Goal: Task Accomplishment & Management: Complete application form

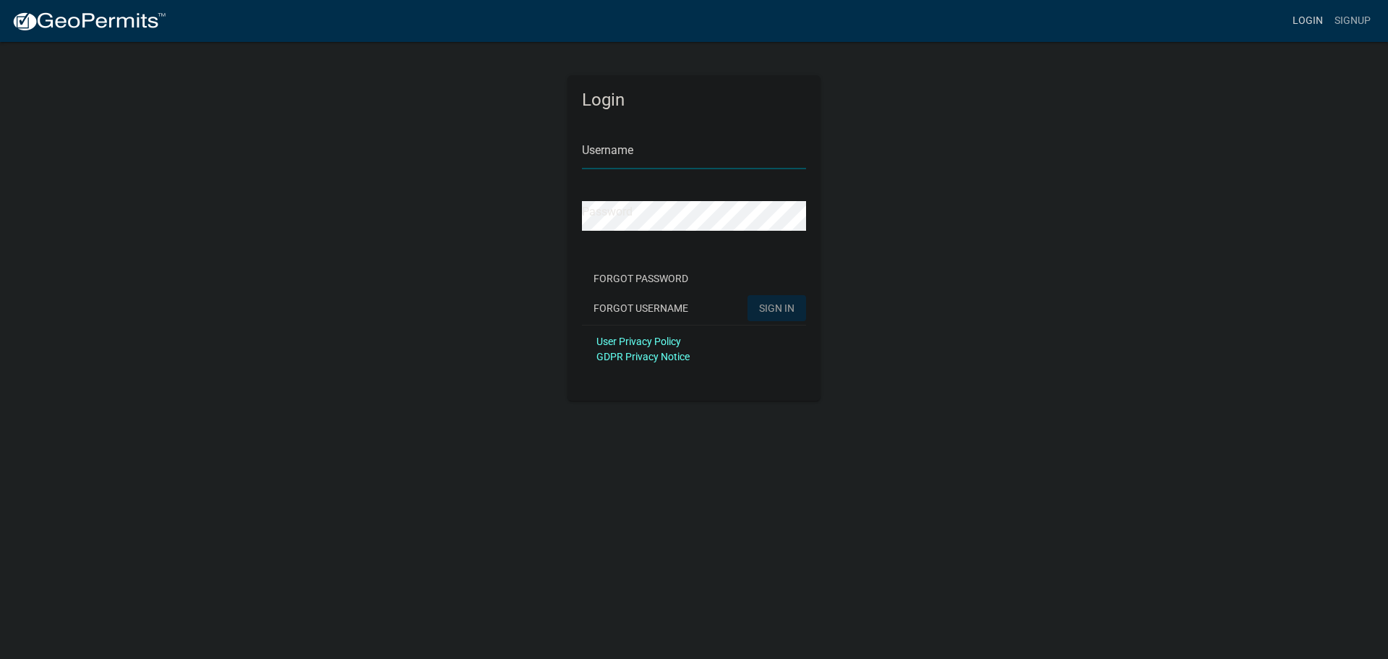
type input "SamuelNSeeley"
click at [1308, 19] on link "Login" at bounding box center [1308, 20] width 42 height 27
click at [776, 307] on span "SIGN IN" at bounding box center [776, 307] width 35 height 12
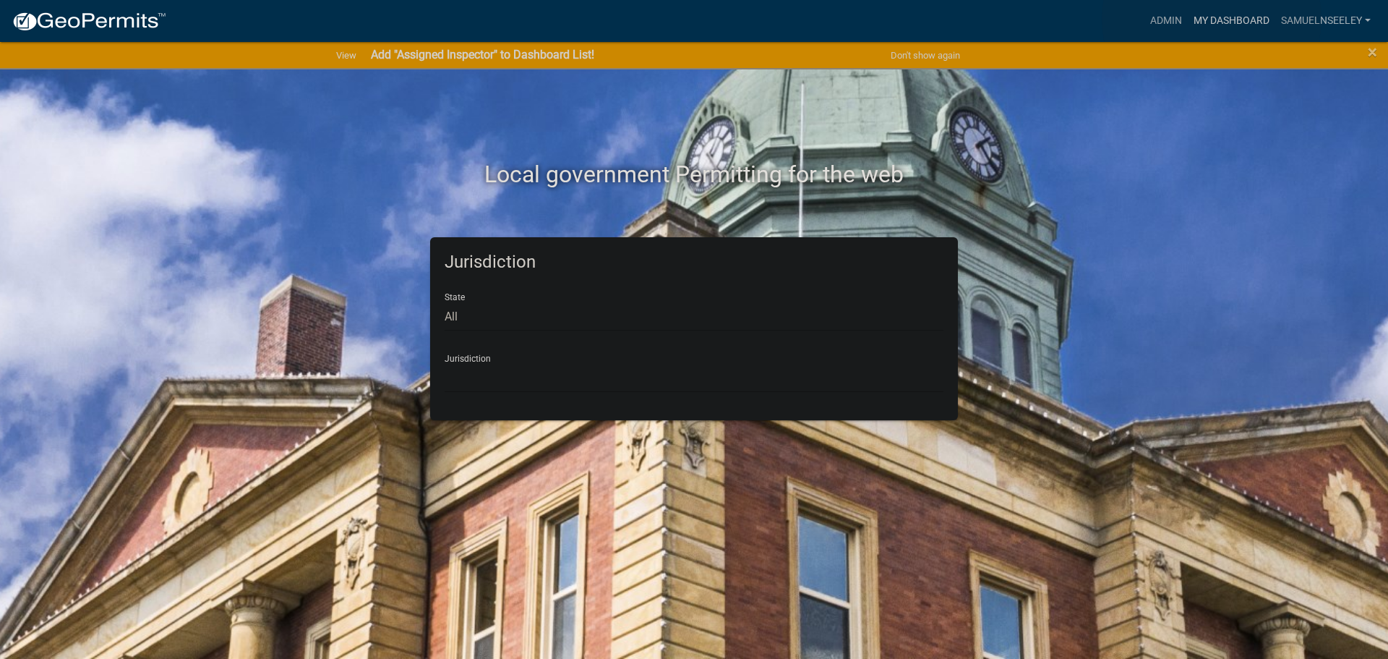
click at [1212, 19] on link "My Dashboard" at bounding box center [1231, 20] width 87 height 27
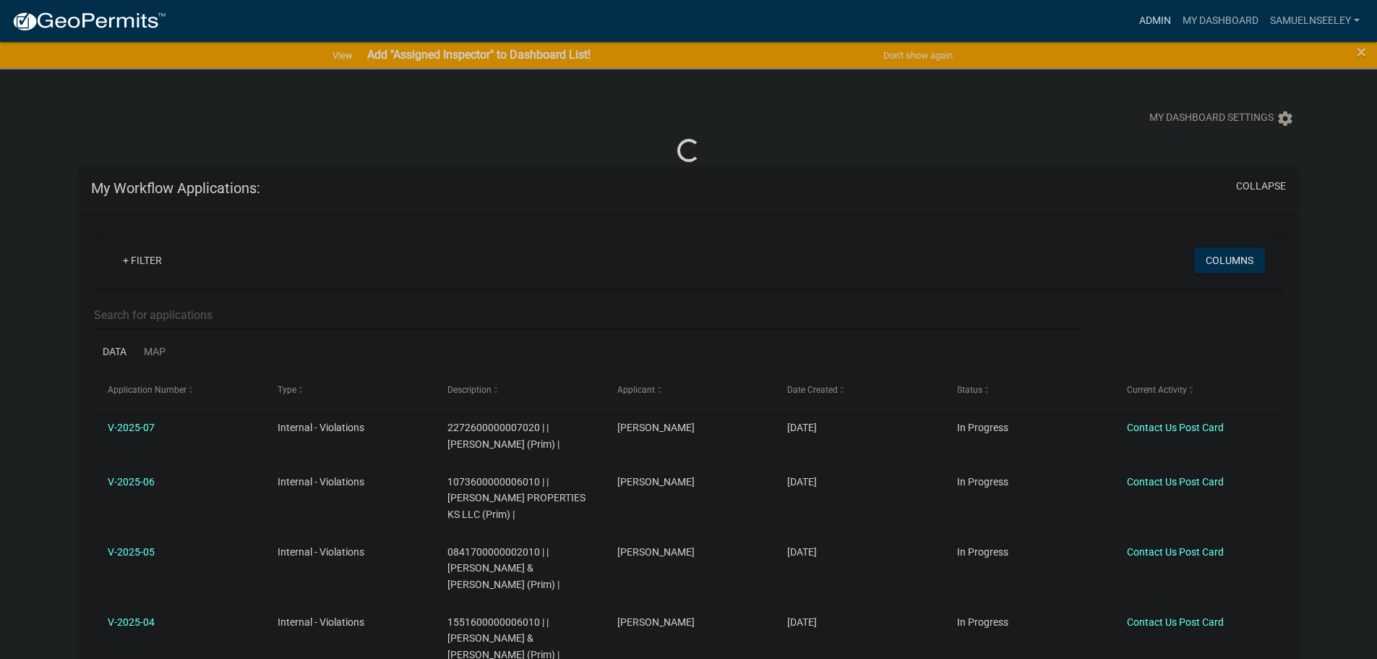
click at [1147, 19] on link "Admin" at bounding box center [1155, 20] width 43 height 27
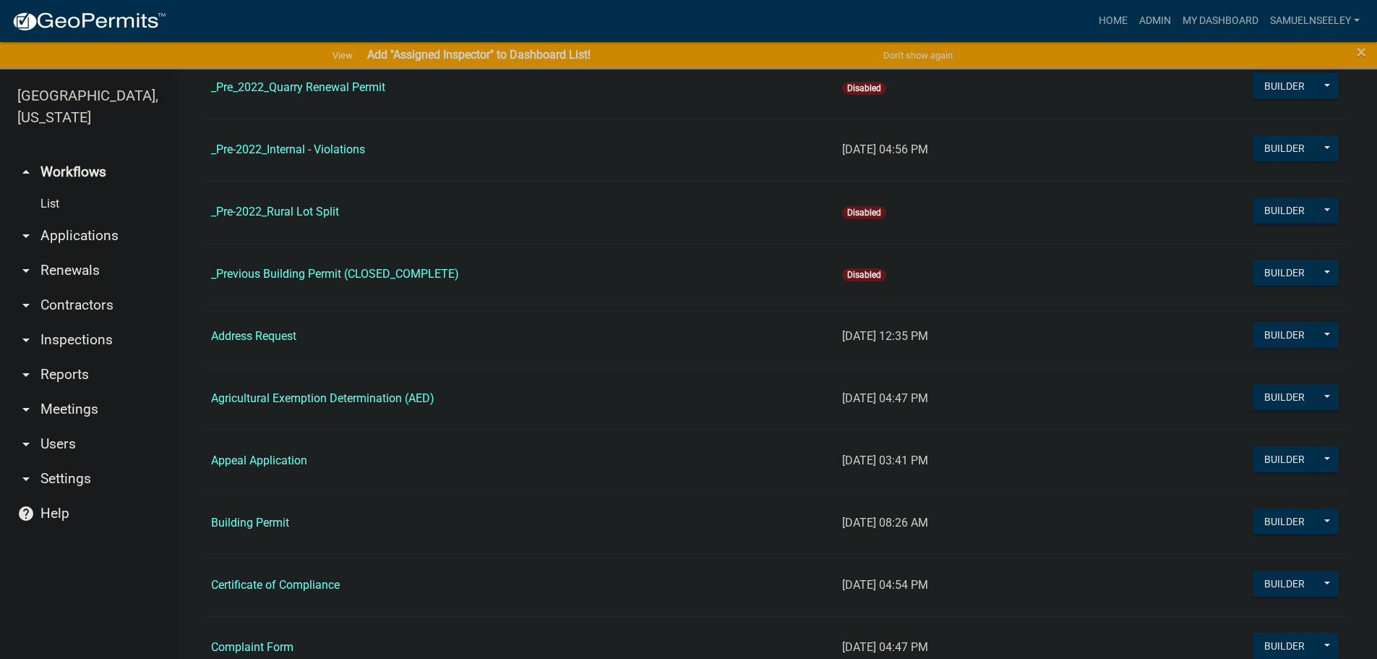
scroll to position [289, 0]
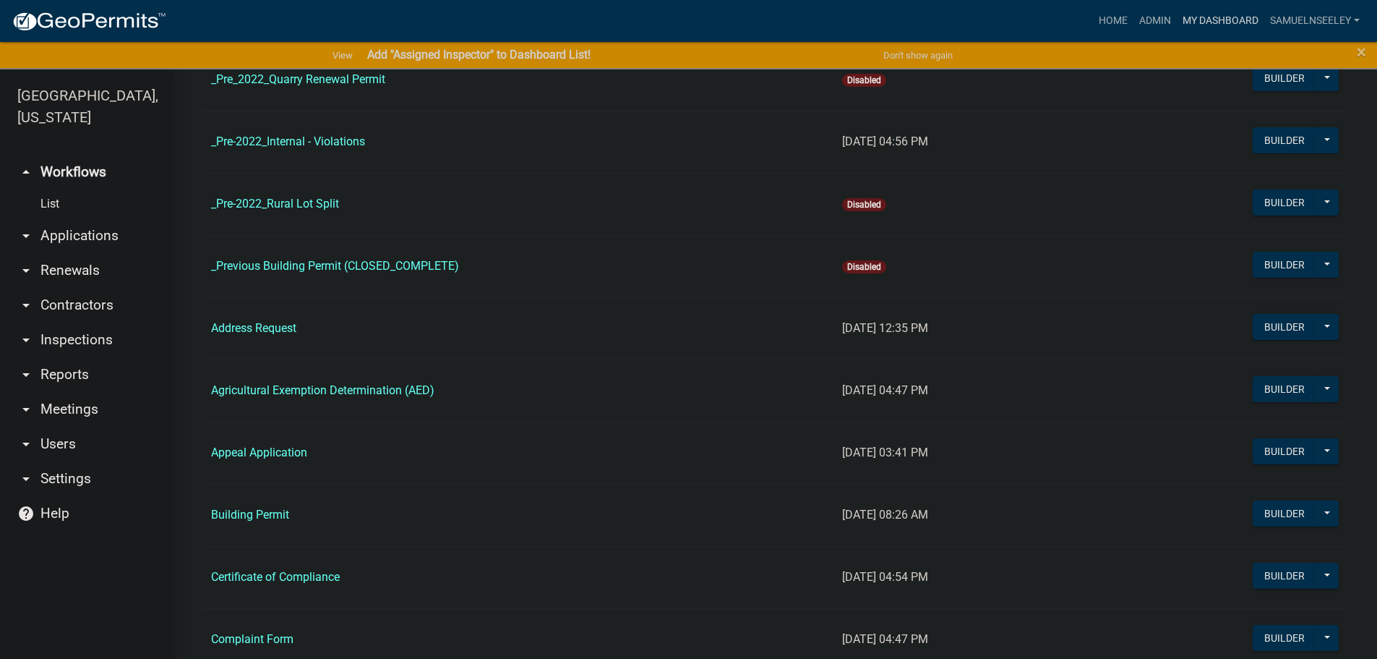
click at [1215, 20] on link "My Dashboard" at bounding box center [1220, 20] width 87 height 27
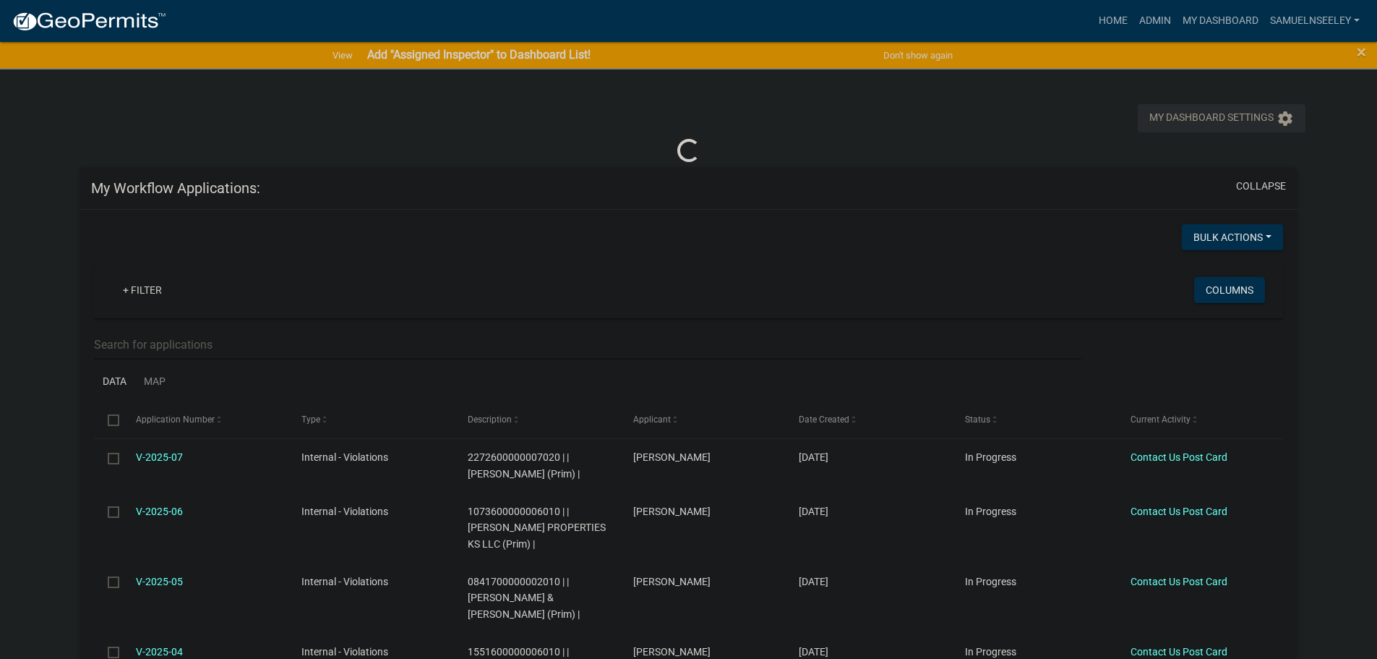
click at [1283, 118] on icon "settings" at bounding box center [1285, 118] width 17 height 17
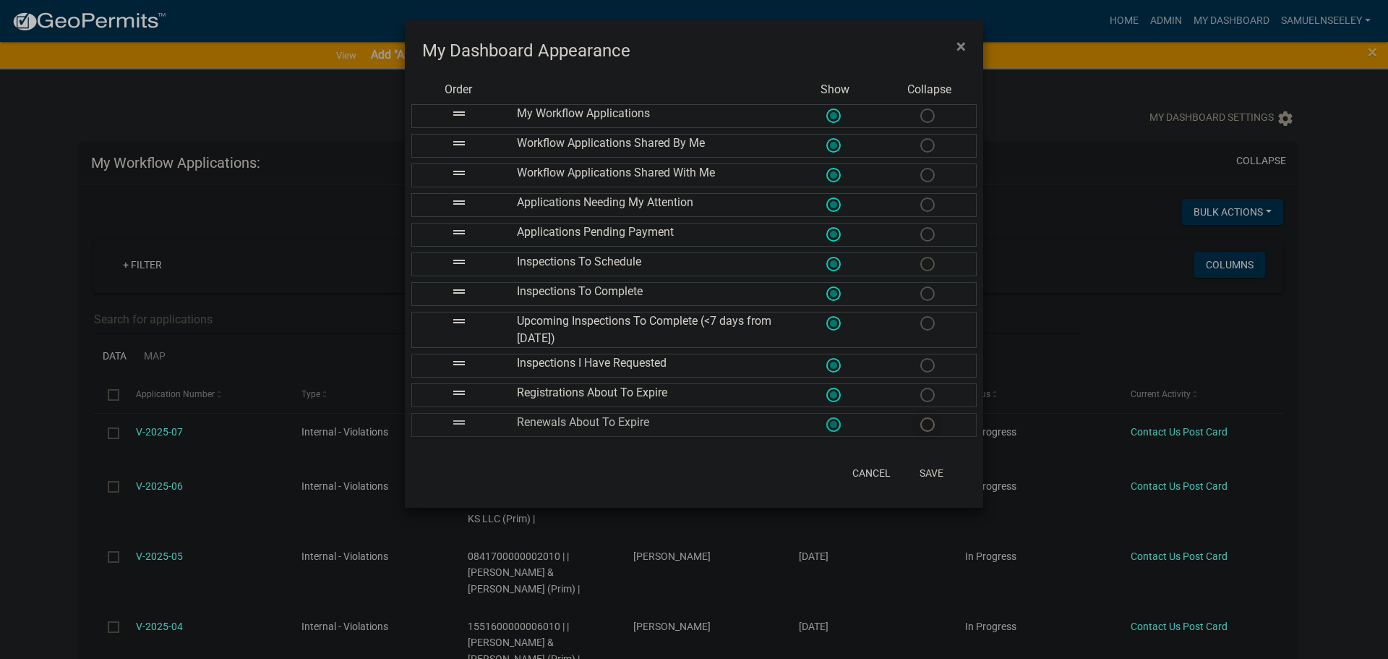
click at [928, 421] on span at bounding box center [927, 424] width 30 height 31
click at [920, 417] on input "radio" at bounding box center [920, 417] width 0 height 0
click at [925, 395] on span at bounding box center [927, 395] width 30 height 31
click at [920, 388] on input "radio" at bounding box center [920, 388] width 0 height 0
click at [927, 361] on span at bounding box center [927, 365] width 30 height 31
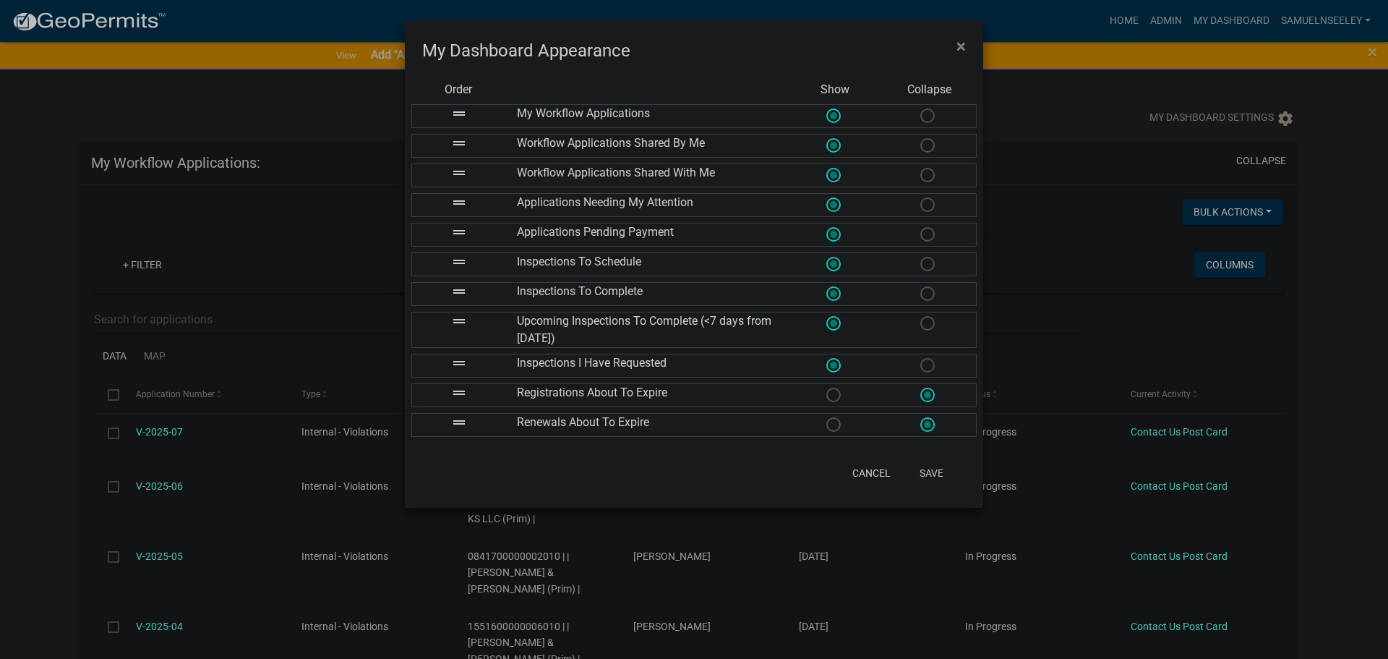
click at [920, 358] on input "radio" at bounding box center [920, 358] width 0 height 0
click at [926, 320] on span at bounding box center [927, 323] width 30 height 31
click at [920, 316] on input "radio" at bounding box center [920, 316] width 0 height 0
click at [931, 293] on span at bounding box center [927, 293] width 30 height 31
click at [920, 286] on input "radio" at bounding box center [920, 286] width 0 height 0
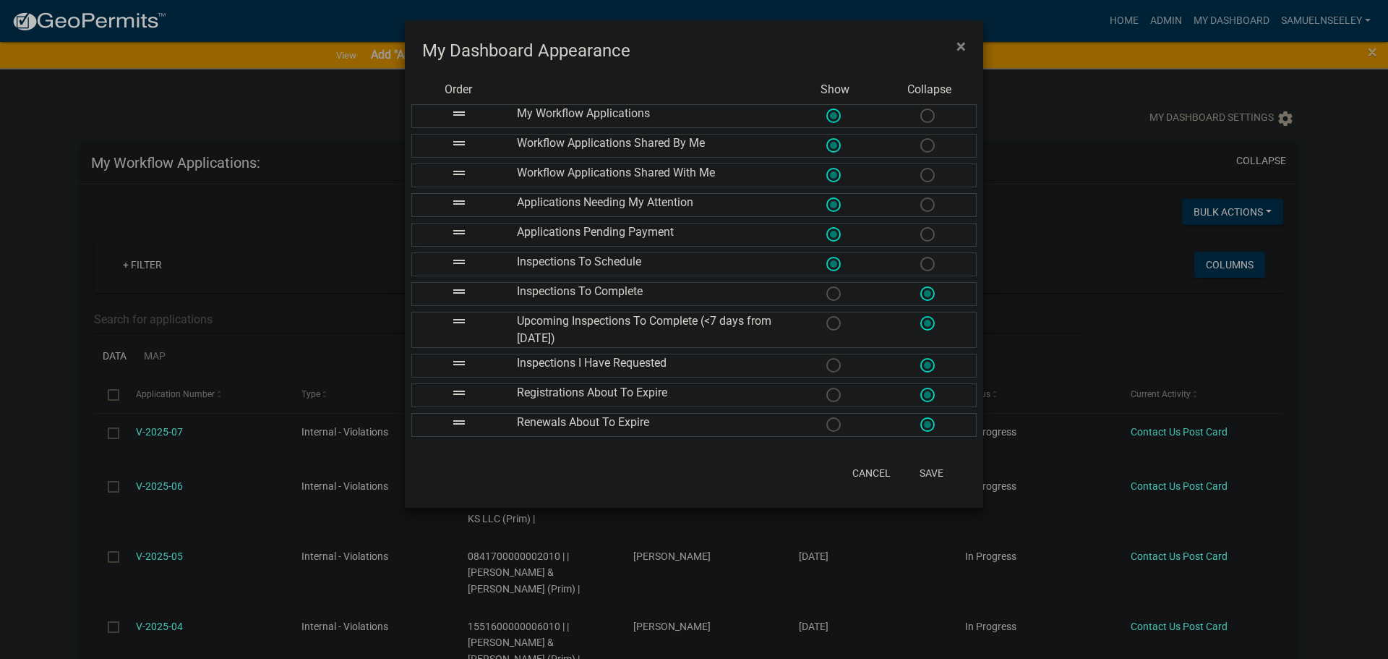
click at [927, 264] on span at bounding box center [927, 264] width 30 height 31
click at [920, 257] on input "radio" at bounding box center [920, 257] width 0 height 0
click at [923, 168] on span at bounding box center [927, 175] width 30 height 31
click at [920, 168] on input "radio" at bounding box center [920, 168] width 0 height 0
click at [925, 145] on span at bounding box center [927, 145] width 30 height 31
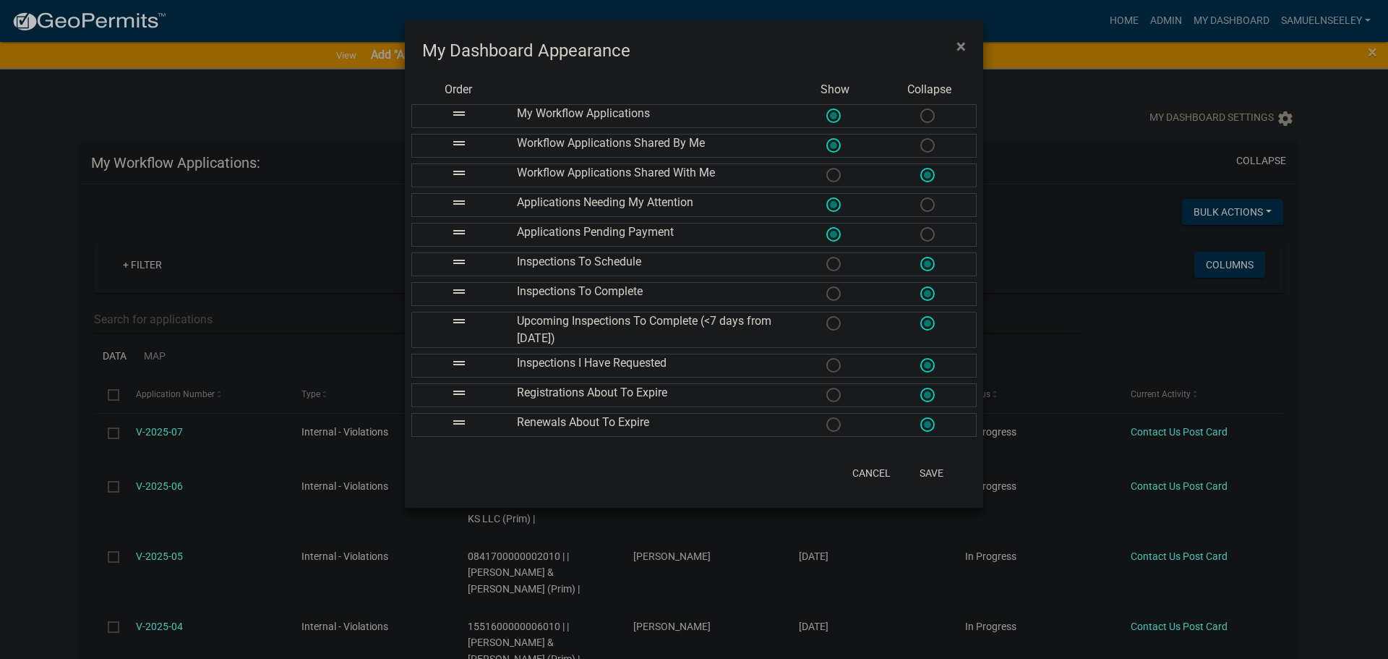
click at [920, 138] on input "radio" at bounding box center [920, 138] width 0 height 0
drag, startPoint x: 455, startPoint y: 202, endPoint x: 472, endPoint y: 108, distance: 96.3
drag, startPoint x: 455, startPoint y: 234, endPoint x: 456, endPoint y: 137, distance: 97.6
click at [936, 471] on button "Save" at bounding box center [931, 473] width 47 height 26
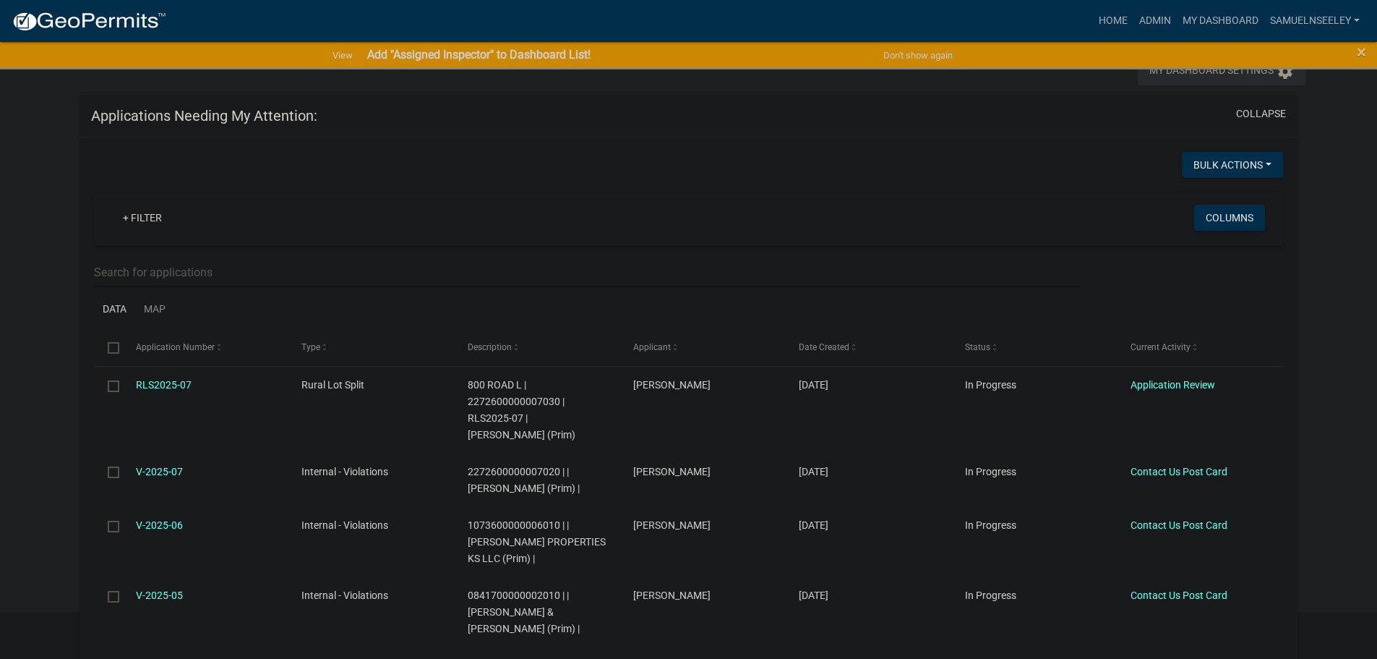
scroll to position [72, 0]
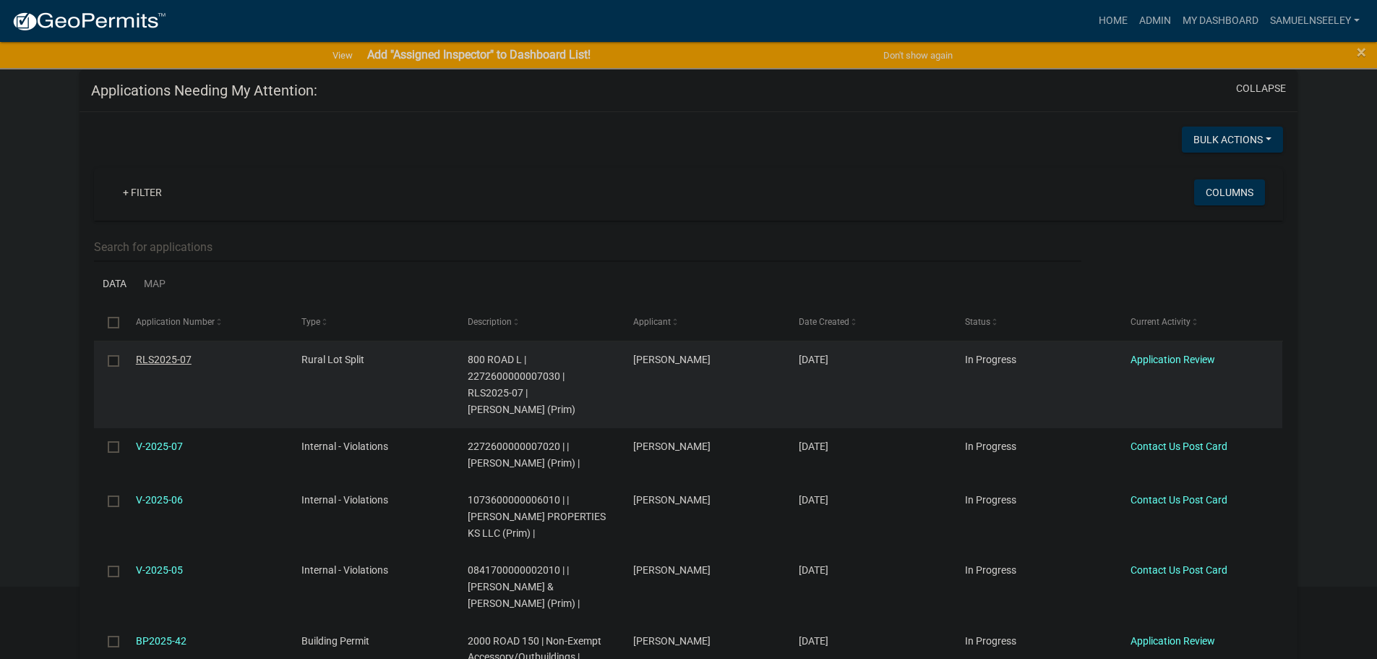
click at [161, 359] on link "RLS2025-07" at bounding box center [164, 360] width 56 height 12
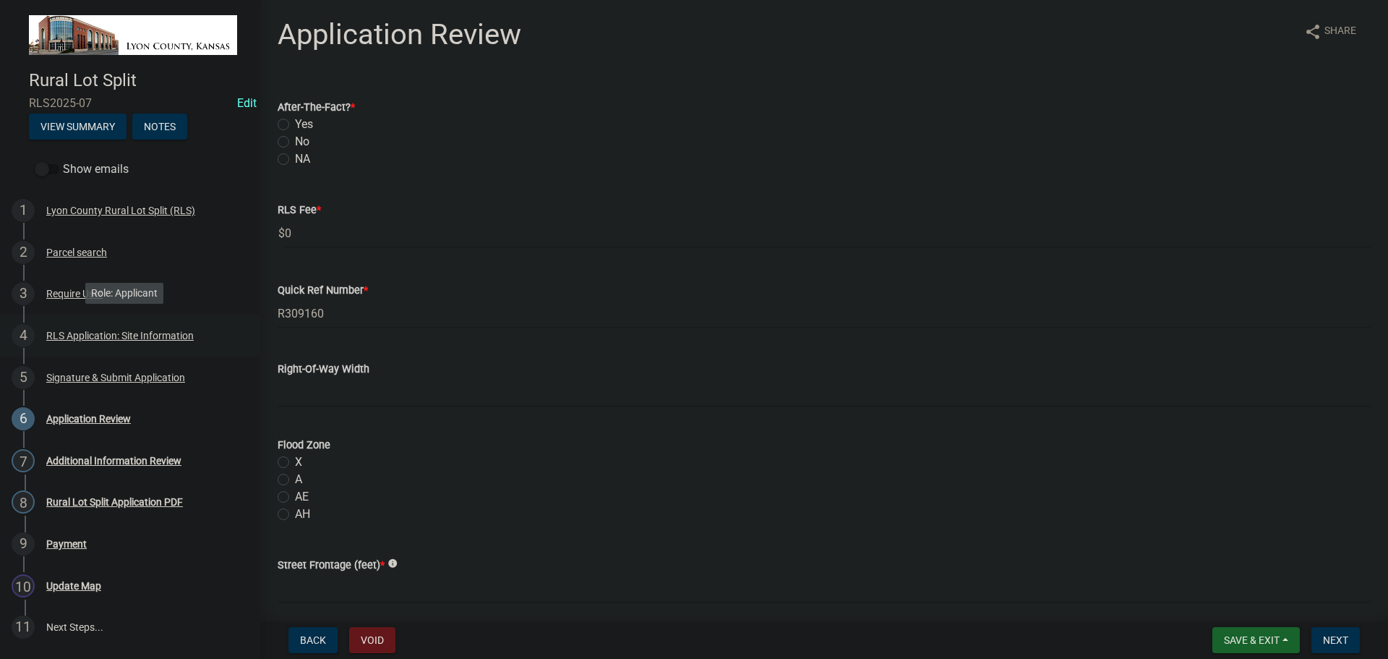
click at [77, 336] on div "RLS Application: Site Information" at bounding box center [119, 335] width 147 height 10
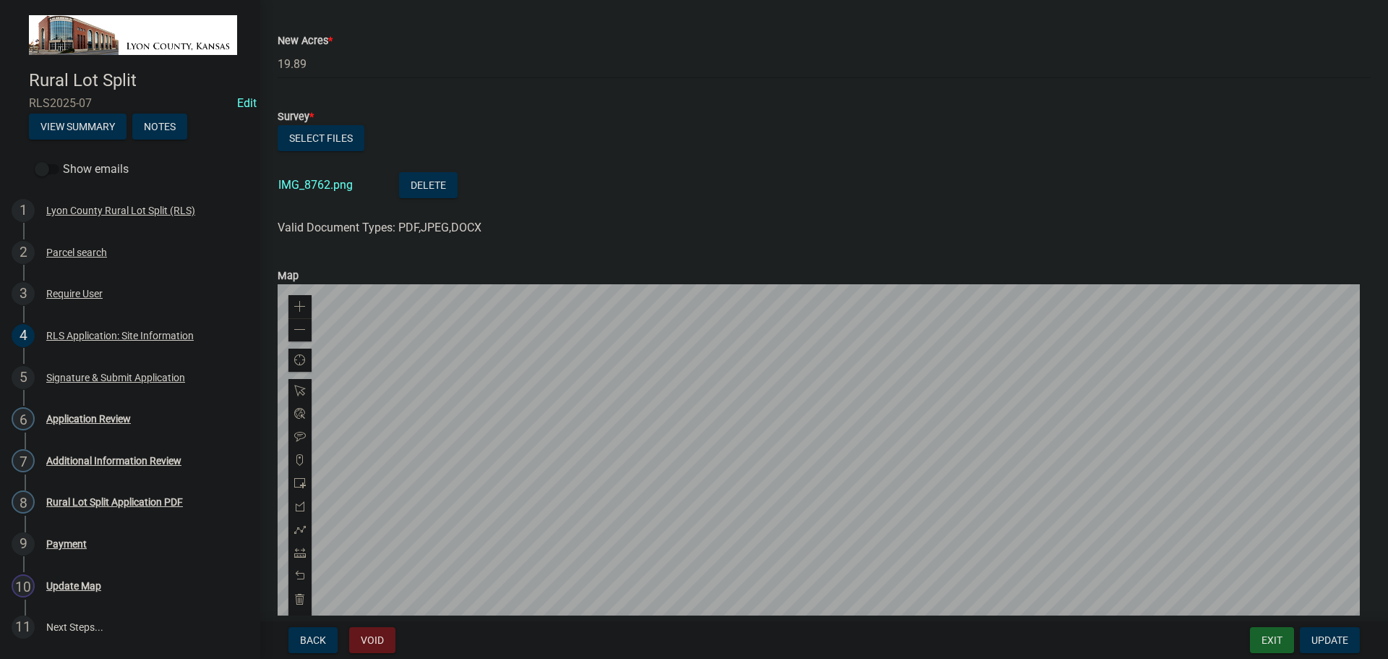
scroll to position [790, 0]
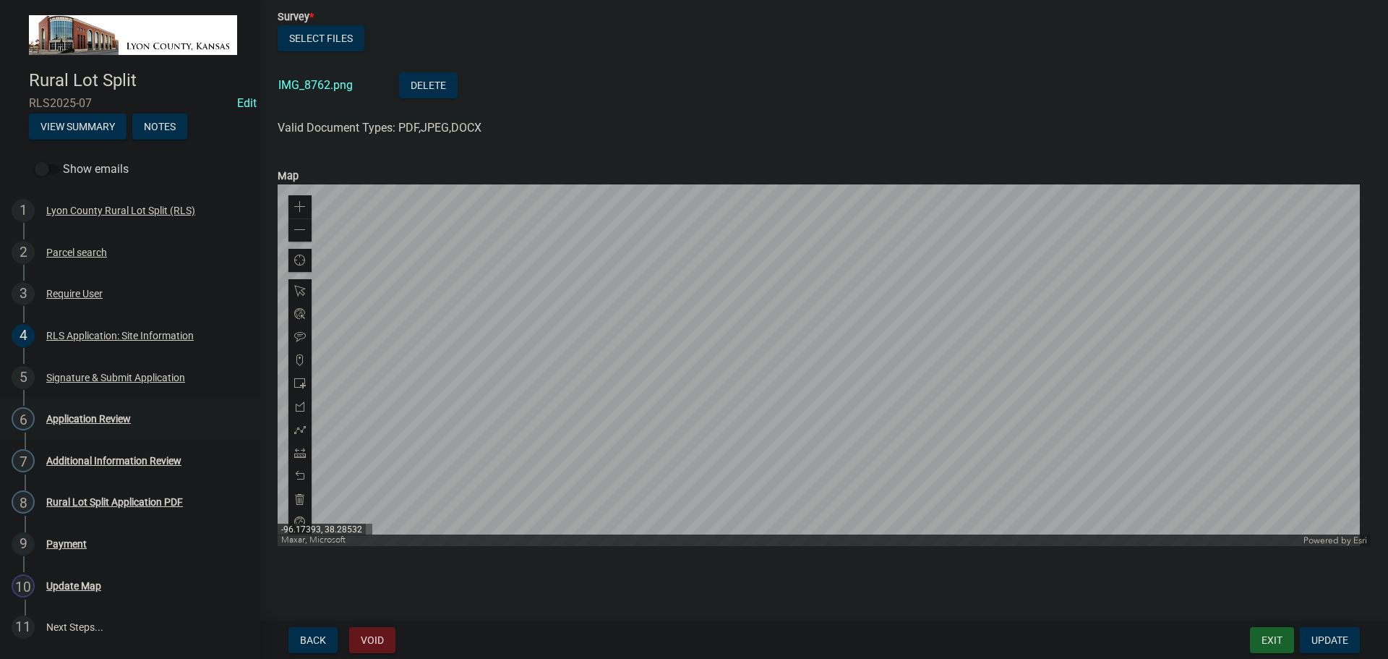
click at [82, 414] on div "Application Review" at bounding box center [88, 419] width 85 height 10
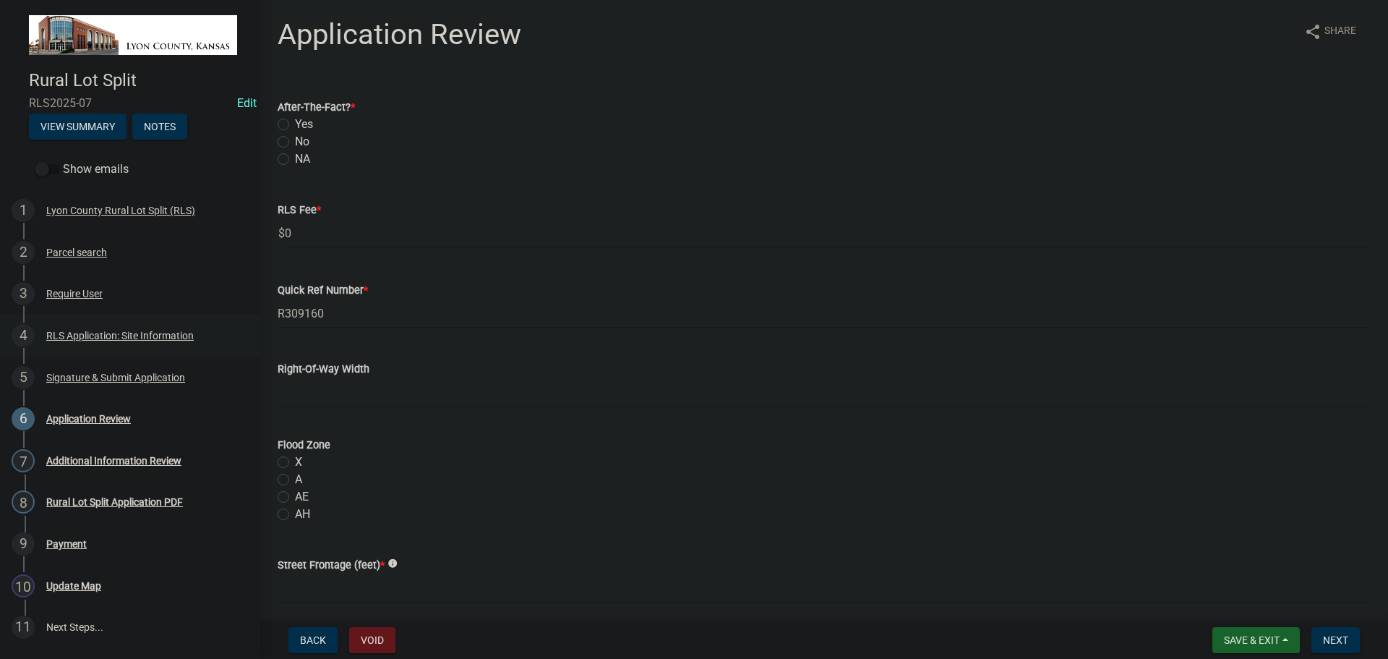
click at [107, 331] on div "RLS Application: Site Information" at bounding box center [119, 335] width 147 height 10
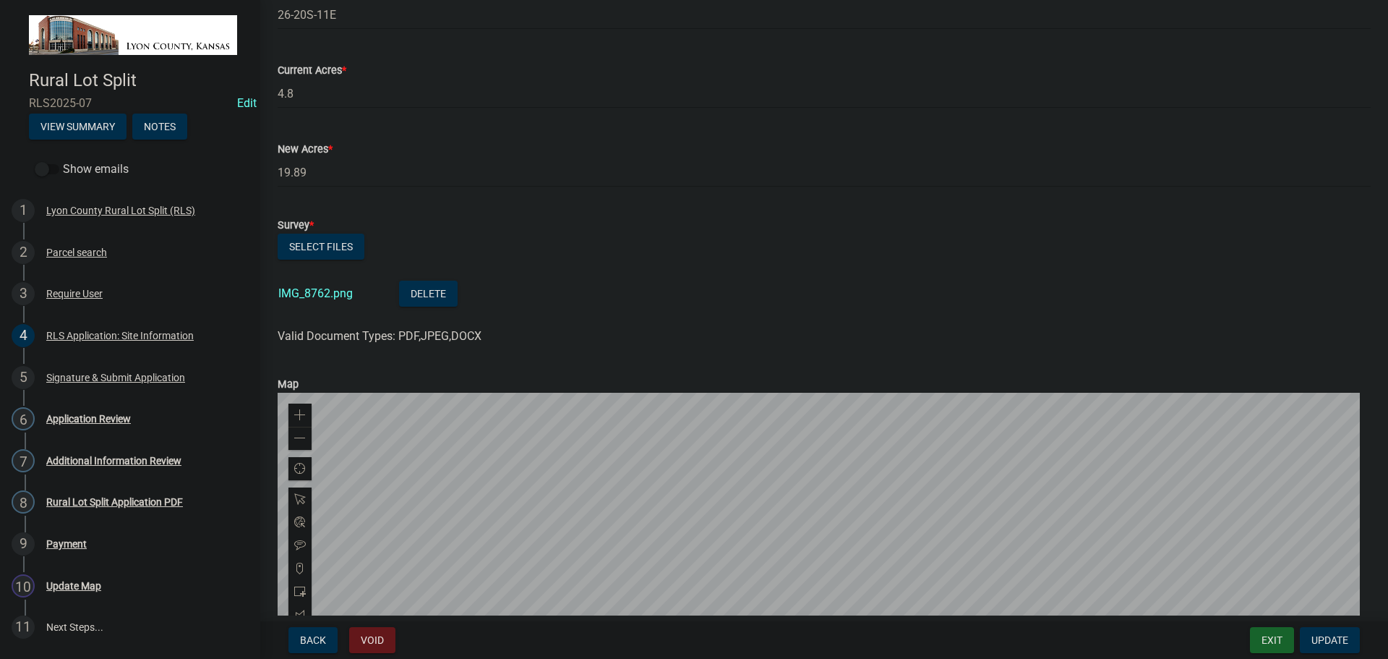
scroll to position [573, 0]
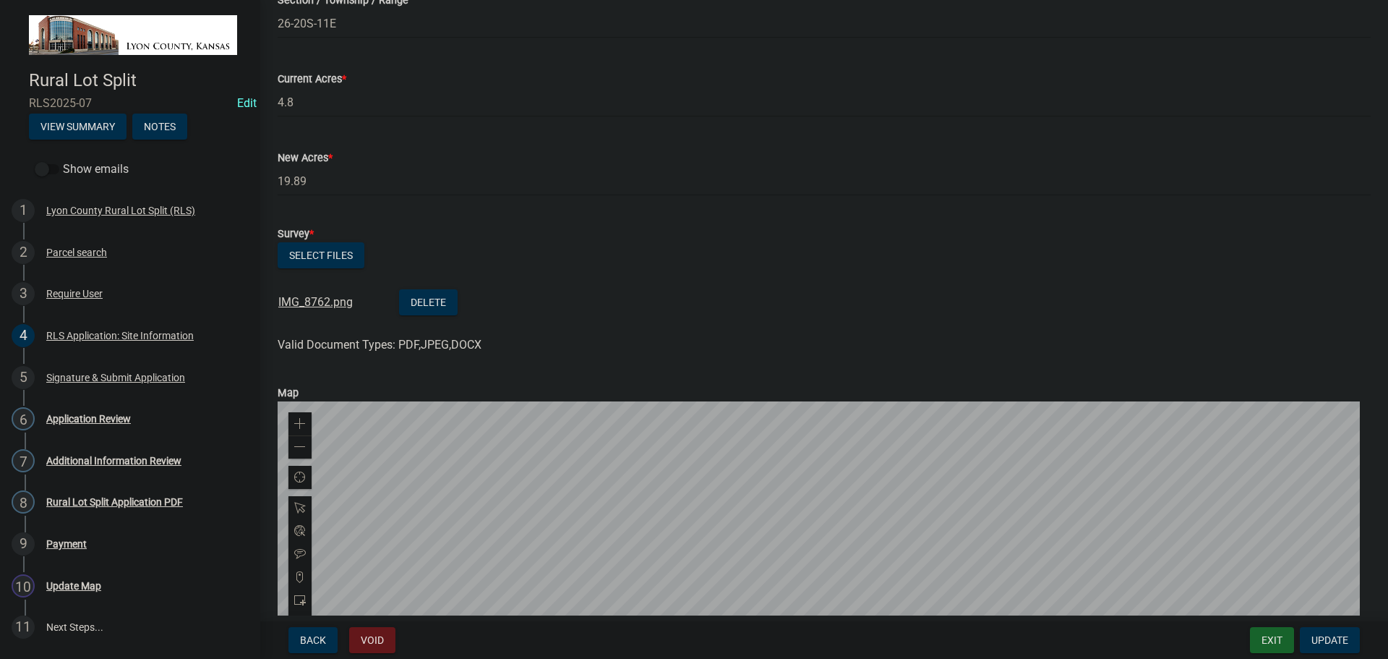
click at [304, 307] on link "IMG_8762.png" at bounding box center [315, 302] width 74 height 14
click at [335, 262] on button "Select files" at bounding box center [321, 255] width 87 height 26
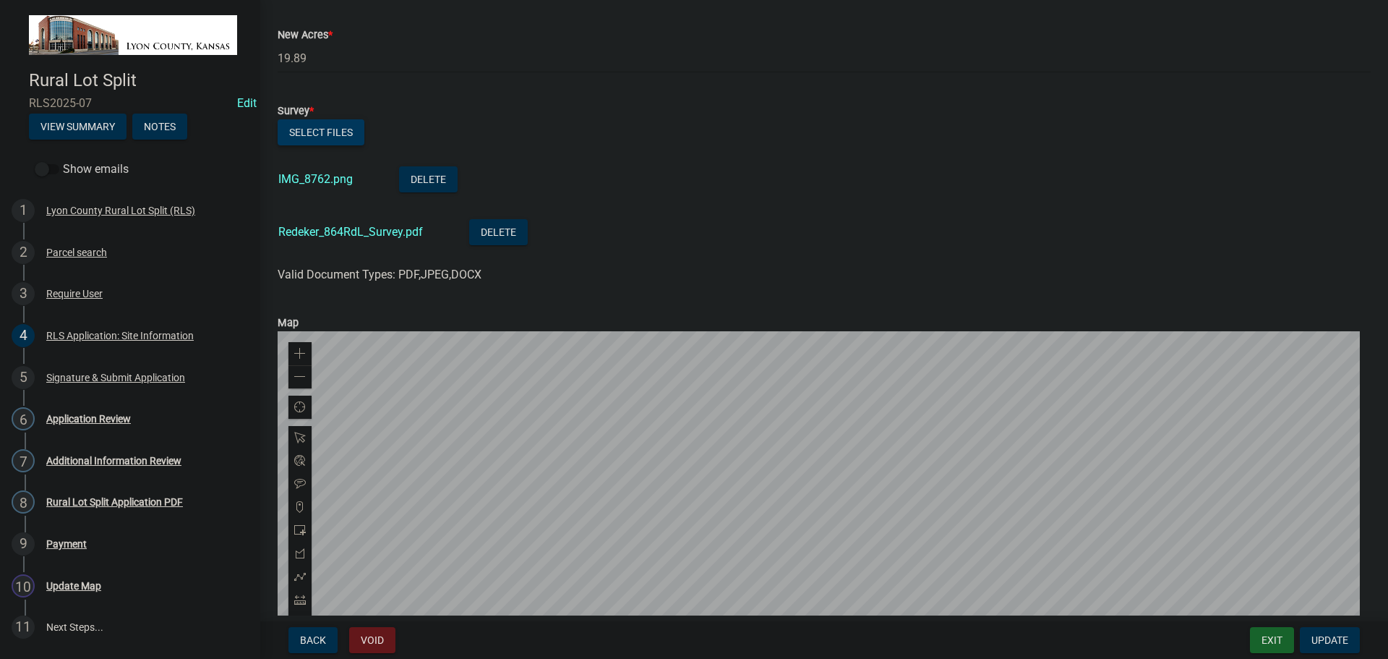
scroll to position [842, 0]
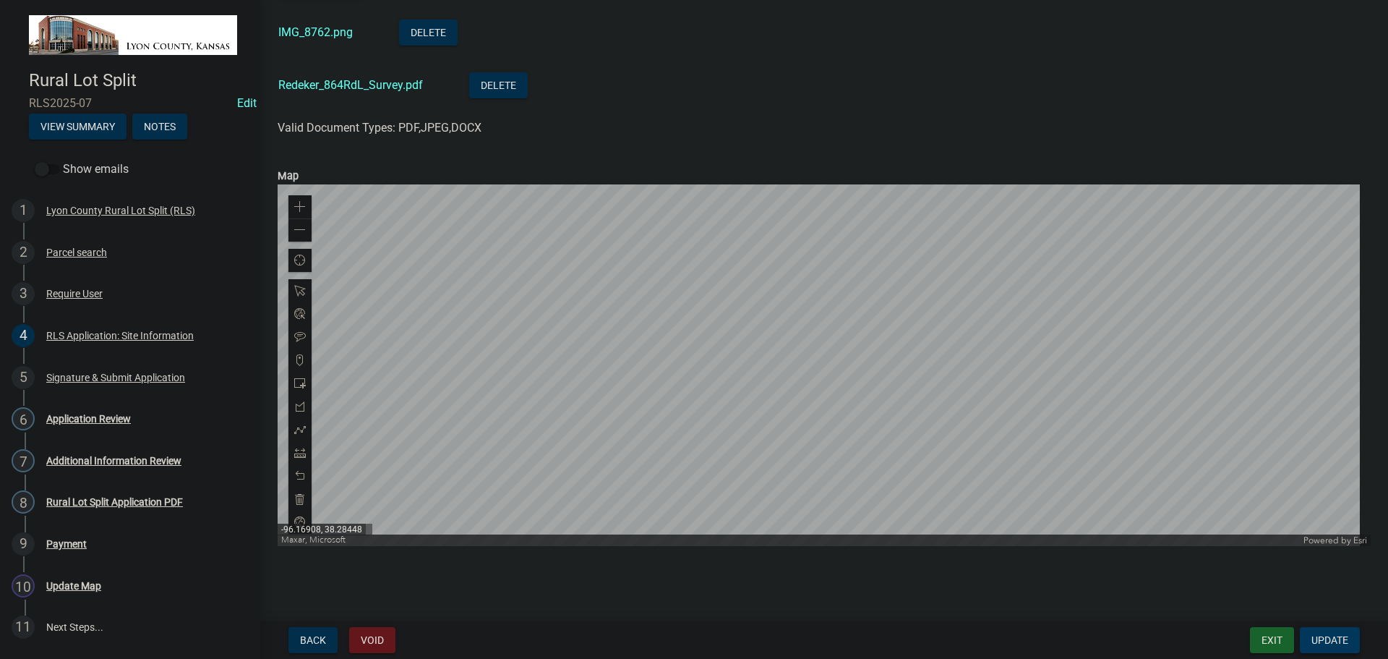
click at [1330, 639] on span "Update" at bounding box center [1330, 640] width 37 height 12
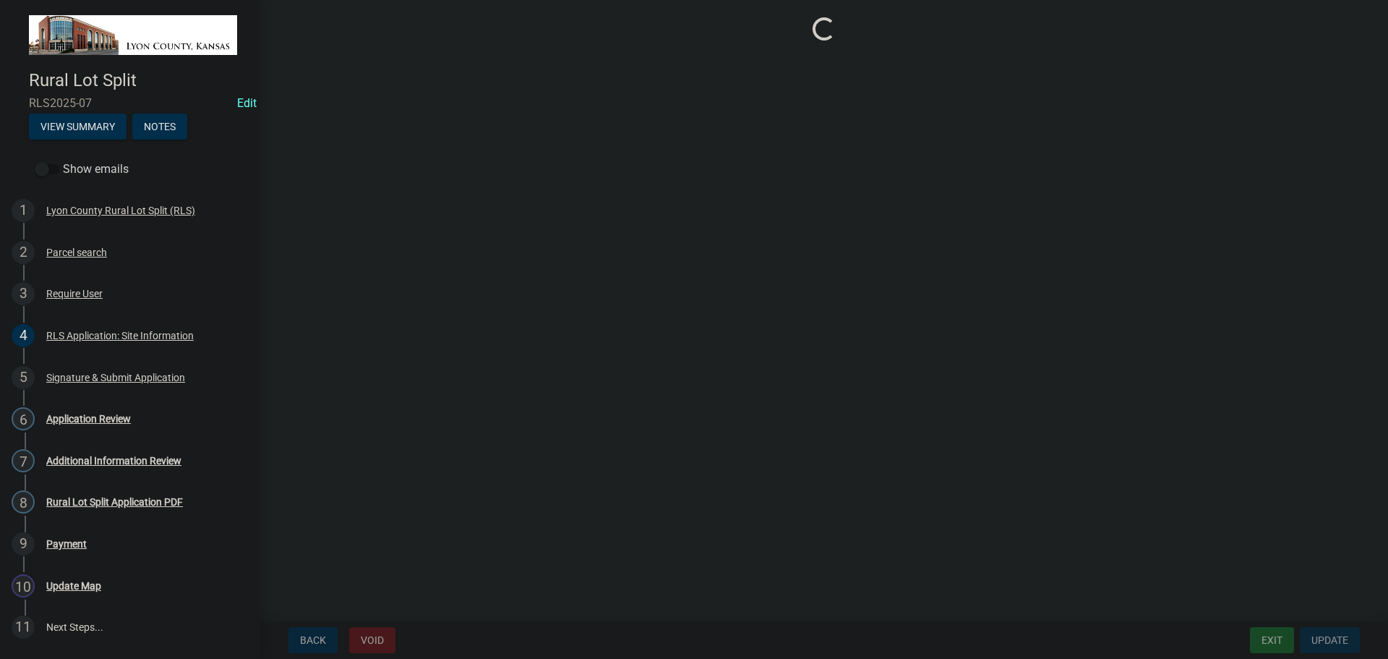
scroll to position [0, 0]
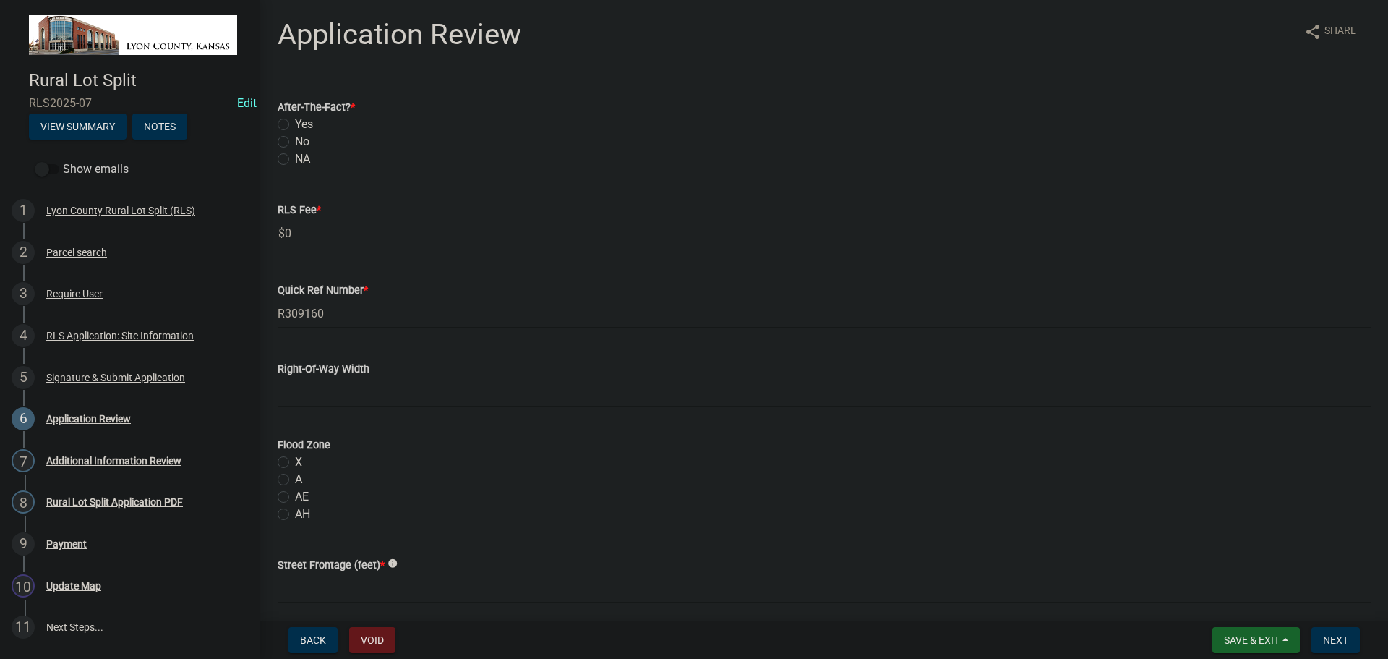
click at [295, 137] on label "No" at bounding box center [302, 141] width 14 height 17
click at [295, 137] on input "No" at bounding box center [299, 137] width 9 height 9
radio input "true"
click at [94, 333] on div "RLS Application: Site Information" at bounding box center [119, 335] width 147 height 10
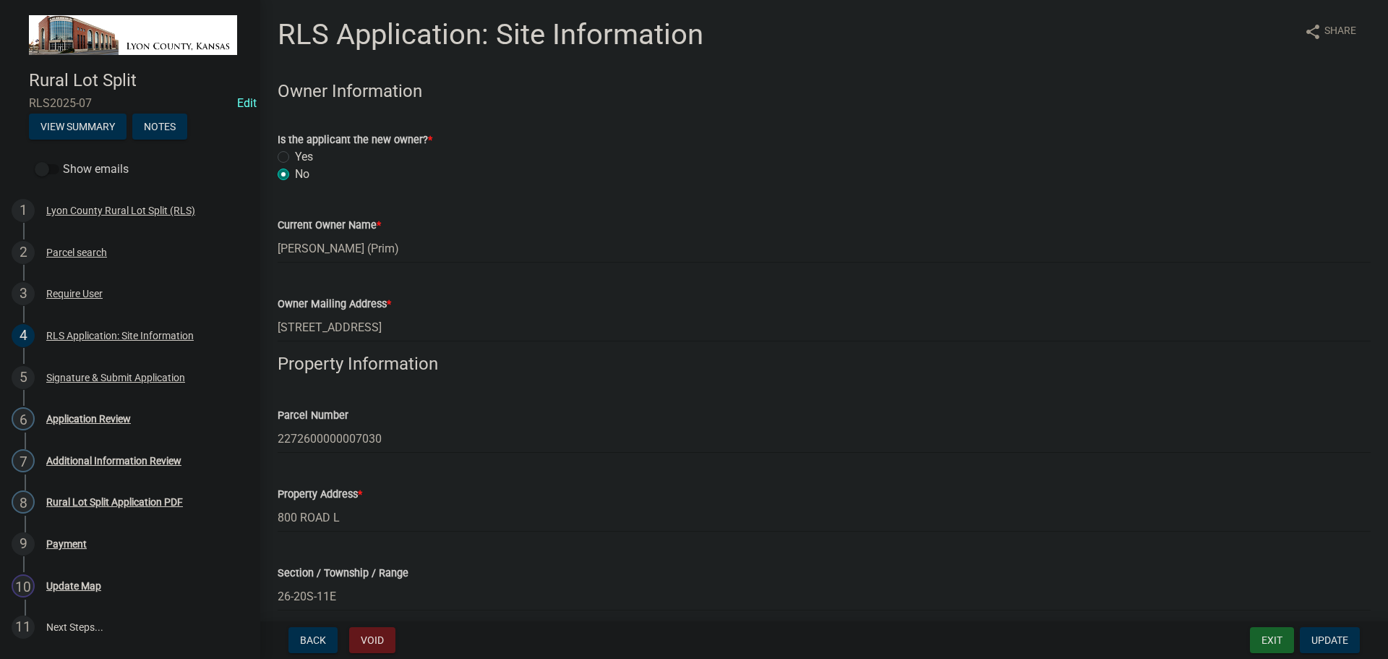
click at [295, 156] on label "Yes" at bounding box center [304, 156] width 18 height 17
click at [295, 156] on input "Yes" at bounding box center [299, 152] width 9 height 9
radio input "true"
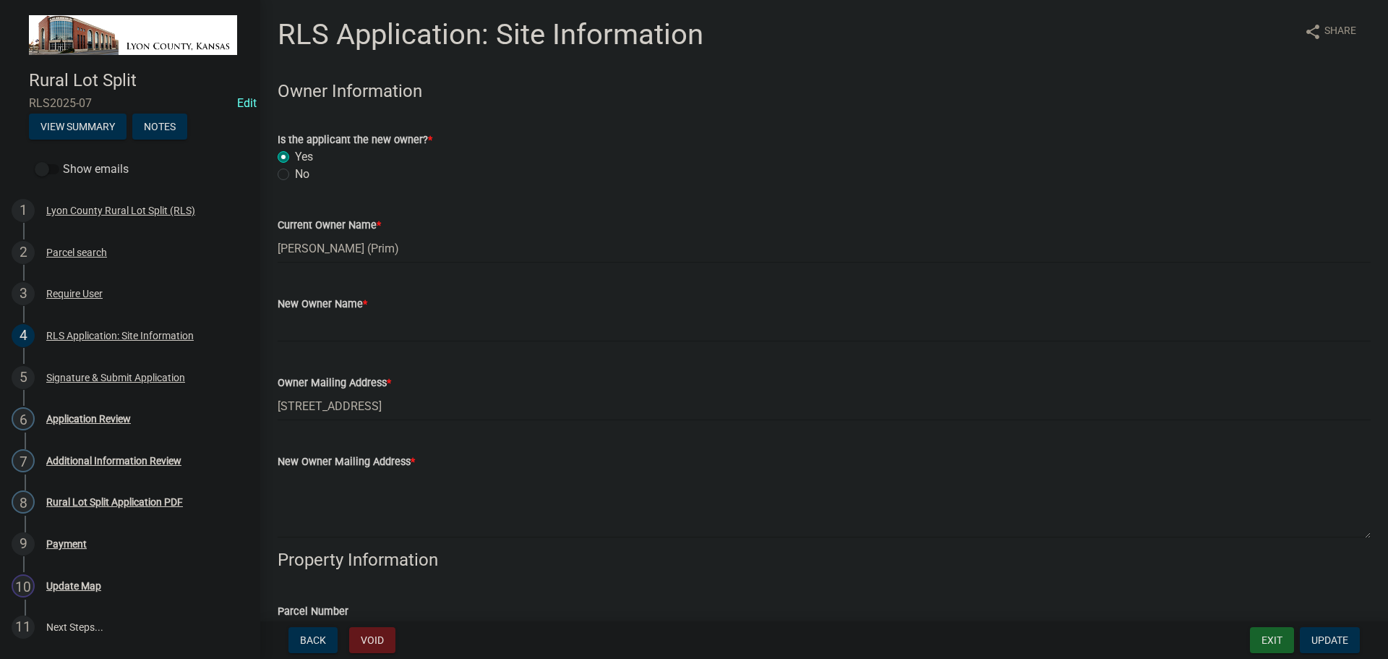
click at [295, 175] on label "No" at bounding box center [302, 174] width 14 height 17
click at [295, 175] on input "No" at bounding box center [299, 170] width 9 height 9
radio input "true"
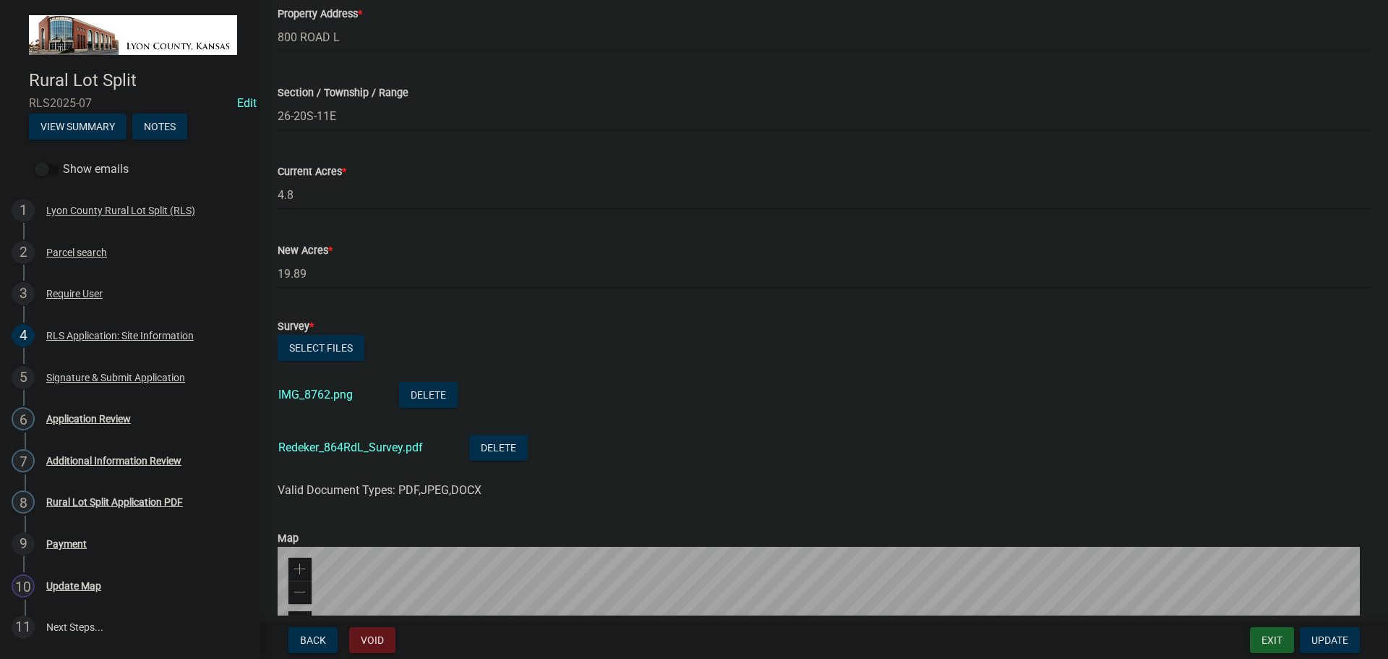
scroll to position [506, 0]
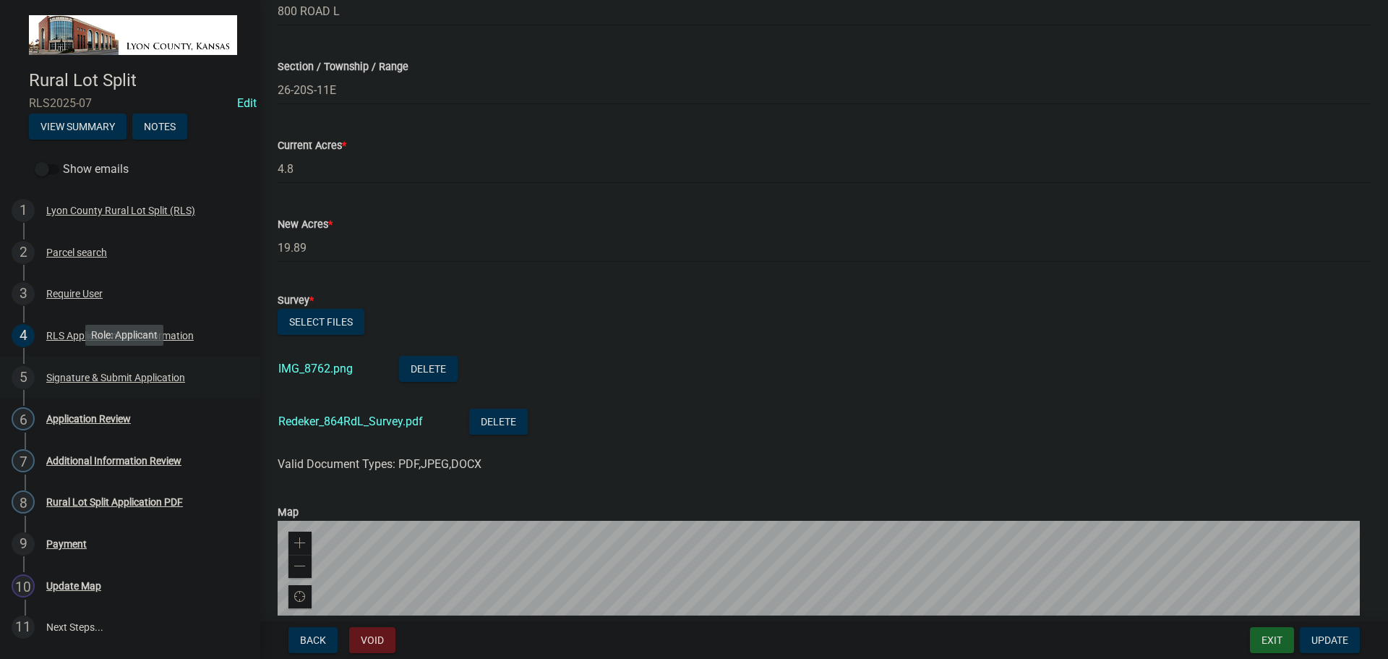
click at [72, 372] on div "Signature & Submit Application" at bounding box center [115, 377] width 139 height 10
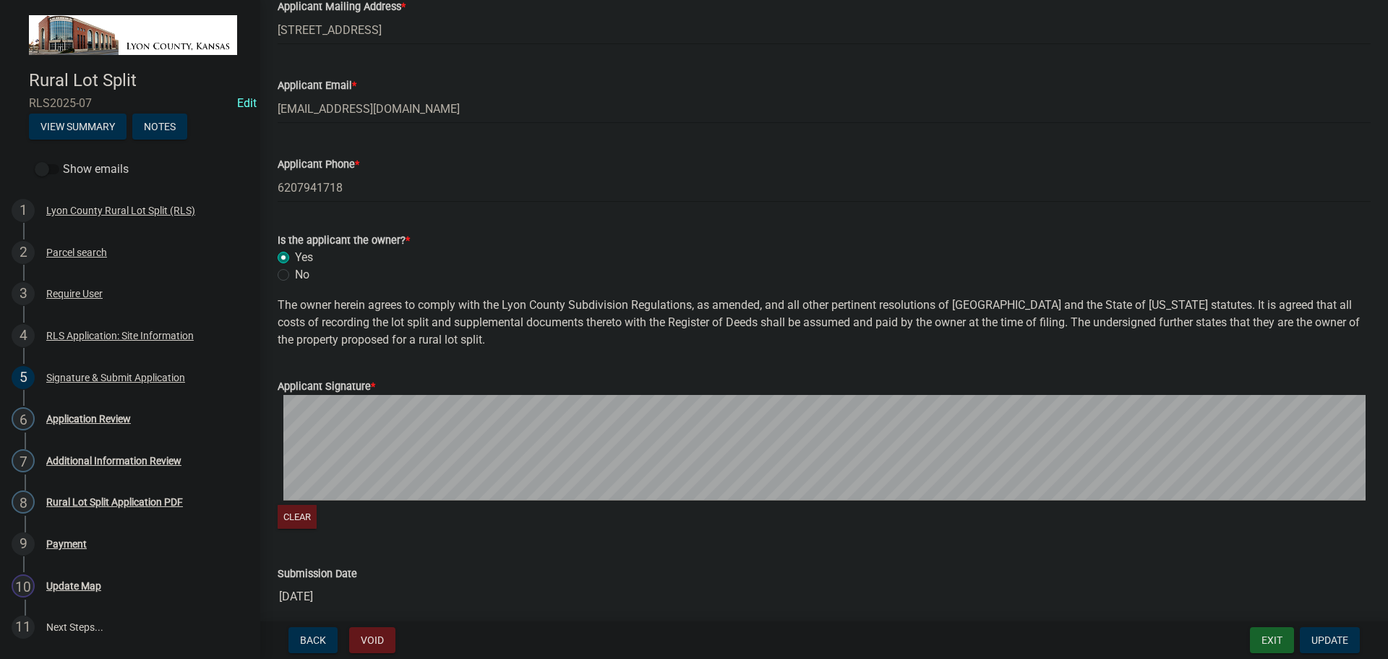
scroll to position [278, 0]
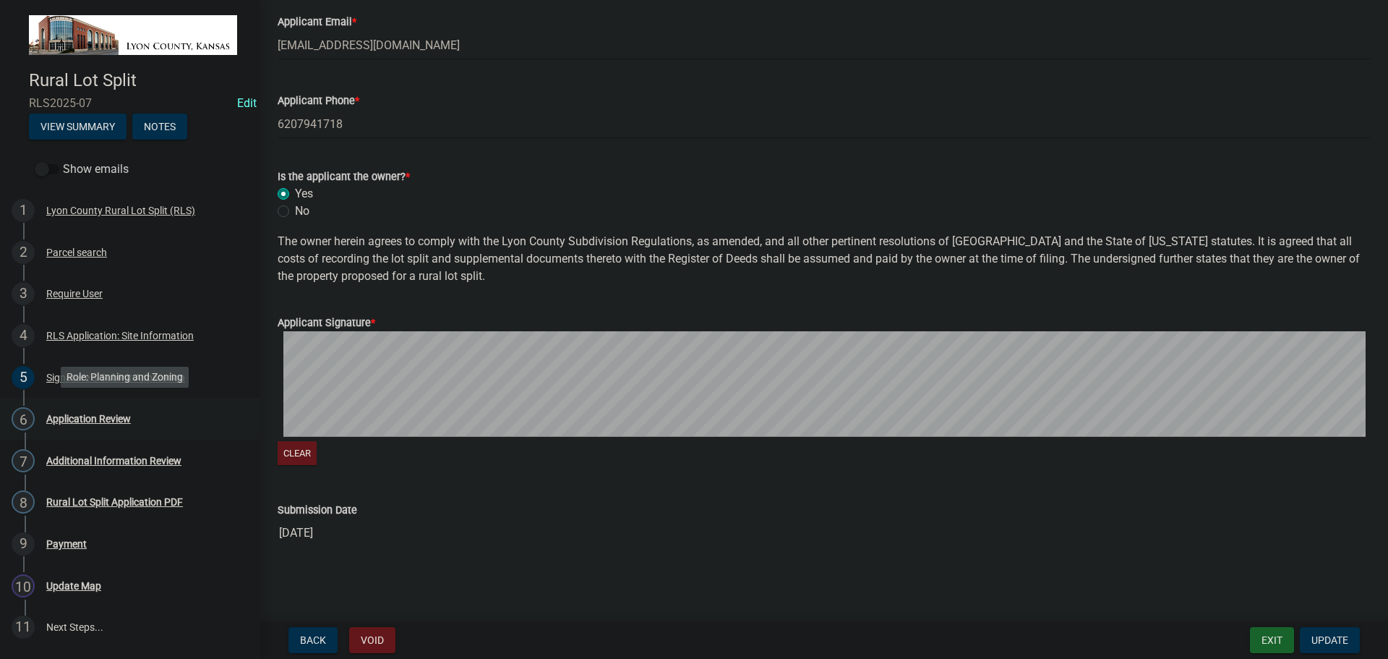
click at [71, 419] on div "Application Review" at bounding box center [88, 419] width 85 height 10
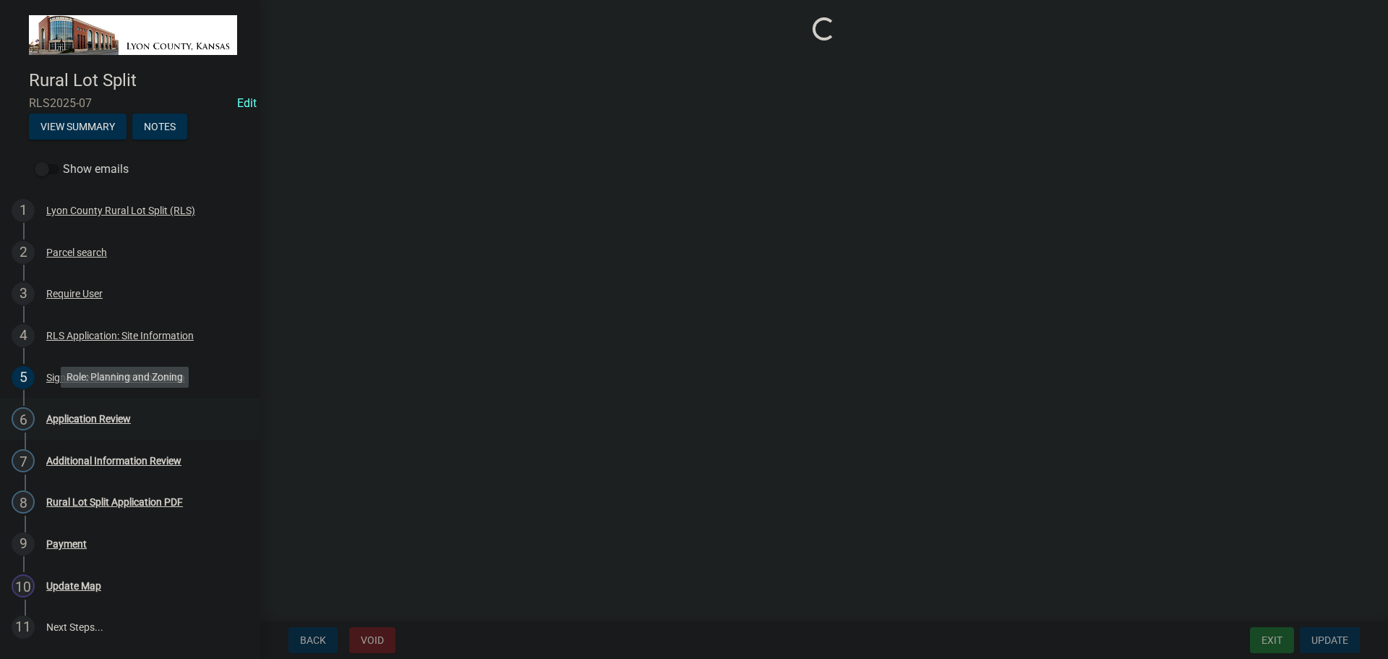
scroll to position [0, 0]
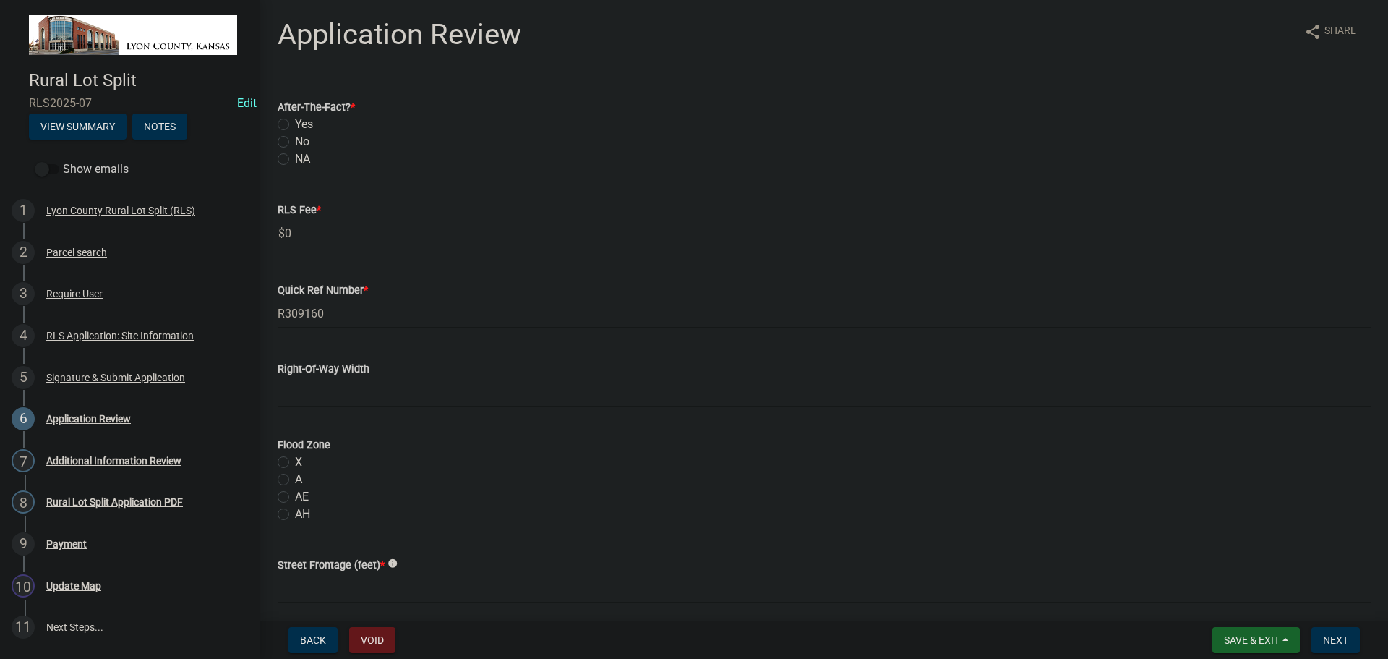
click at [295, 142] on label "No" at bounding box center [302, 141] width 14 height 17
click at [295, 142] on input "No" at bounding box center [299, 137] width 9 height 9
radio input "true"
click at [293, 235] on input "0" at bounding box center [828, 233] width 1086 height 30
type input "50"
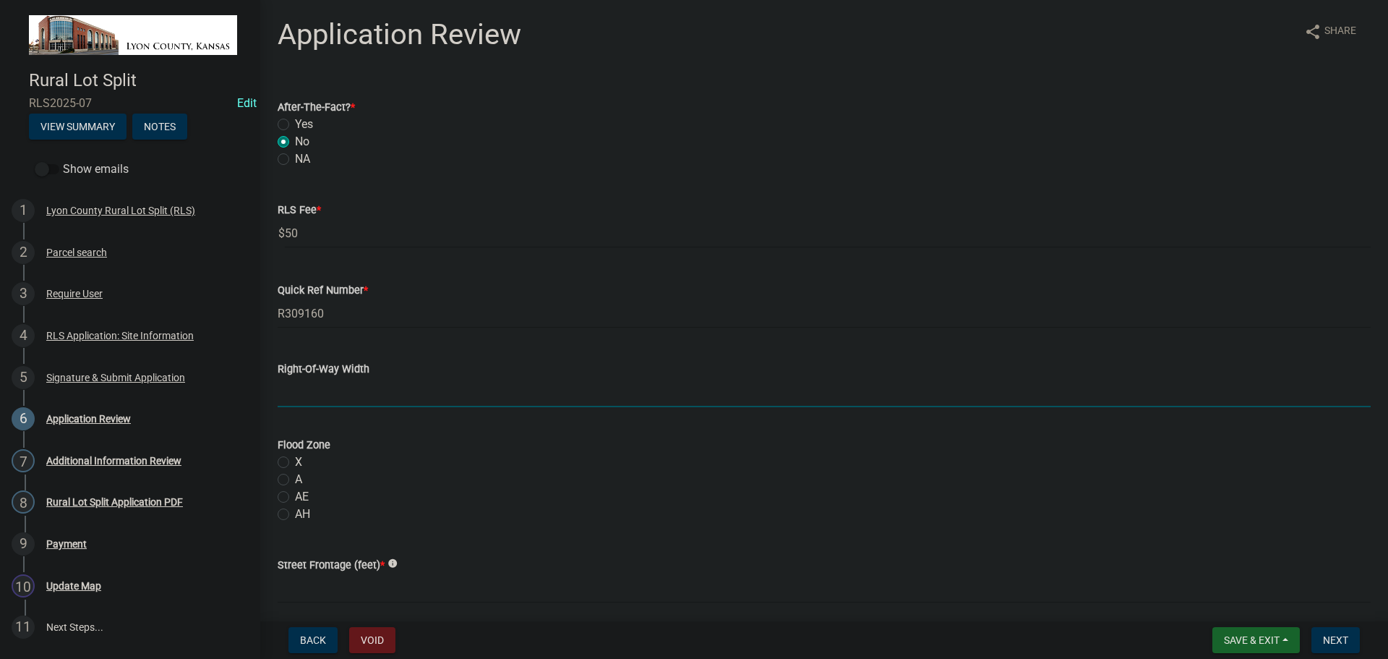
click at [351, 393] on input "Right-Of-Way Width" at bounding box center [824, 392] width 1093 height 30
type input "40"
click at [295, 457] on label "X" at bounding box center [298, 461] width 7 height 17
click at [295, 457] on input "X" at bounding box center [299, 457] width 9 height 9
radio input "true"
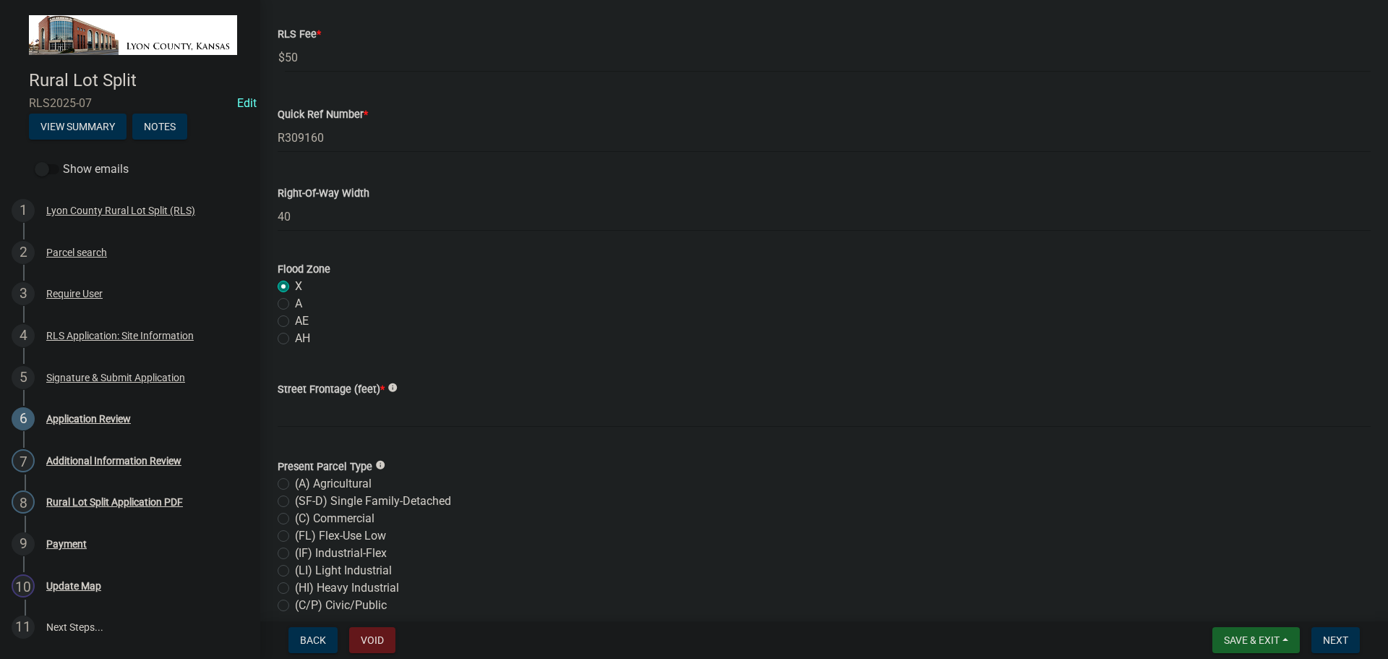
scroll to position [217, 0]
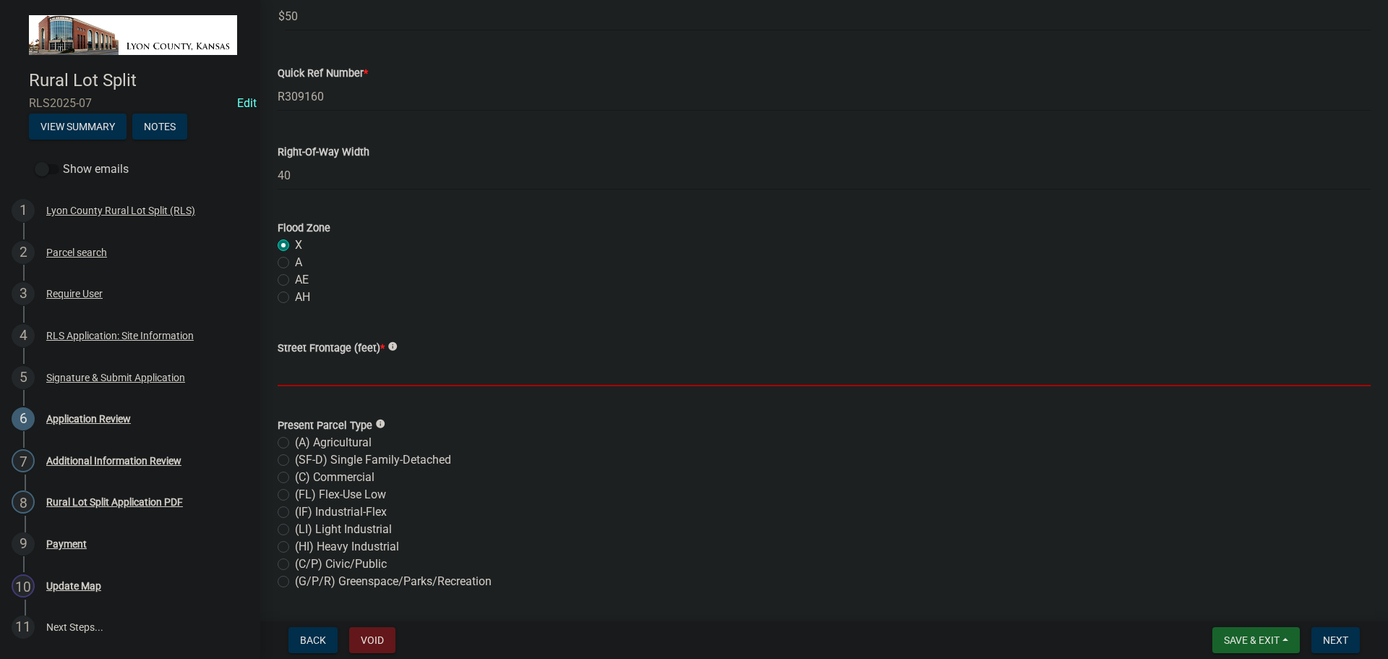
click at [317, 371] on input "text" at bounding box center [824, 371] width 1093 height 30
type input "30"
click at [295, 442] on label "(A) Agricultural" at bounding box center [333, 442] width 77 height 17
click at [295, 442] on input "(A) Agricultural" at bounding box center [299, 438] width 9 height 9
radio input "true"
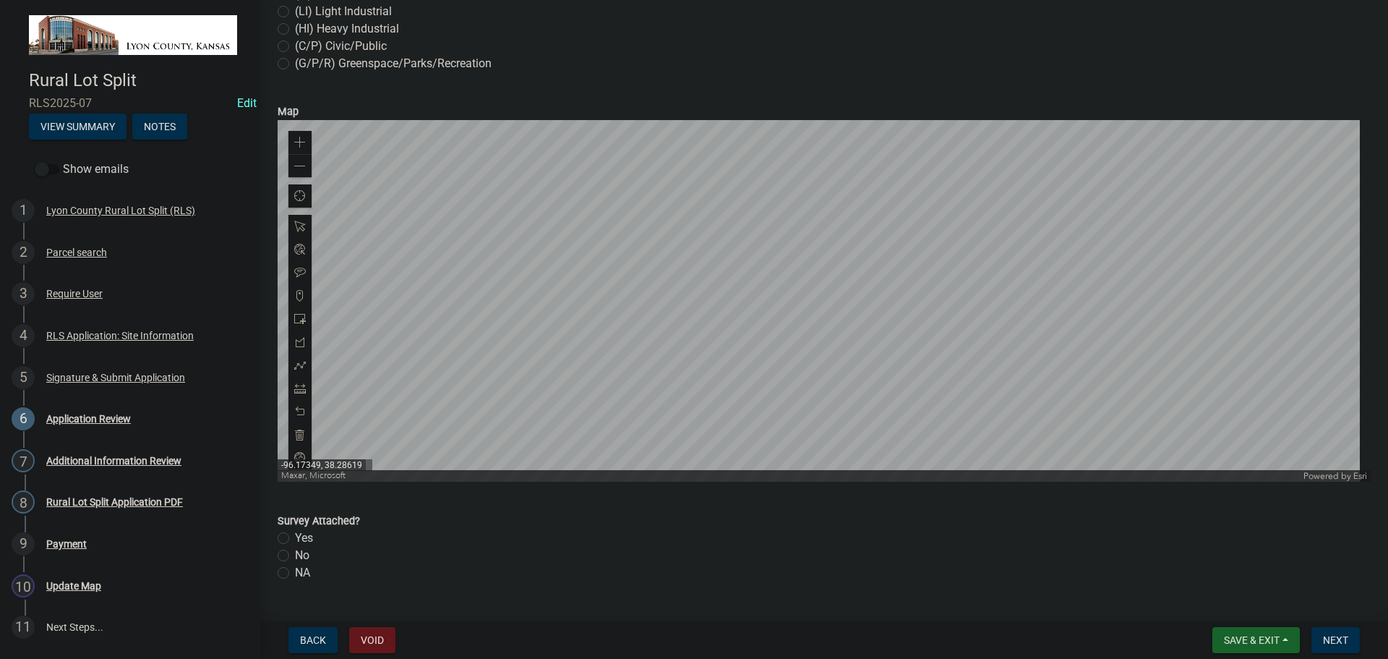
scroll to position [770, 0]
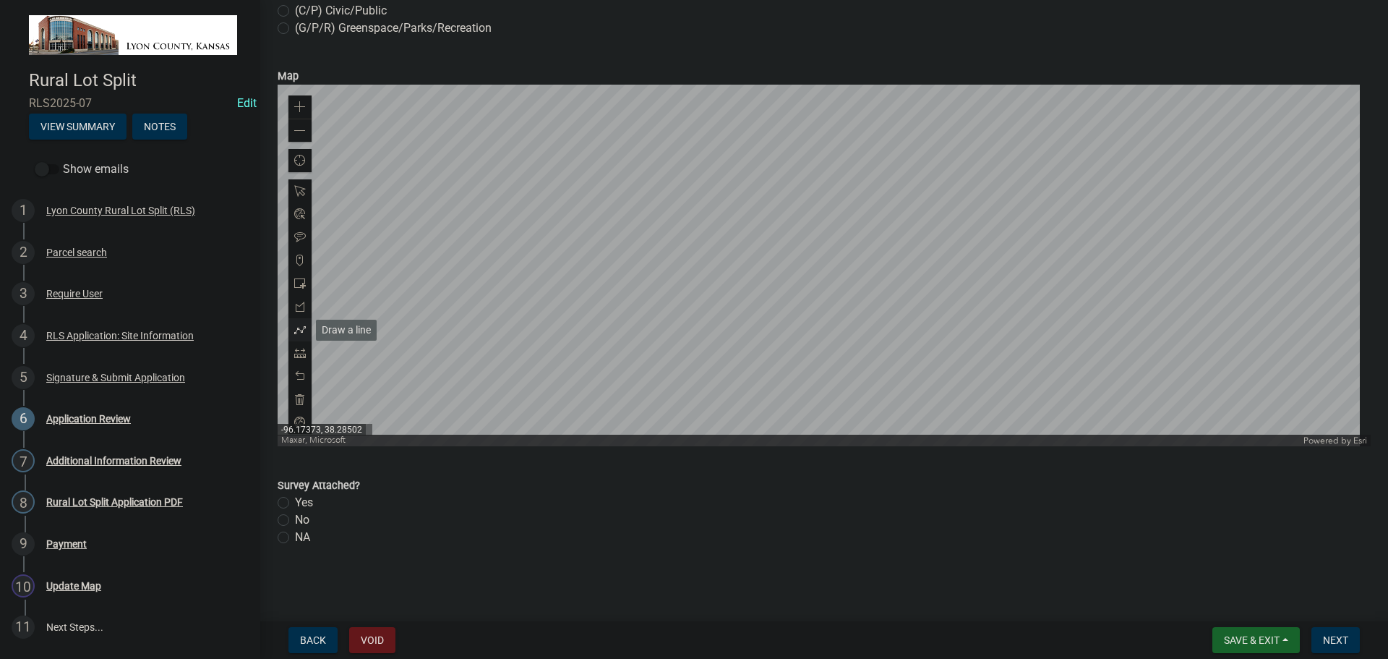
click at [296, 328] on span at bounding box center [300, 330] width 12 height 12
click at [876, 339] on div at bounding box center [824, 265] width 1093 height 361
click at [892, 316] on div at bounding box center [824, 265] width 1093 height 361
click at [887, 397] on div at bounding box center [824, 265] width 1093 height 361
click at [906, 376] on div at bounding box center [824, 265] width 1093 height 361
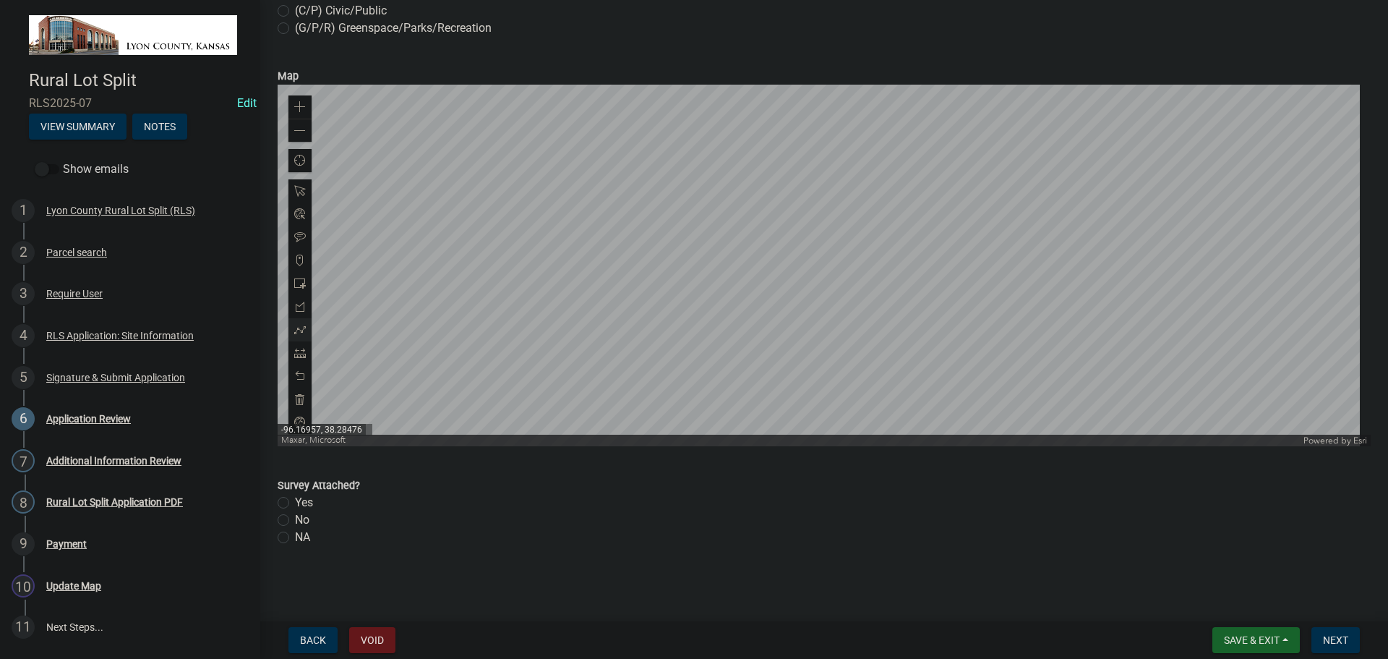
click at [906, 377] on div at bounding box center [824, 265] width 1093 height 361
click at [298, 237] on span at bounding box center [300, 237] width 12 height 12
click at [763, 252] on div at bounding box center [824, 265] width 1093 height 361
click at [773, 260] on div at bounding box center [824, 265] width 1093 height 361
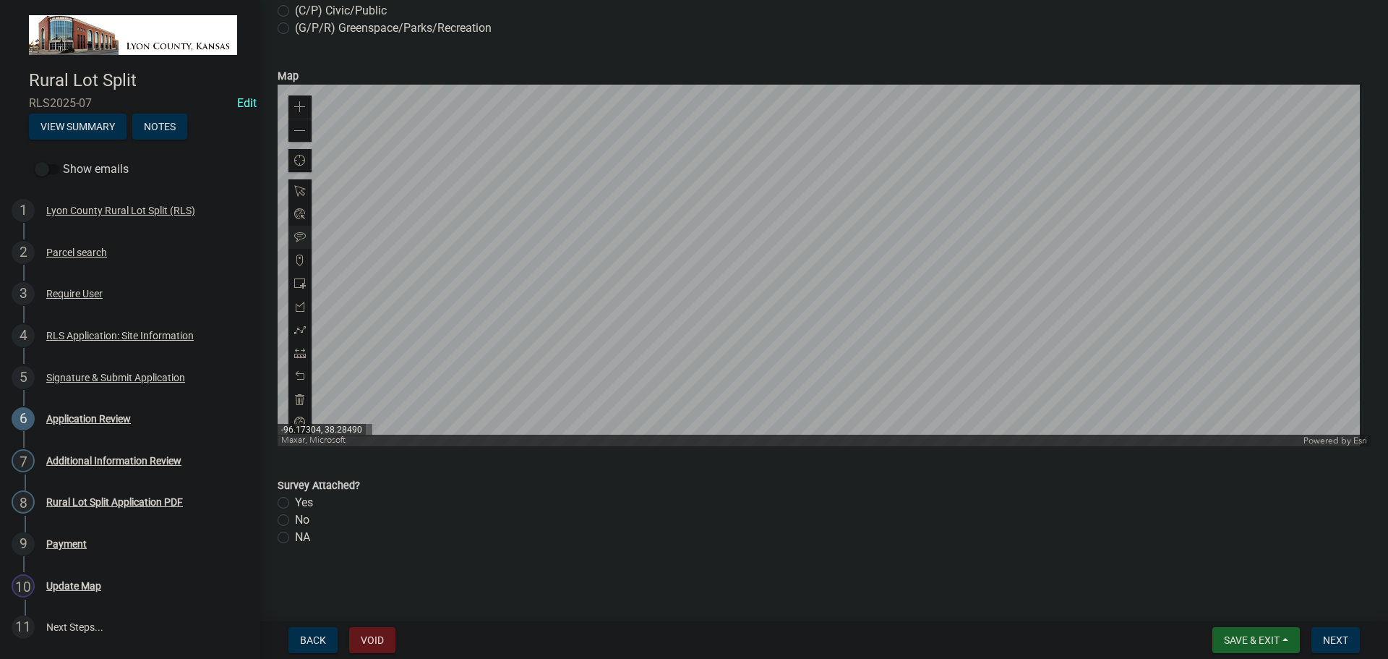
click at [295, 500] on label "Yes" at bounding box center [304, 502] width 18 height 17
click at [295, 500] on input "Yes" at bounding box center [299, 498] width 9 height 9
radio input "true"
click at [1335, 635] on span "Next" at bounding box center [1335, 640] width 25 height 12
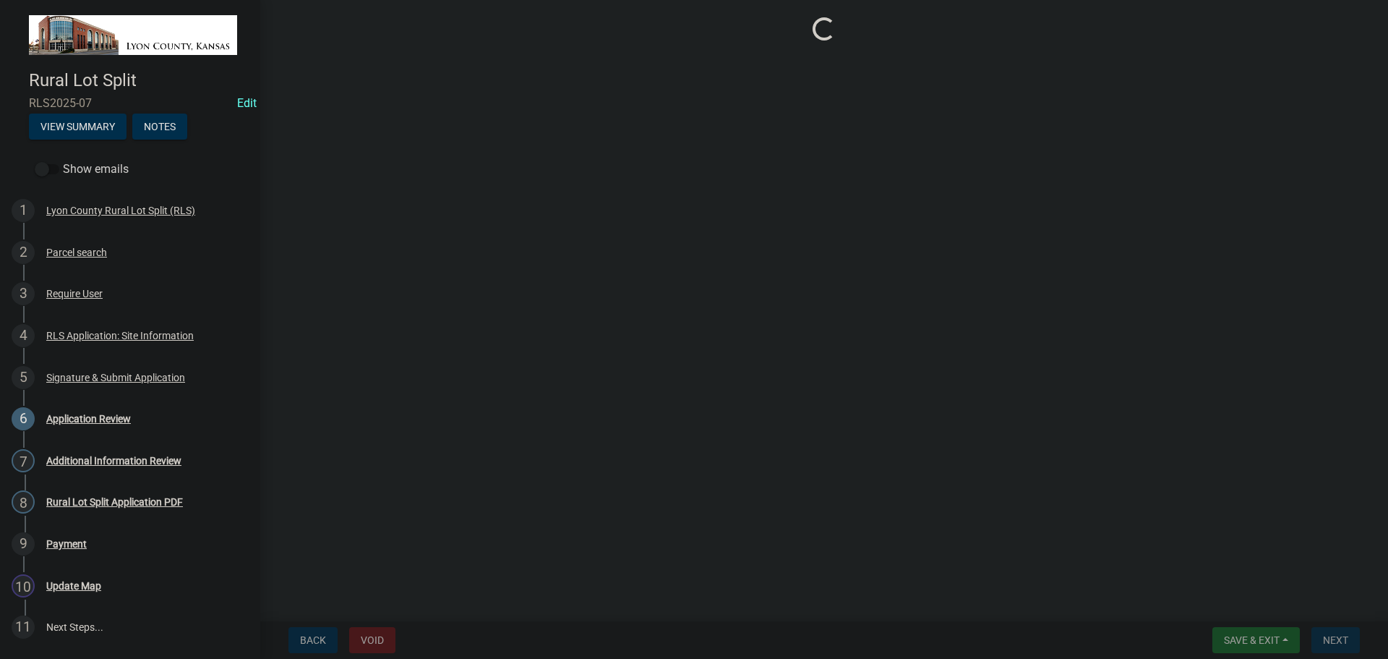
scroll to position [0, 0]
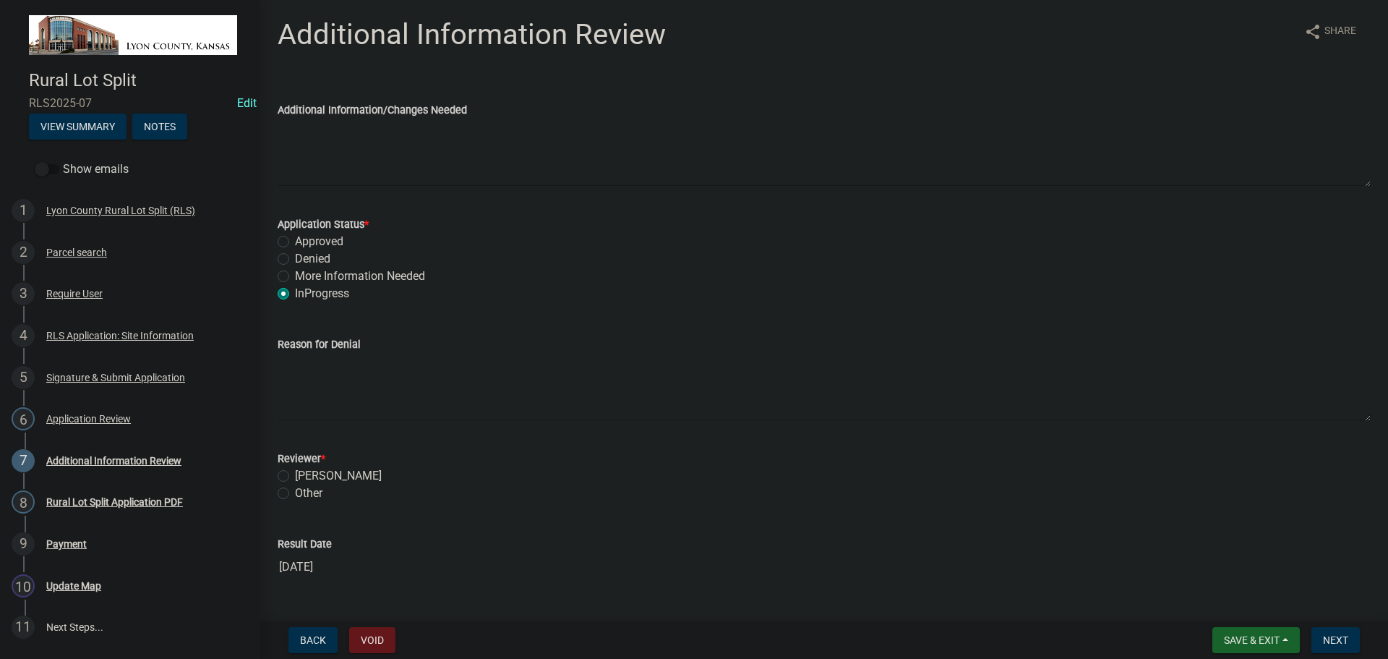
click at [295, 242] on label "Approved" at bounding box center [319, 241] width 48 height 17
click at [295, 242] on input "Approved" at bounding box center [299, 237] width 9 height 9
radio input "true"
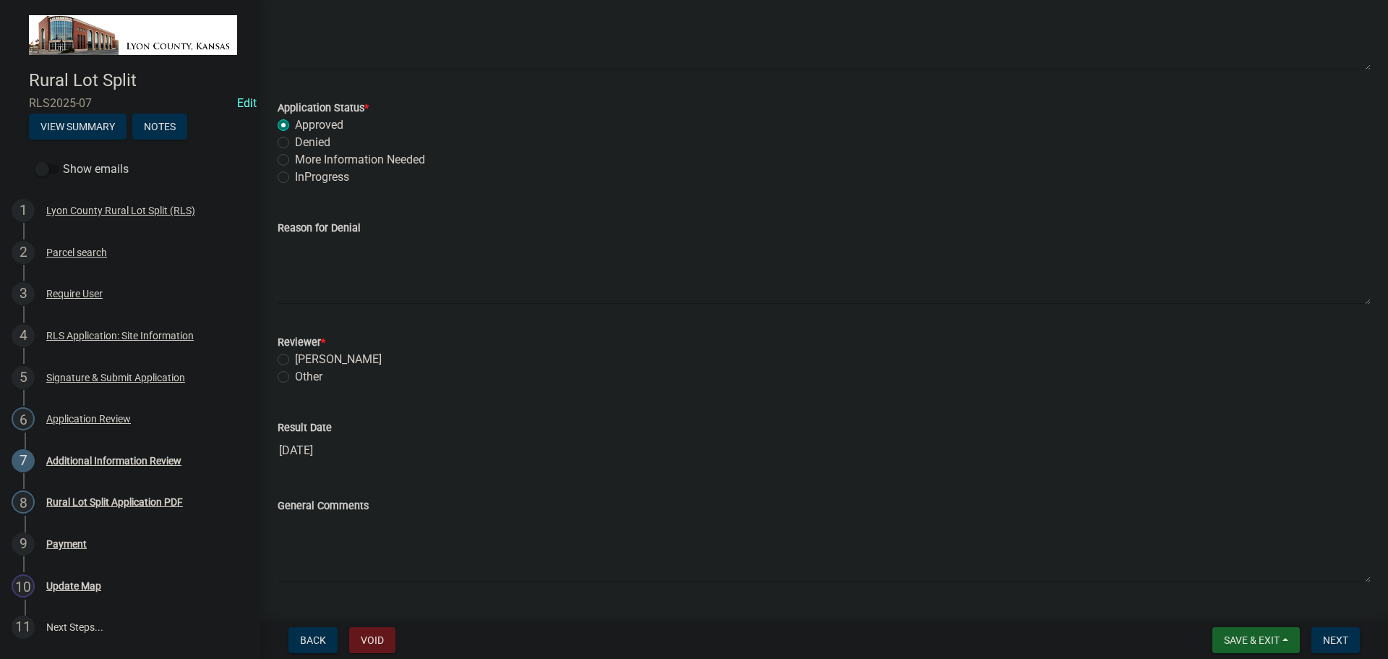
scroll to position [151, 0]
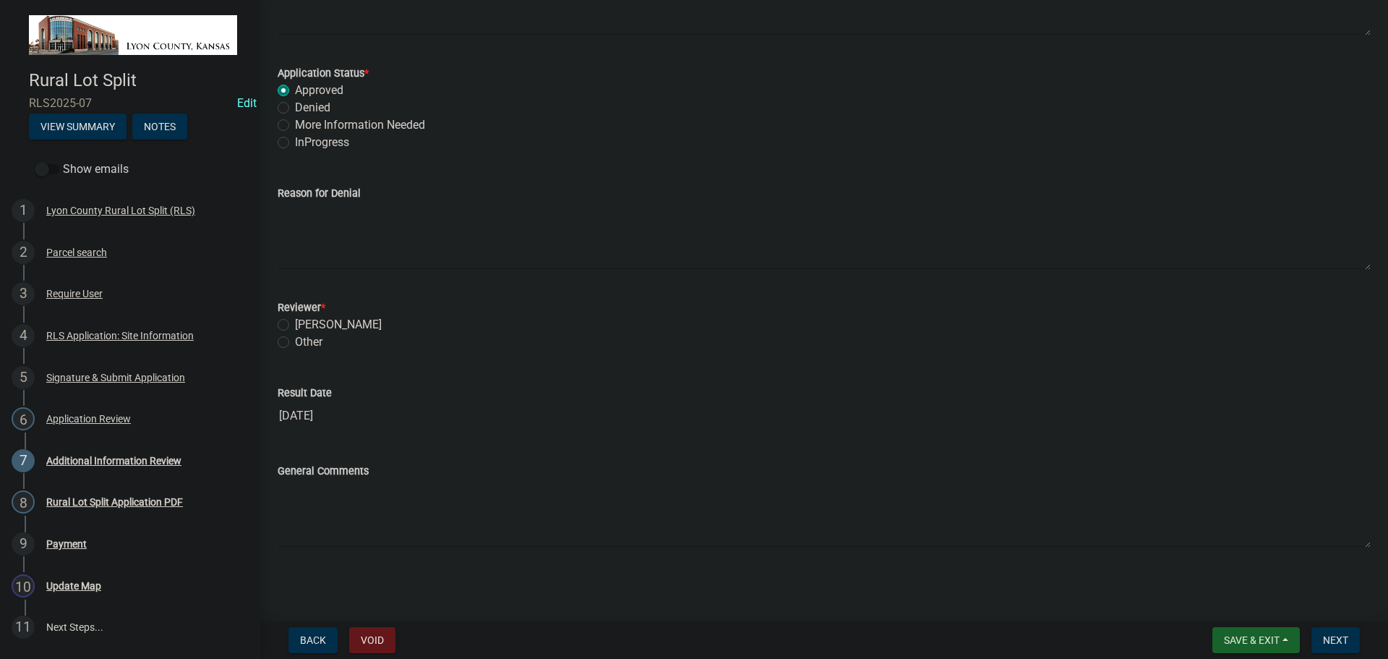
click at [295, 325] on label "[PERSON_NAME]" at bounding box center [338, 324] width 87 height 17
click at [295, 325] on input "[PERSON_NAME]" at bounding box center [299, 320] width 9 height 9
radio input "true"
click at [1333, 634] on span "Next" at bounding box center [1335, 640] width 25 height 12
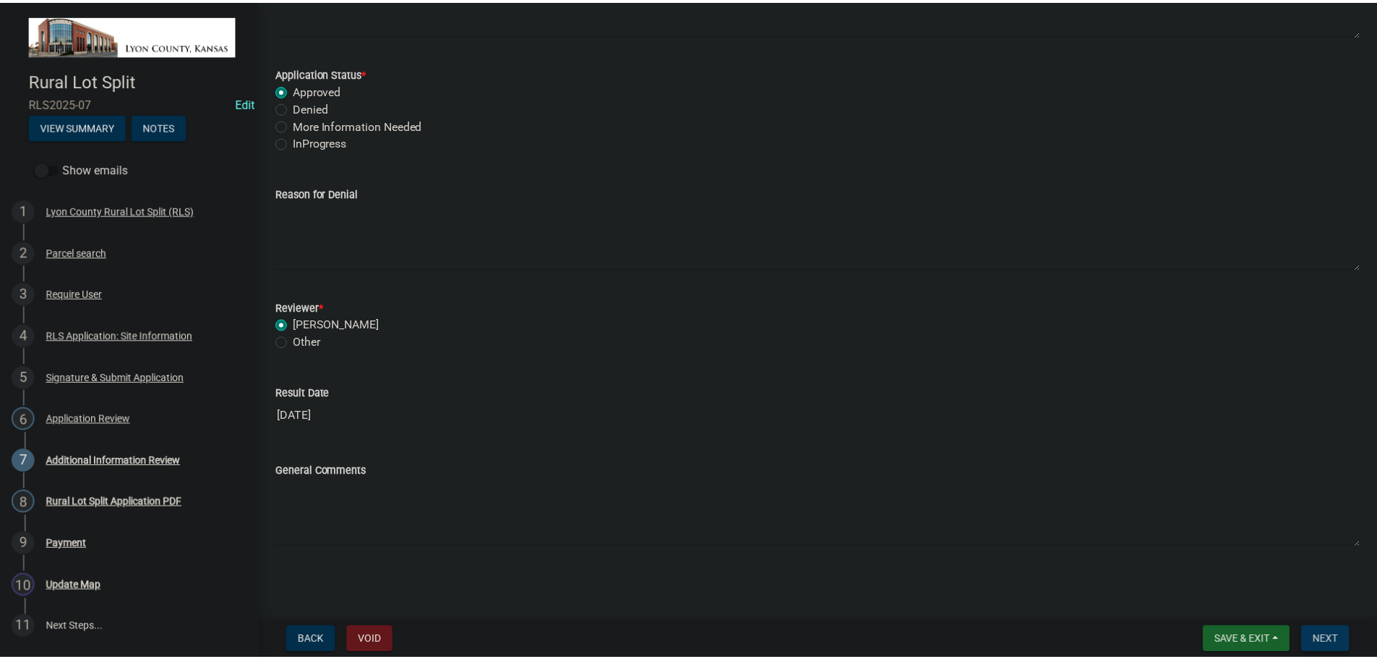
scroll to position [0, 0]
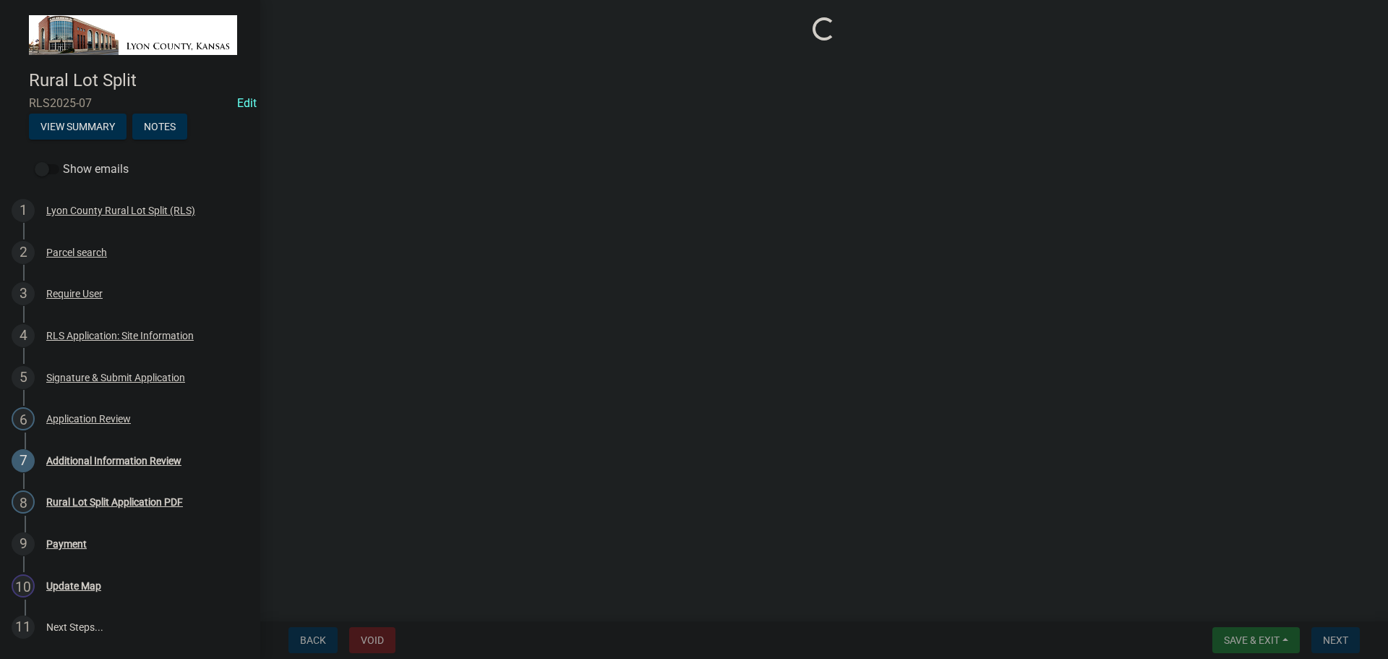
select select "3: 3"
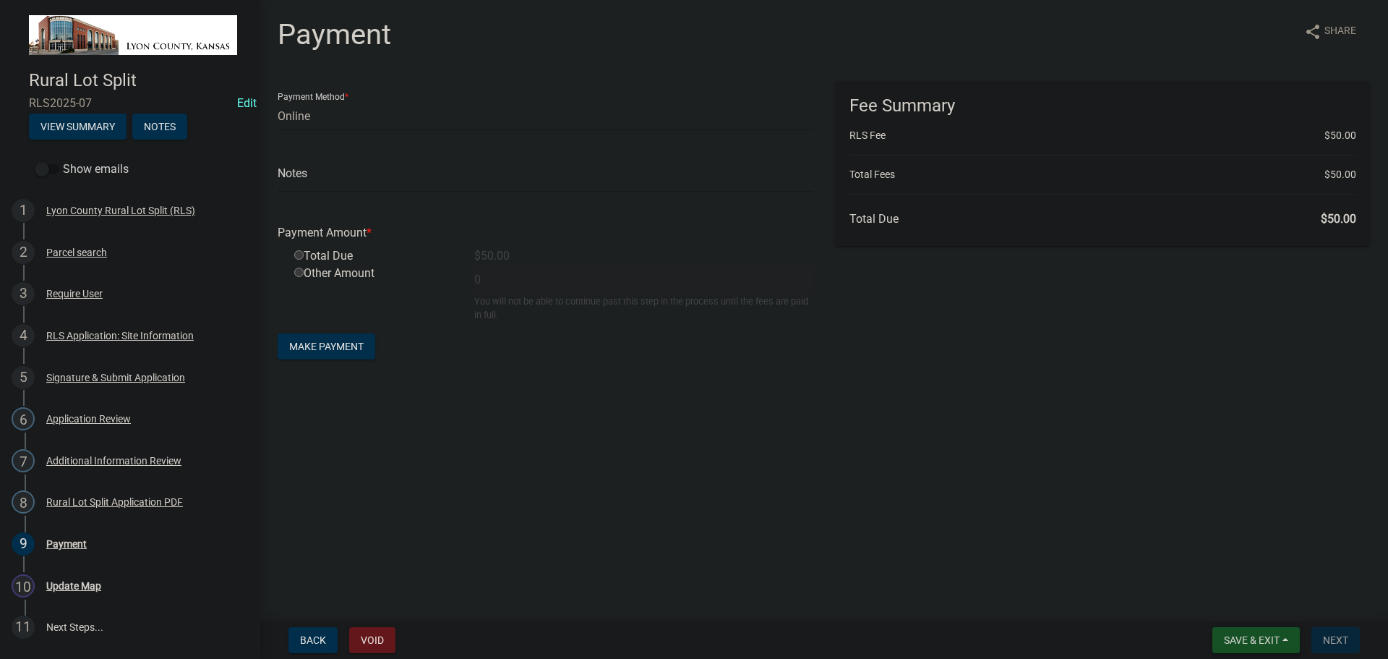
click at [1255, 634] on span "Save & Exit" at bounding box center [1252, 640] width 56 height 12
click at [1234, 606] on button "Save & Exit" at bounding box center [1242, 602] width 116 height 35
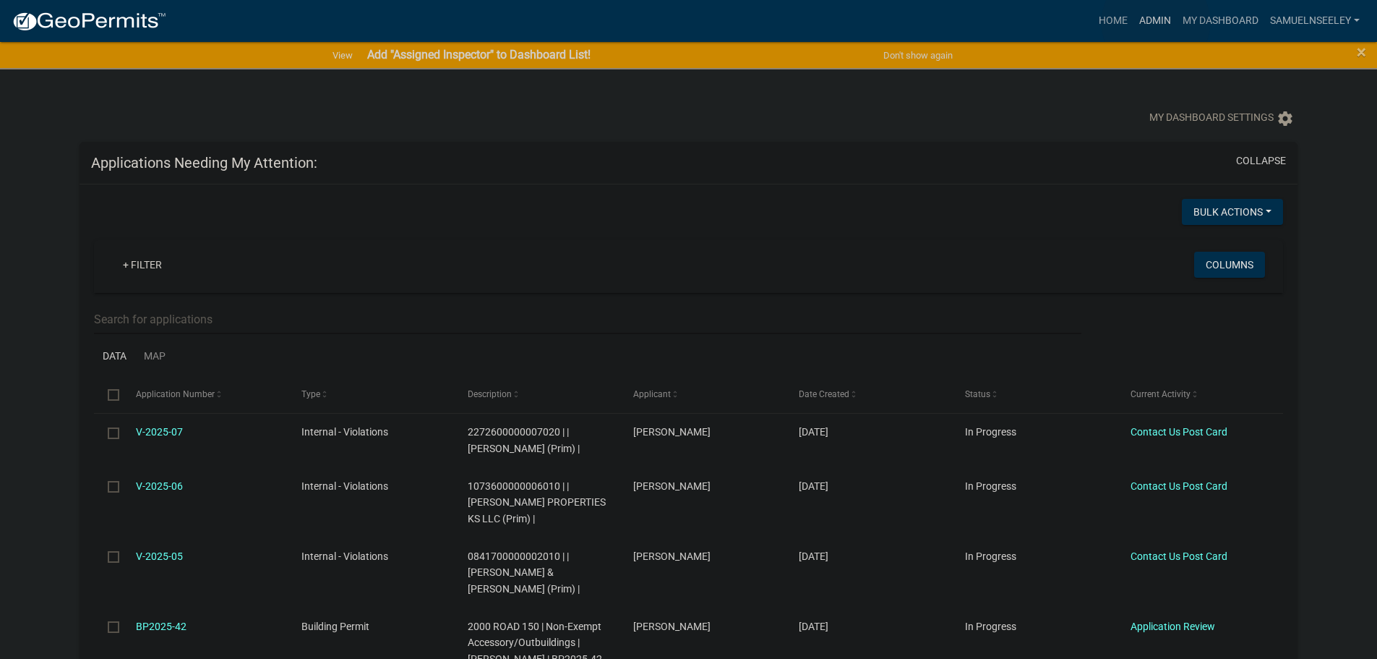
click at [1156, 22] on link "Admin" at bounding box center [1155, 20] width 43 height 27
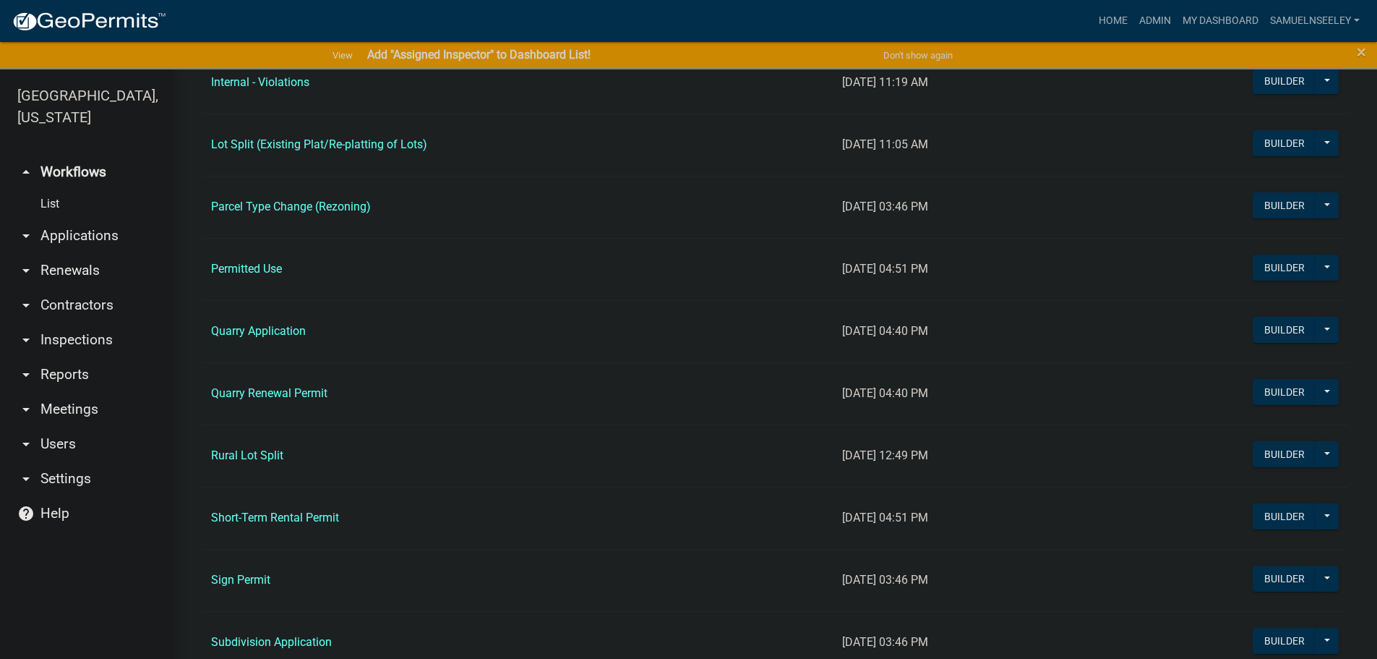
scroll to position [1301, 0]
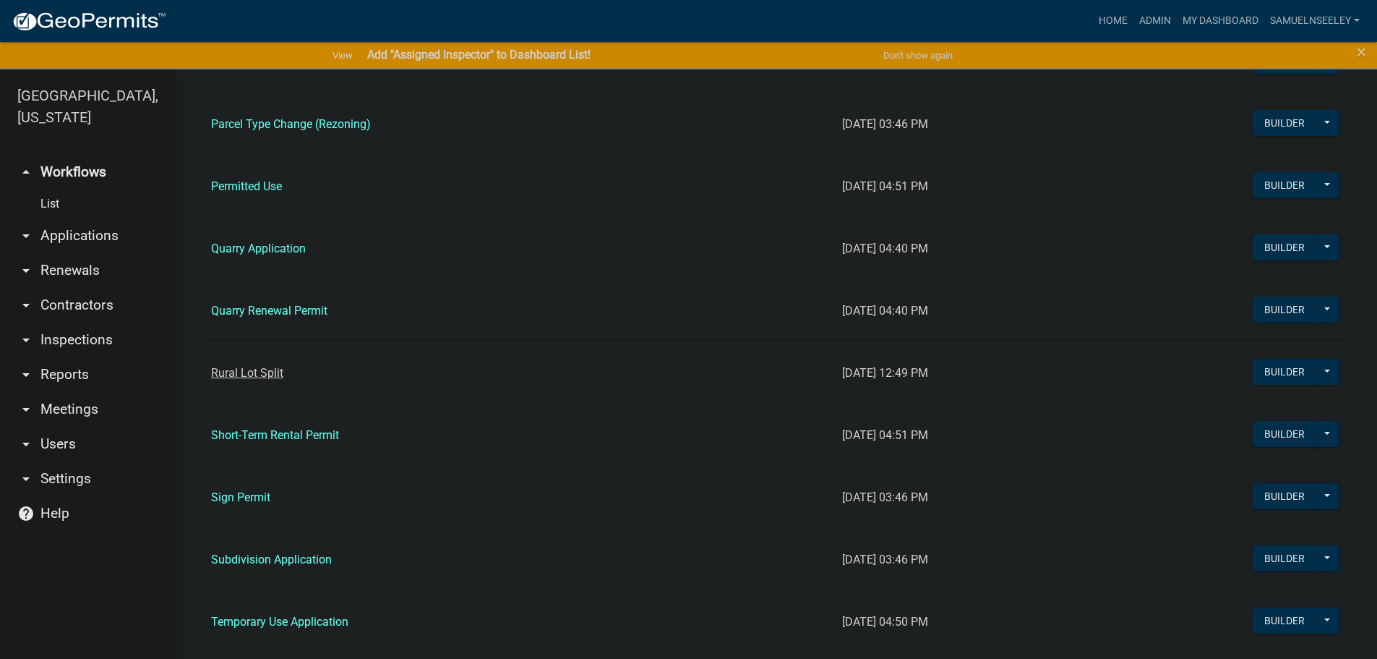
click at [264, 367] on link "Rural Lot Split" at bounding box center [247, 373] width 72 height 14
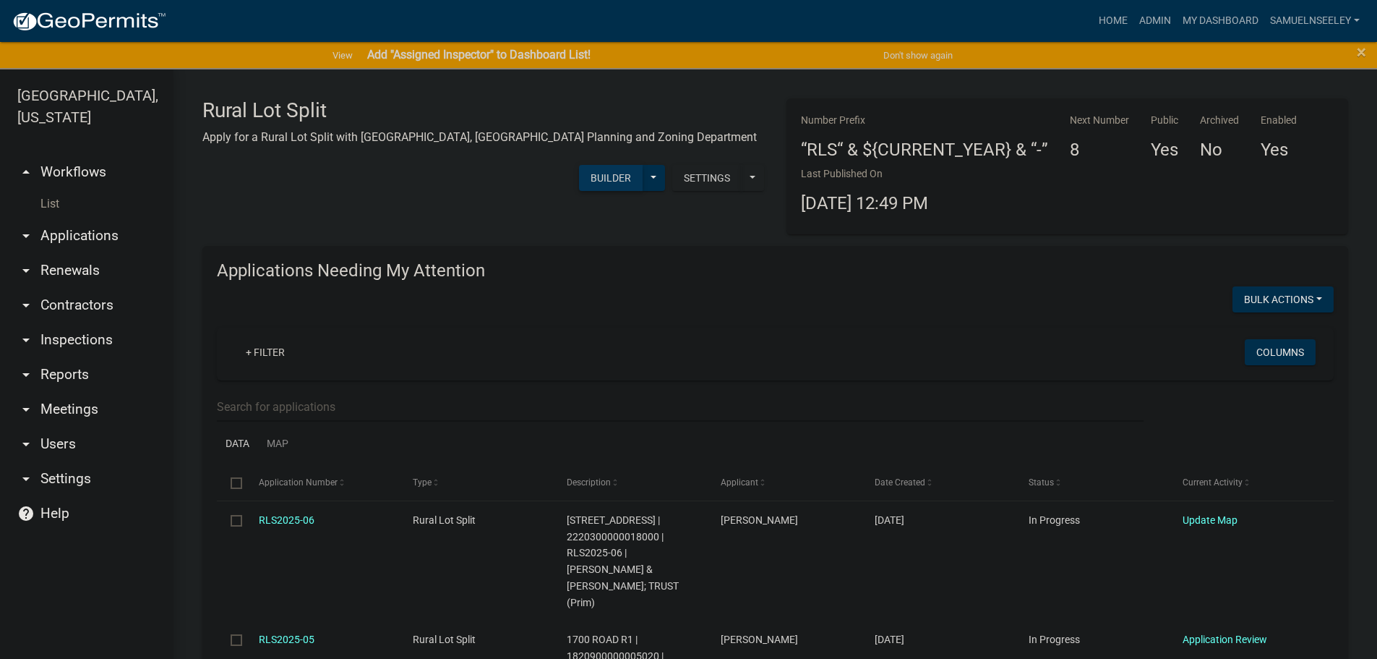
click at [643, 165] on button "Builder" at bounding box center [611, 178] width 64 height 26
select select
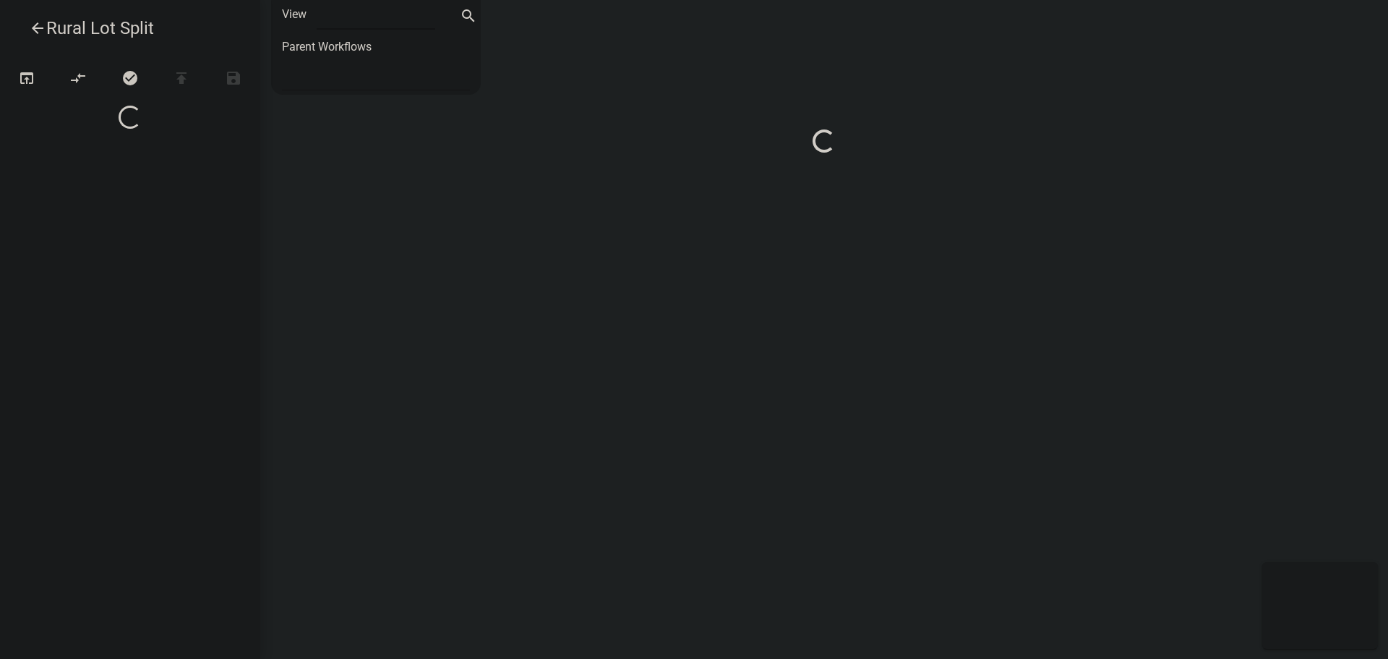
select select "1"
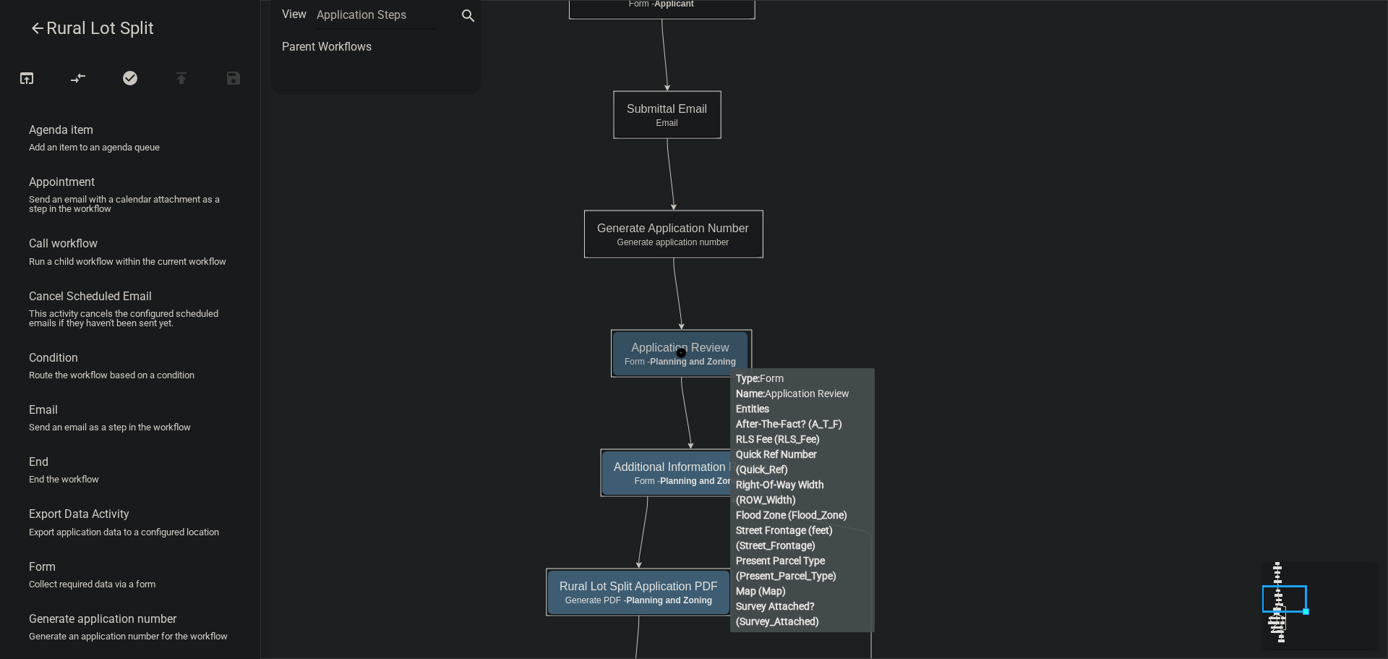
click at [730, 356] on span "Planning and Zoning" at bounding box center [693, 361] width 86 height 10
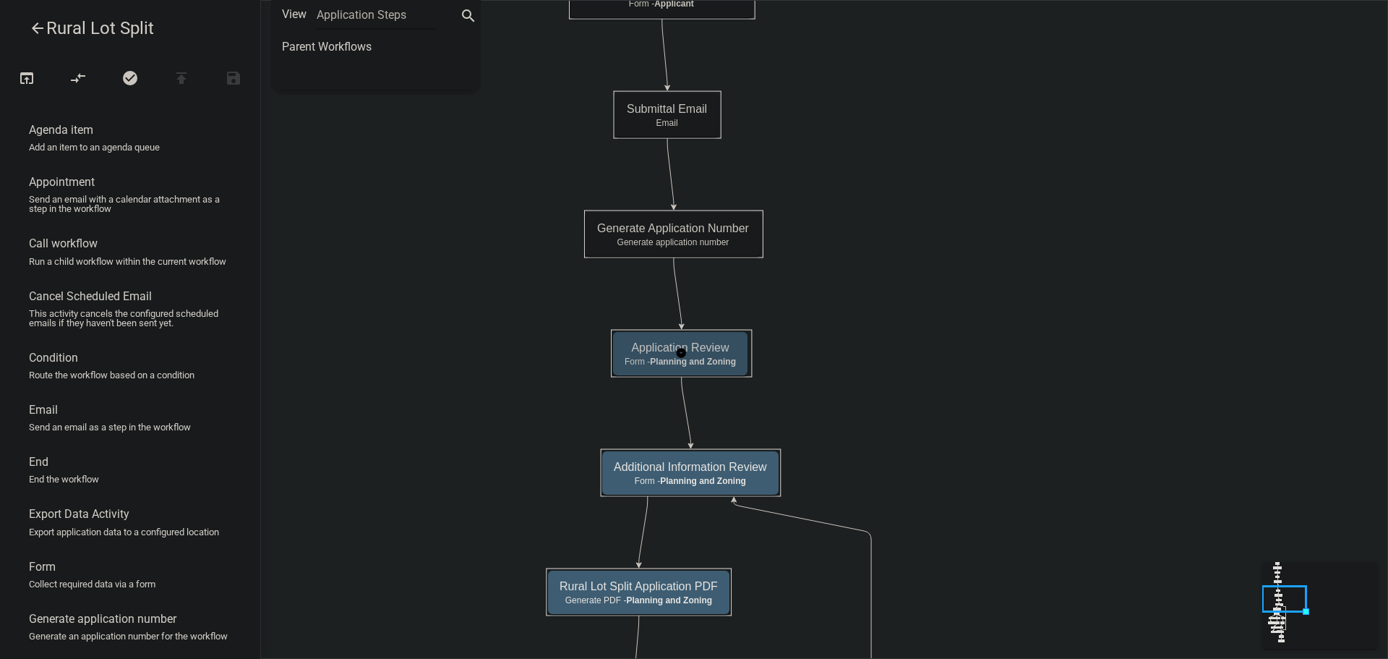
click at [730, 356] on span "Planning and Zoning" at bounding box center [693, 361] width 86 height 10
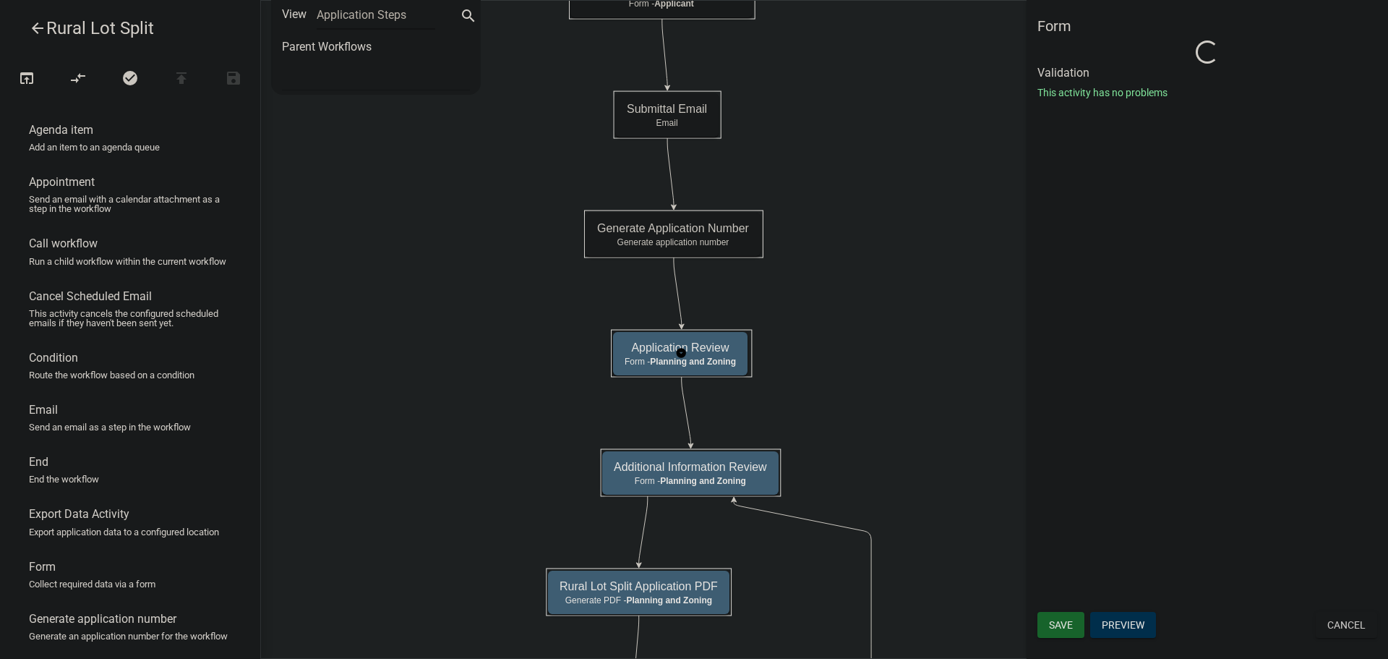
select select "C6CEE91C-F655-42E9-B513-56039F04F0EC"
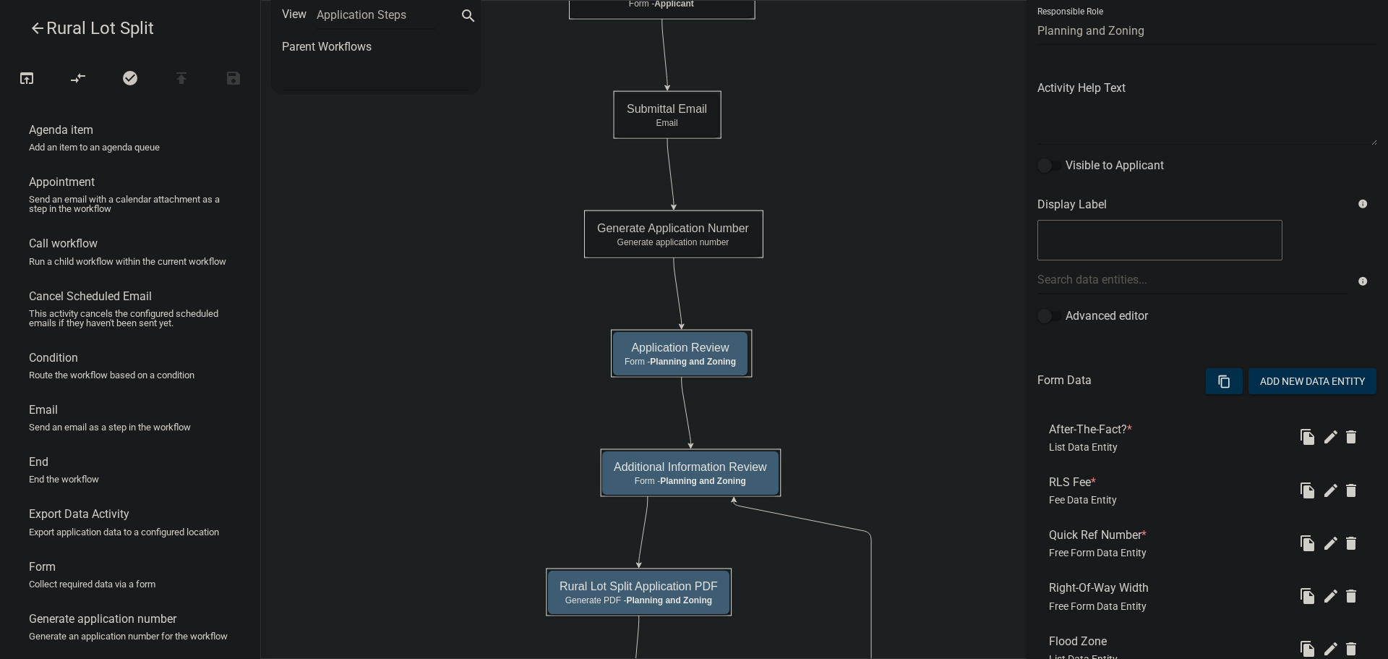
scroll to position [217, 0]
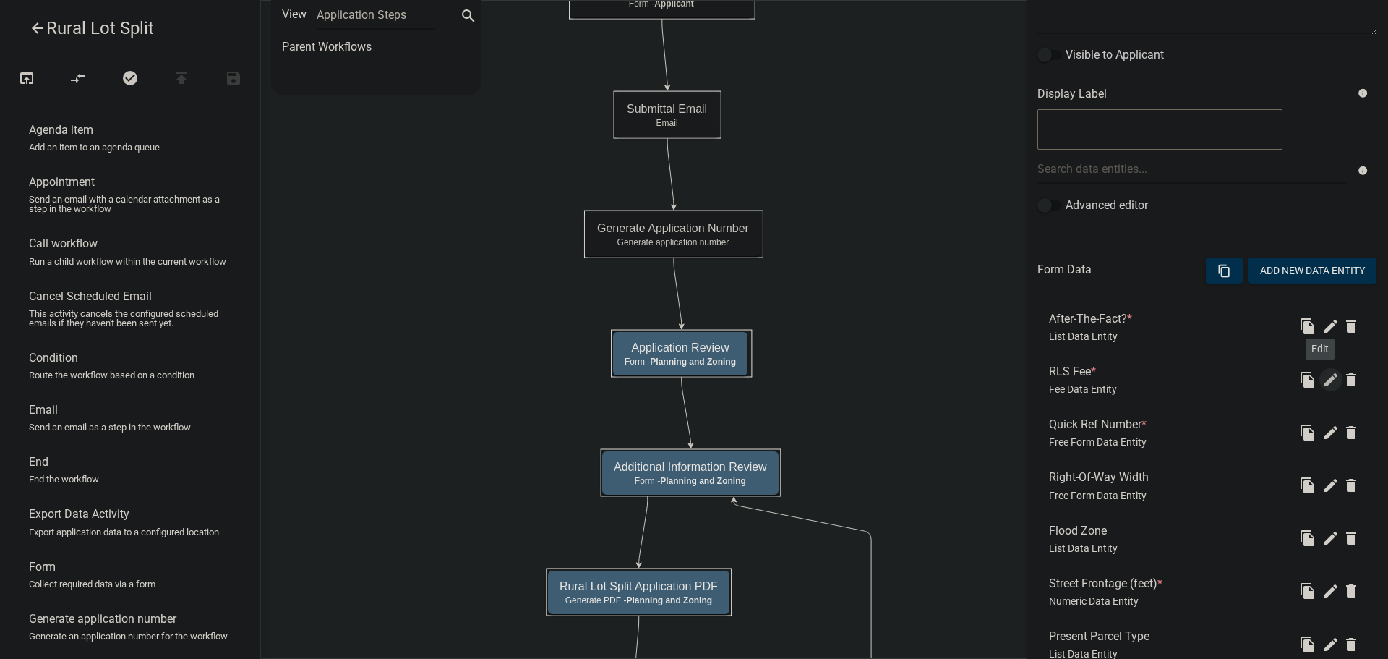
click at [1322, 379] on icon "edit" at bounding box center [1330, 379] width 17 height 17
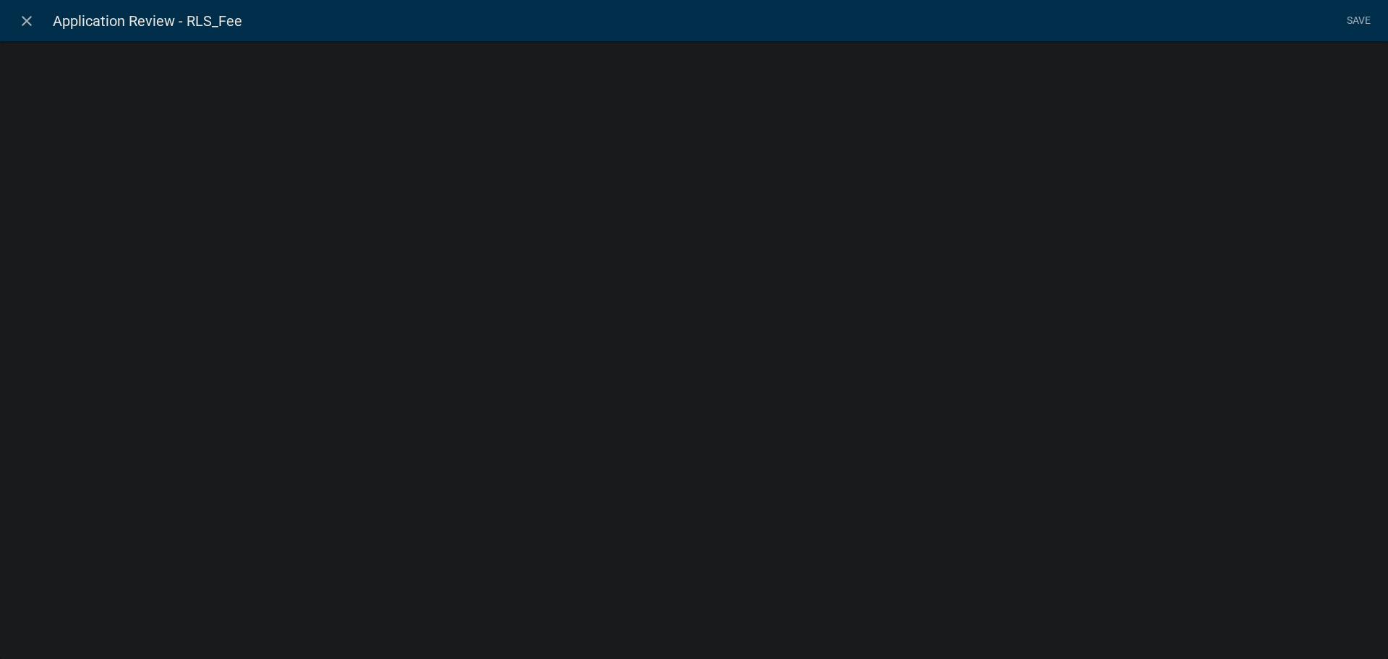
select select "fee"
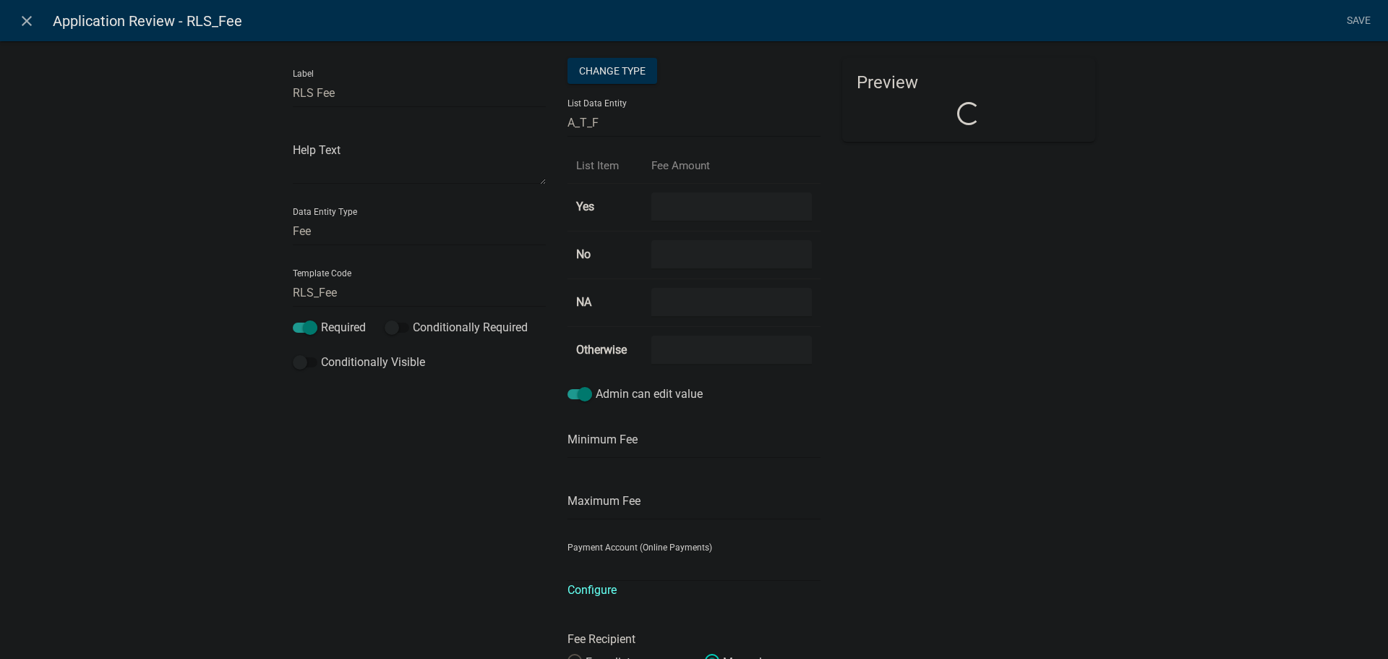
select select "2acd54de-41db-480b-8526-492458f23de6"
click at [680, 205] on input "number" at bounding box center [731, 207] width 161 height 30
click at [795, 202] on input "1" at bounding box center [731, 207] width 161 height 30
click at [795, 202] on input "2" at bounding box center [731, 207] width 161 height 30
click at [795, 202] on input "3" at bounding box center [731, 207] width 161 height 30
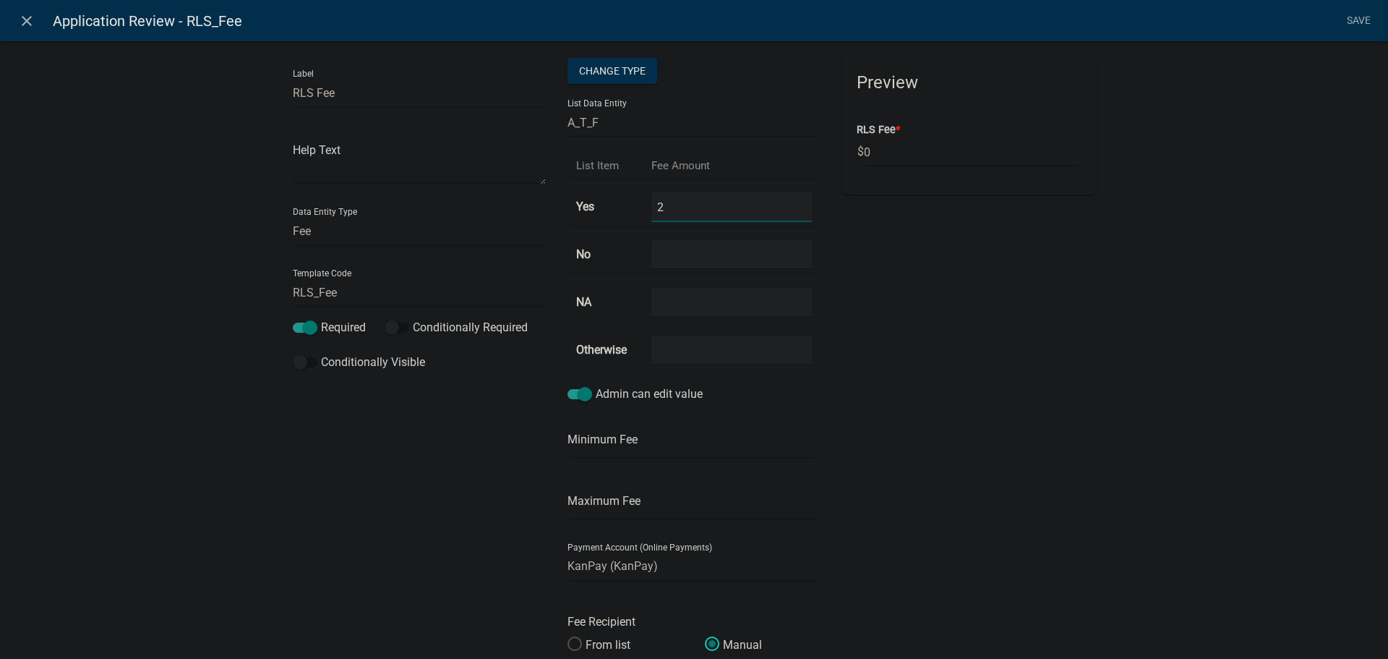
click at [793, 213] on input "2" at bounding box center [731, 207] width 161 height 30
click at [794, 213] on input "1" at bounding box center [731, 207] width 161 height 30
type input "0"
click at [794, 213] on input "0" at bounding box center [731, 207] width 161 height 30
type input "100"
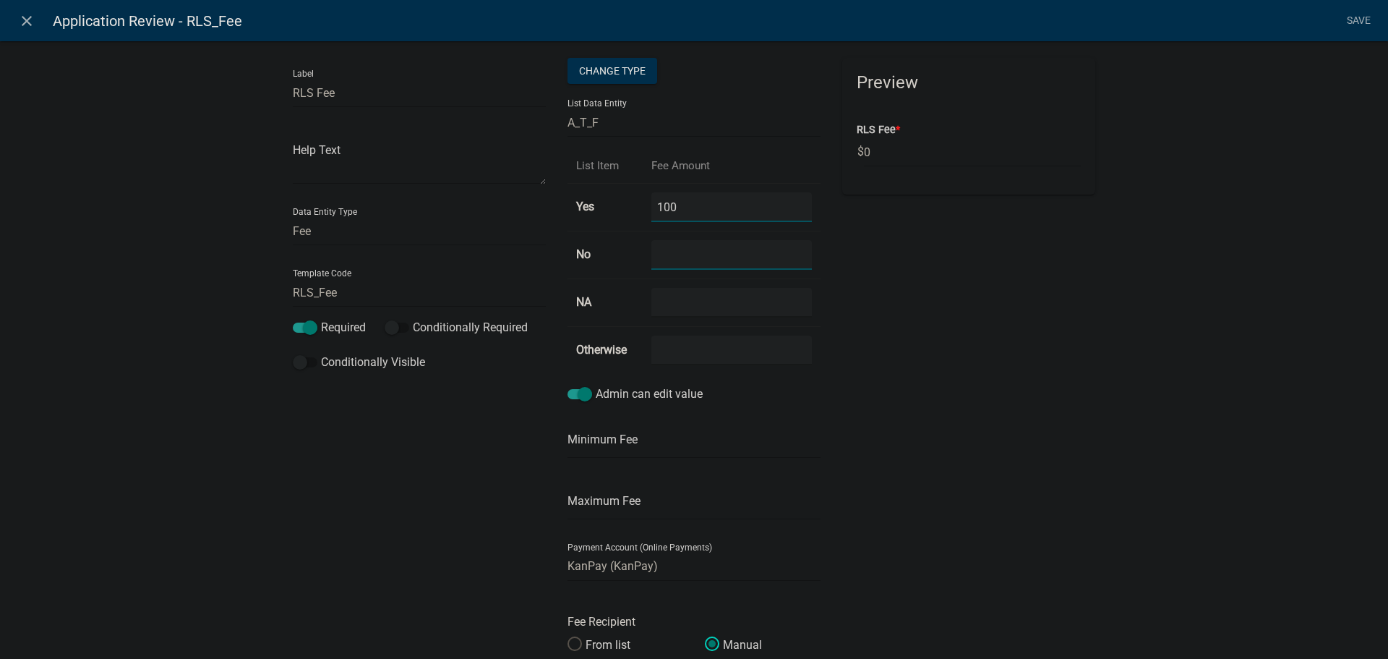
click at [751, 256] on input "number" at bounding box center [731, 255] width 161 height 30
type input "50"
click at [682, 303] on input "number" at bounding box center [731, 303] width 161 height 30
type input "0"
click at [666, 349] on input "number" at bounding box center [731, 350] width 161 height 30
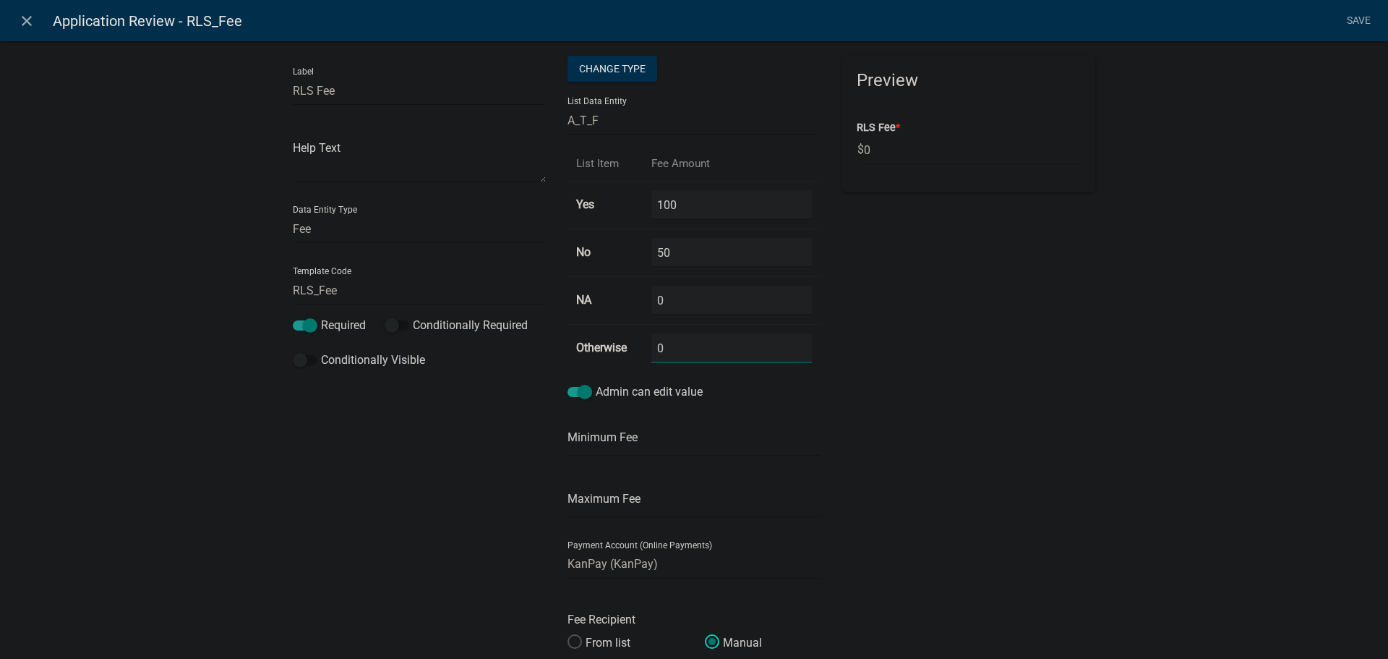
scroll to position [0, 0]
type input "0"
click at [1358, 21] on link "Save" at bounding box center [1358, 20] width 36 height 27
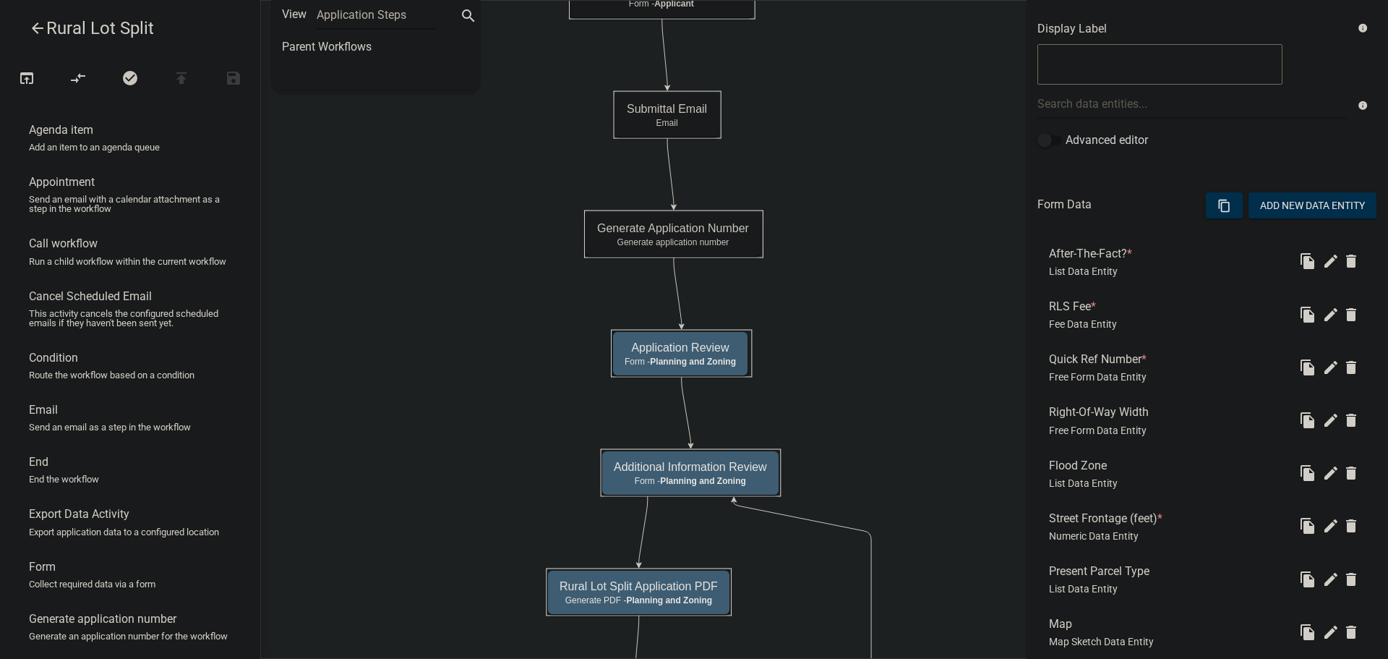
scroll to position [289, 0]
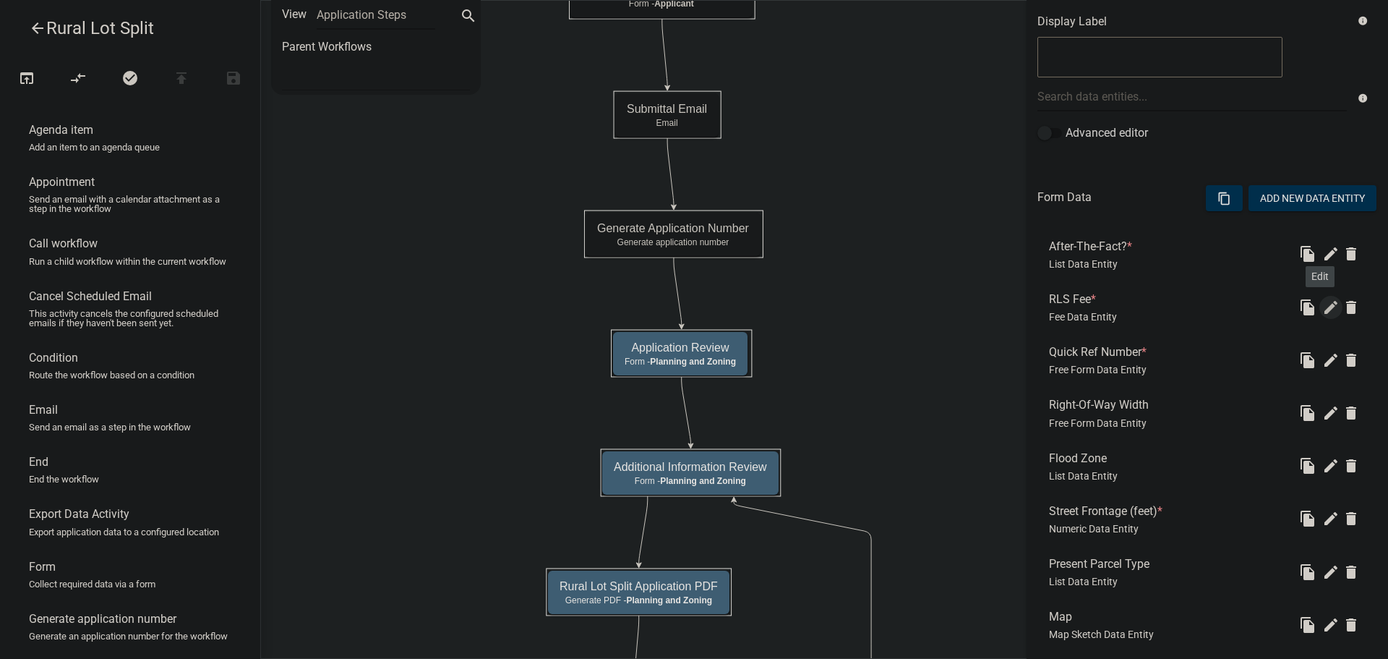
click at [1322, 310] on icon "edit" at bounding box center [1330, 307] width 17 height 17
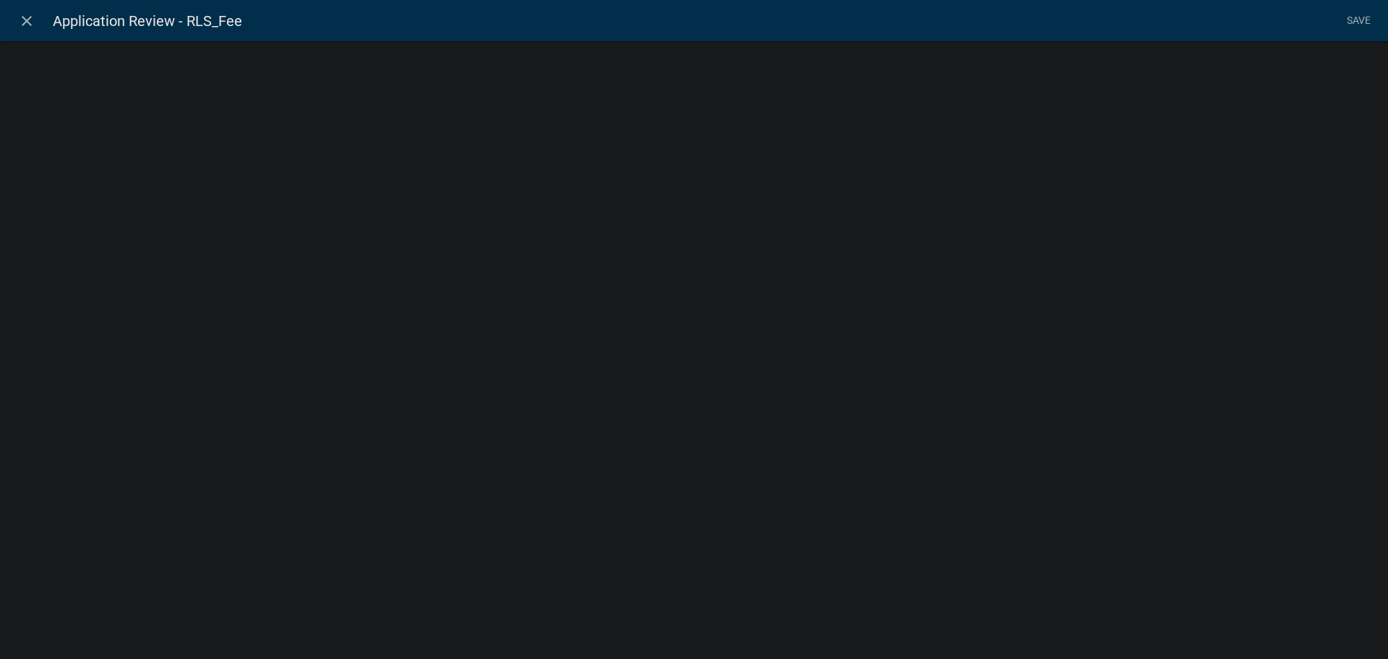
select select "fee"
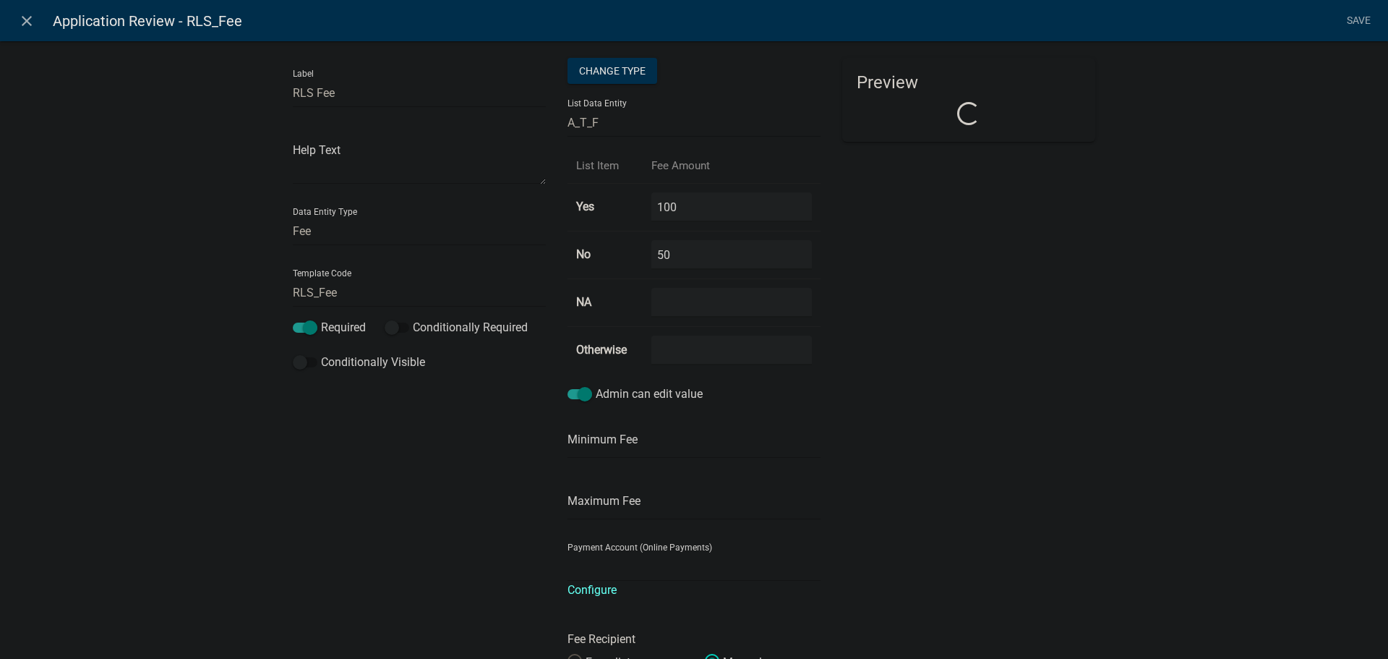
select select "2acd54de-41db-480b-8526-492458f23de6"
click at [22, 22] on icon "close" at bounding box center [26, 20] width 17 height 17
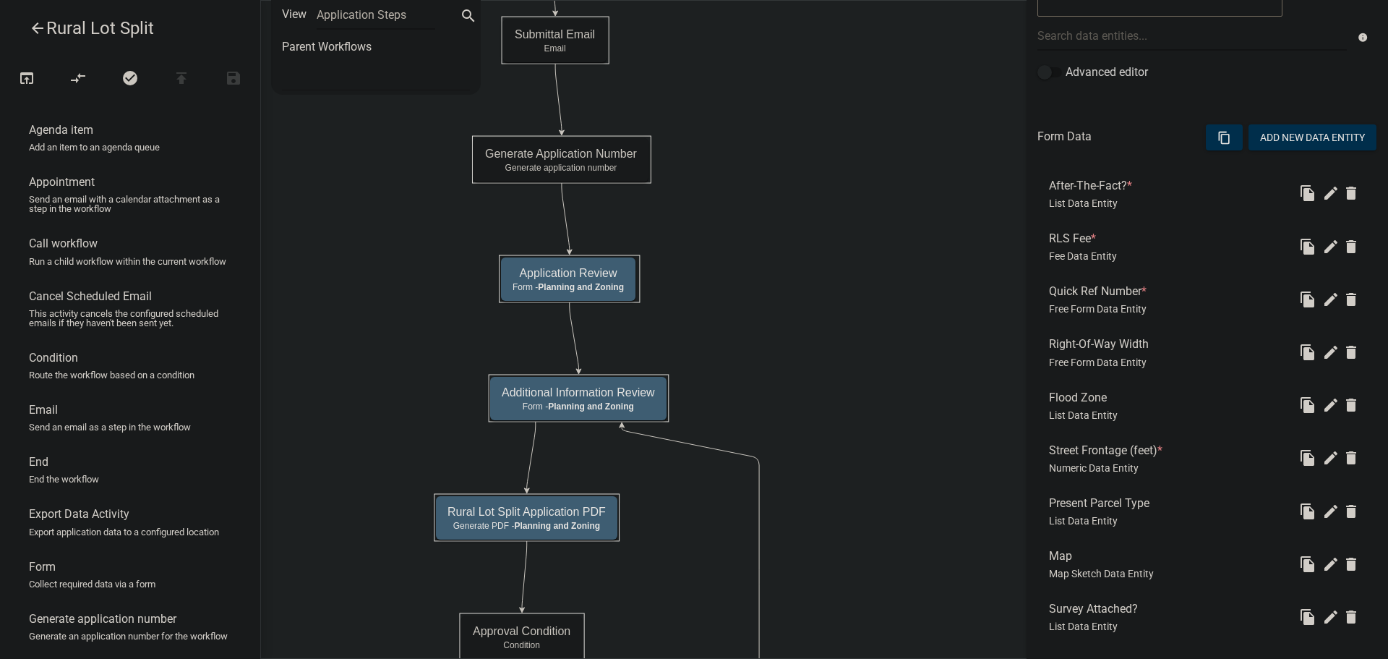
scroll to position [429, 0]
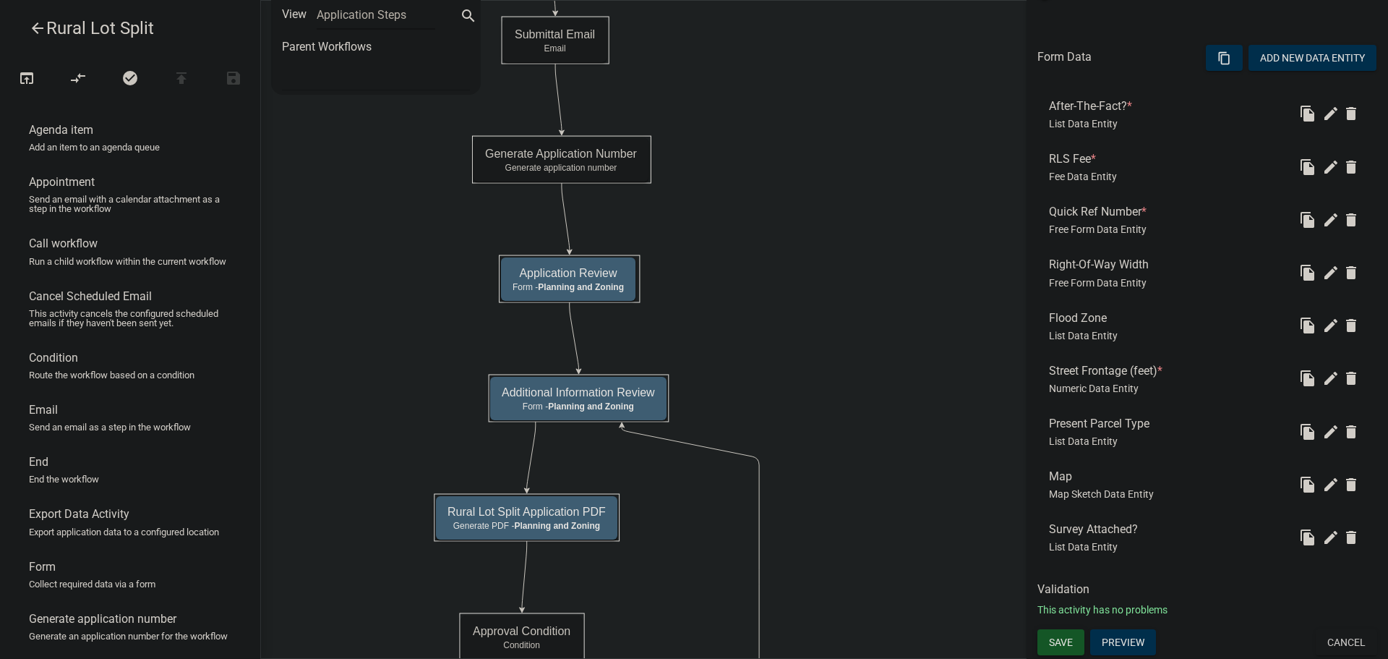
click at [1058, 644] on span "Save" at bounding box center [1061, 642] width 24 height 12
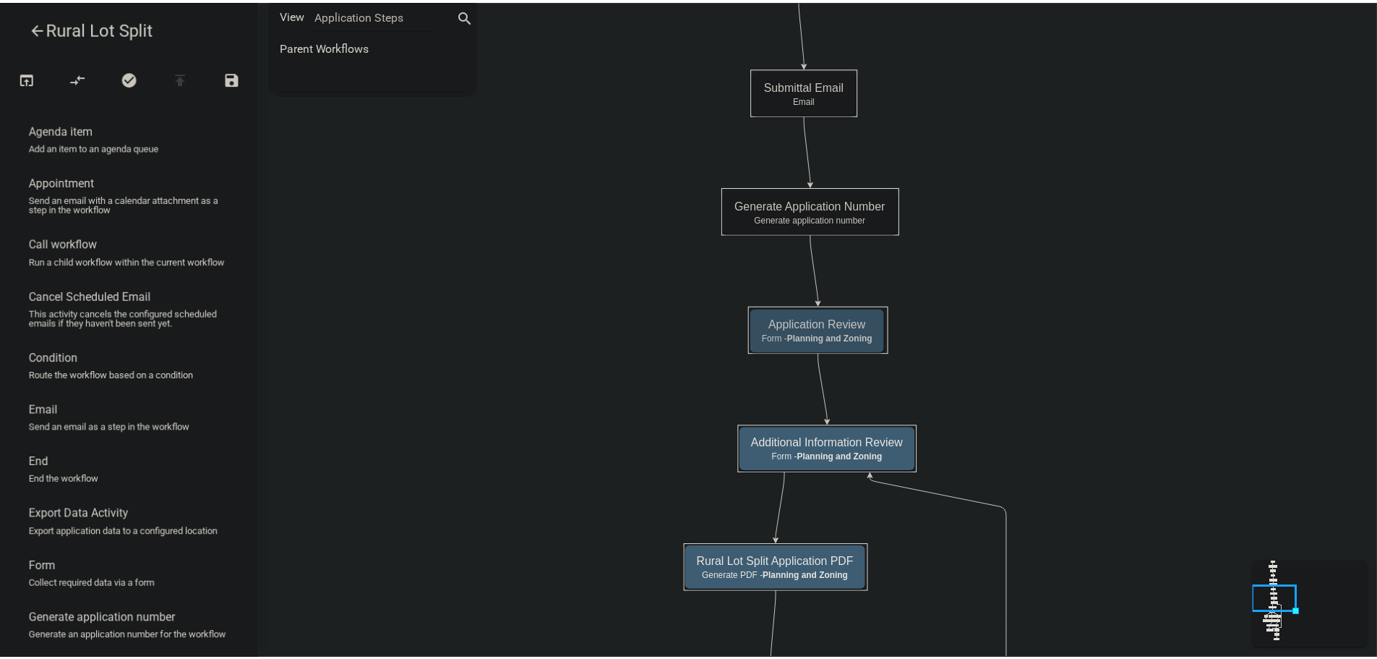
scroll to position [0, 0]
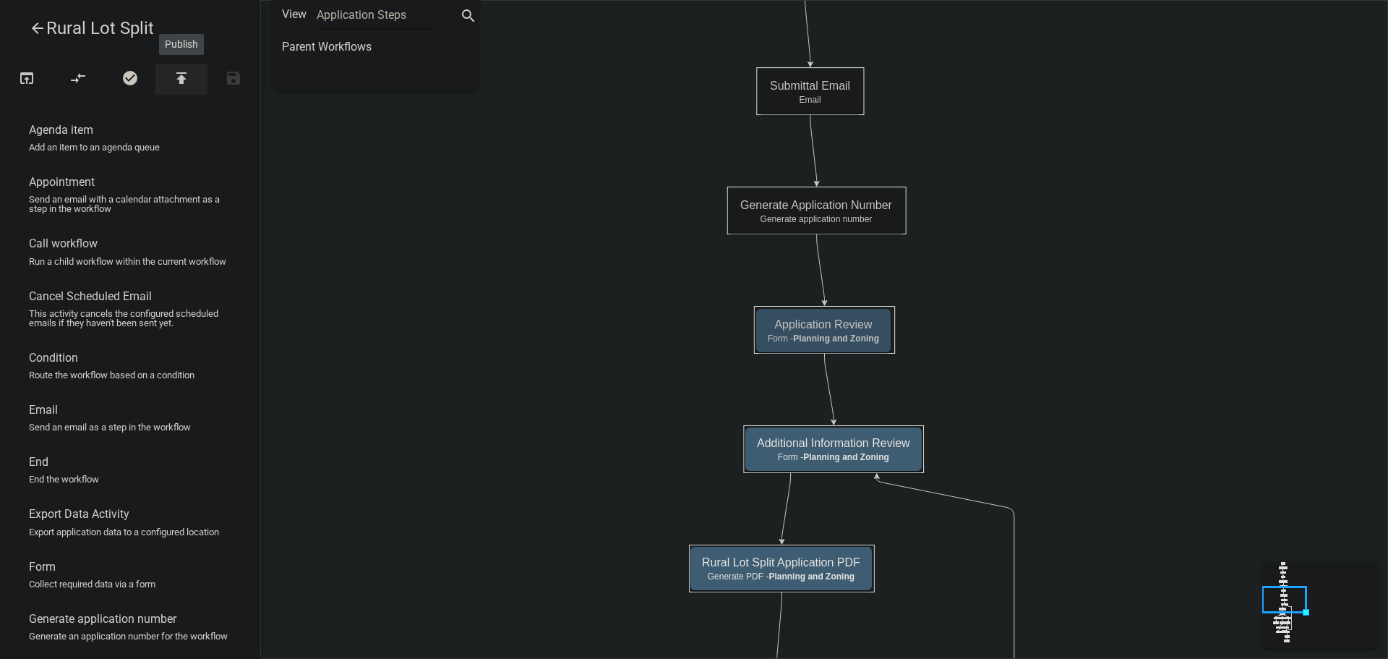
click at [184, 77] on icon "publish" at bounding box center [181, 79] width 17 height 20
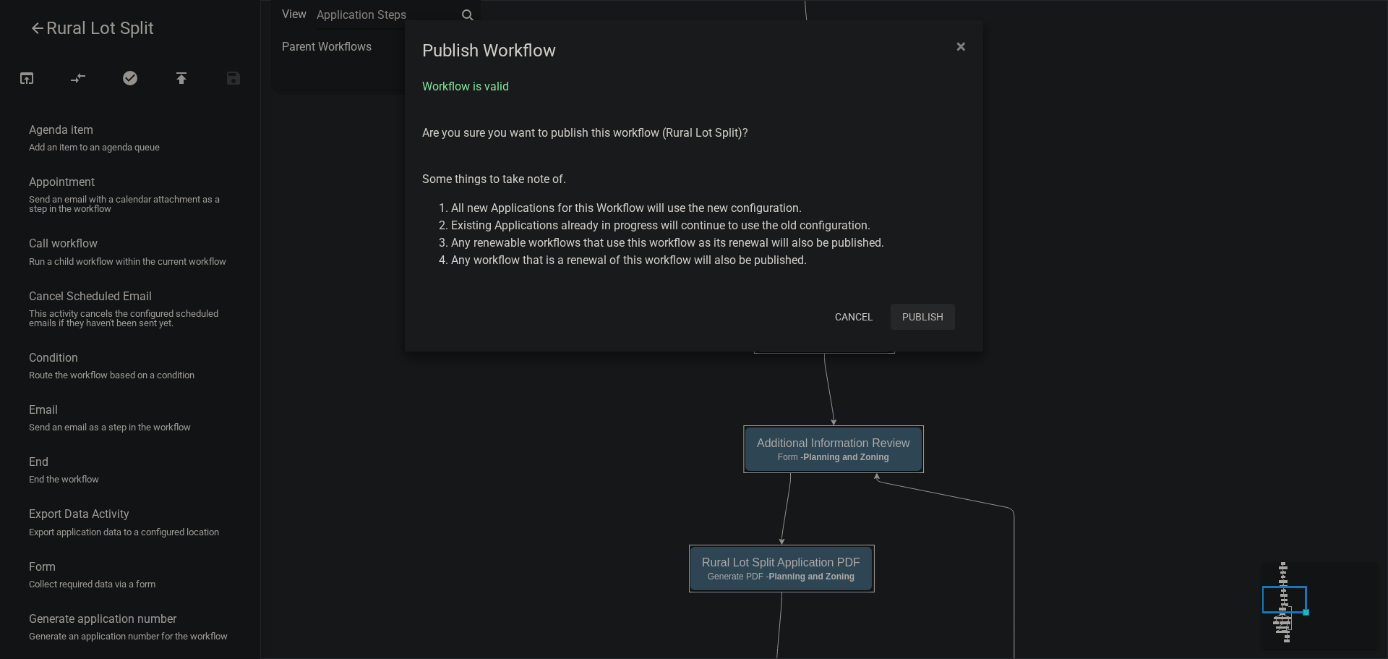
click at [920, 309] on button "Publish" at bounding box center [923, 317] width 64 height 26
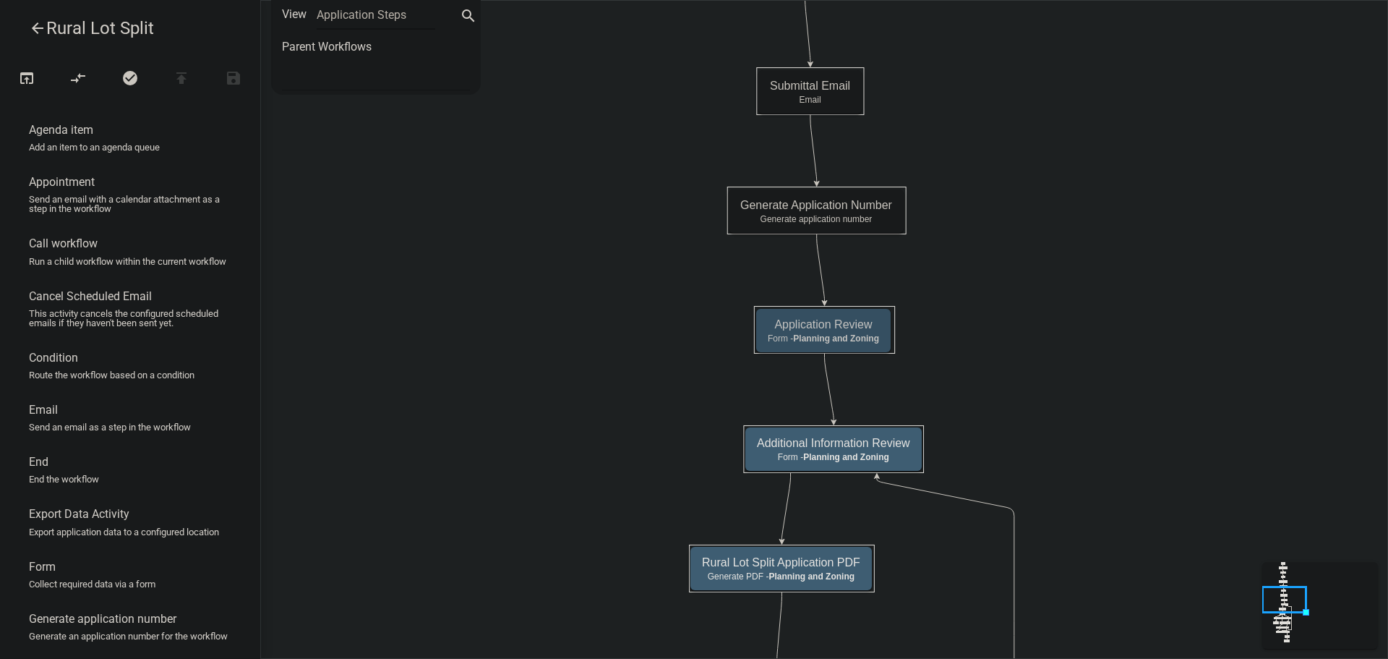
click at [38, 29] on icon "arrow_back" at bounding box center [37, 30] width 17 height 20
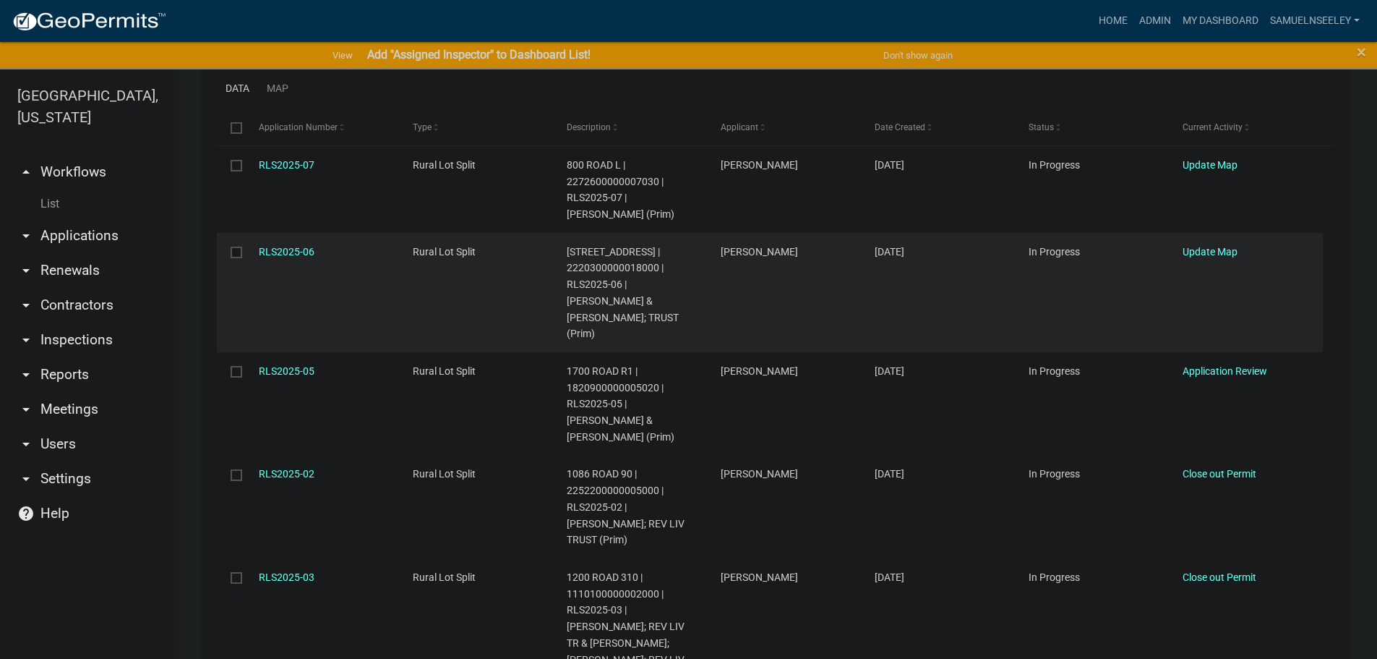
scroll to position [361, 0]
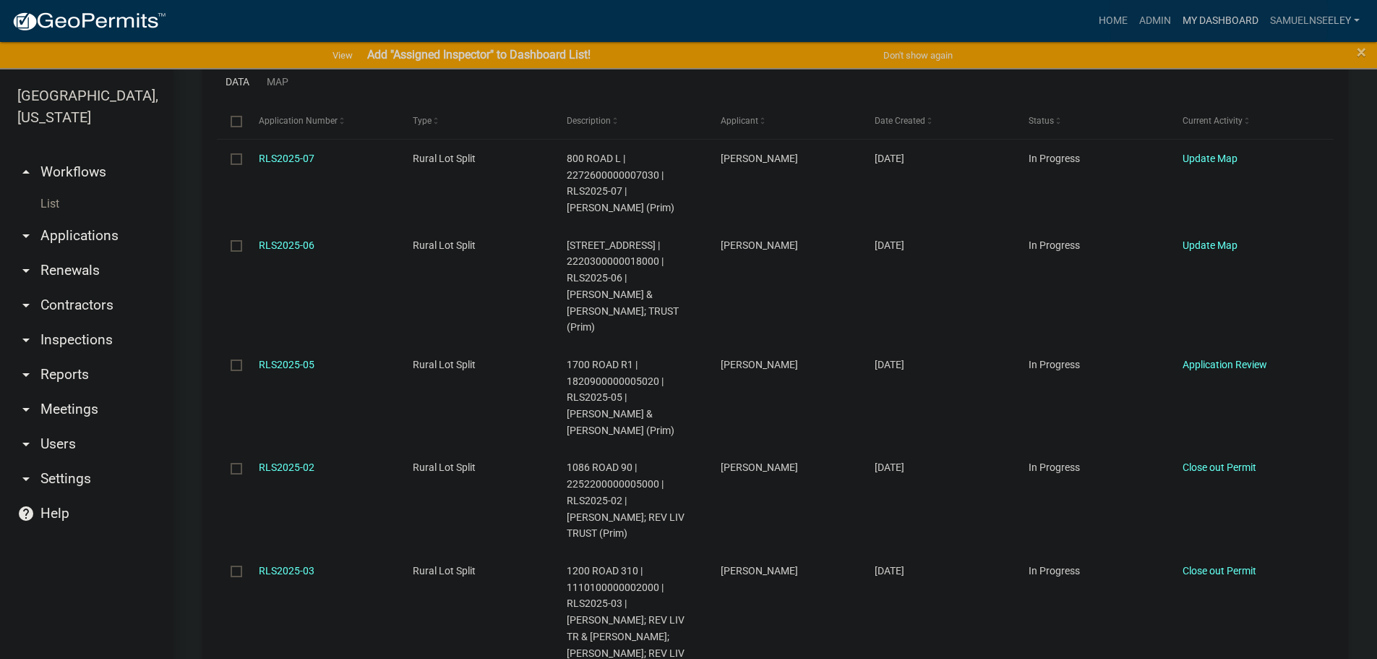
click at [1219, 18] on link "My Dashboard" at bounding box center [1220, 20] width 87 height 27
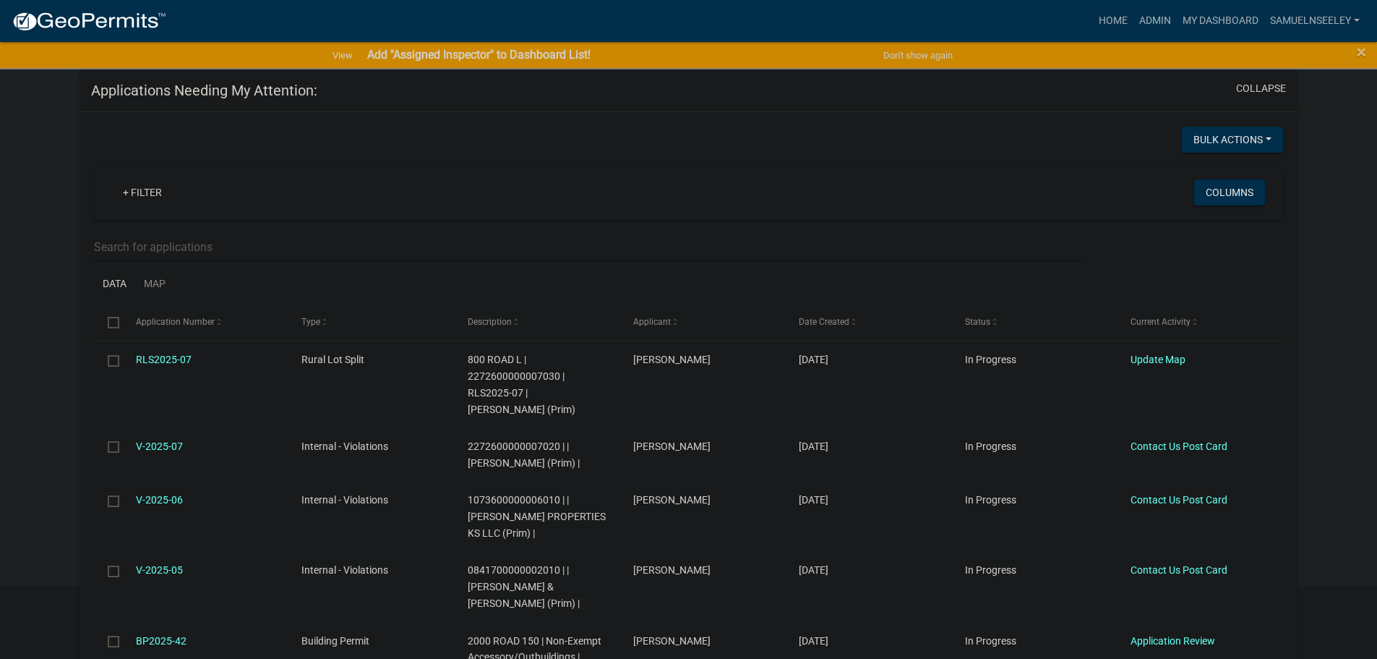
scroll to position [145, 0]
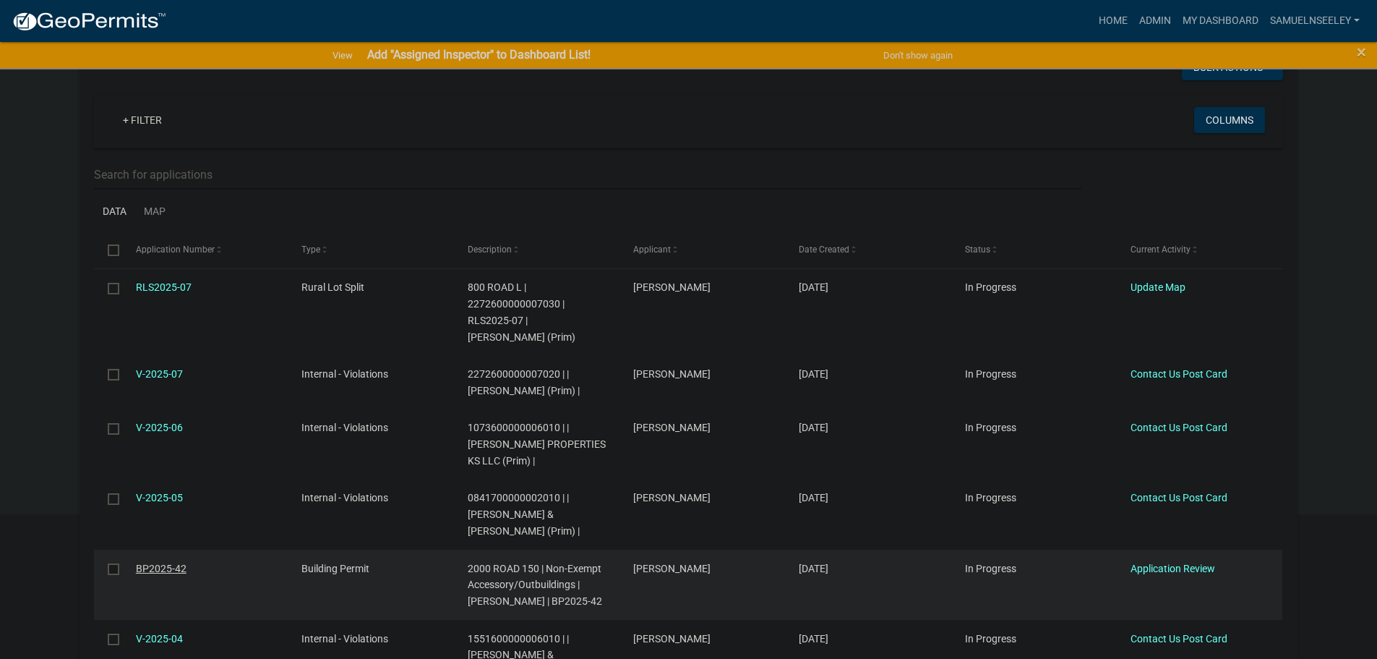
click at [163, 562] on link "BP2025-42" at bounding box center [161, 568] width 51 height 12
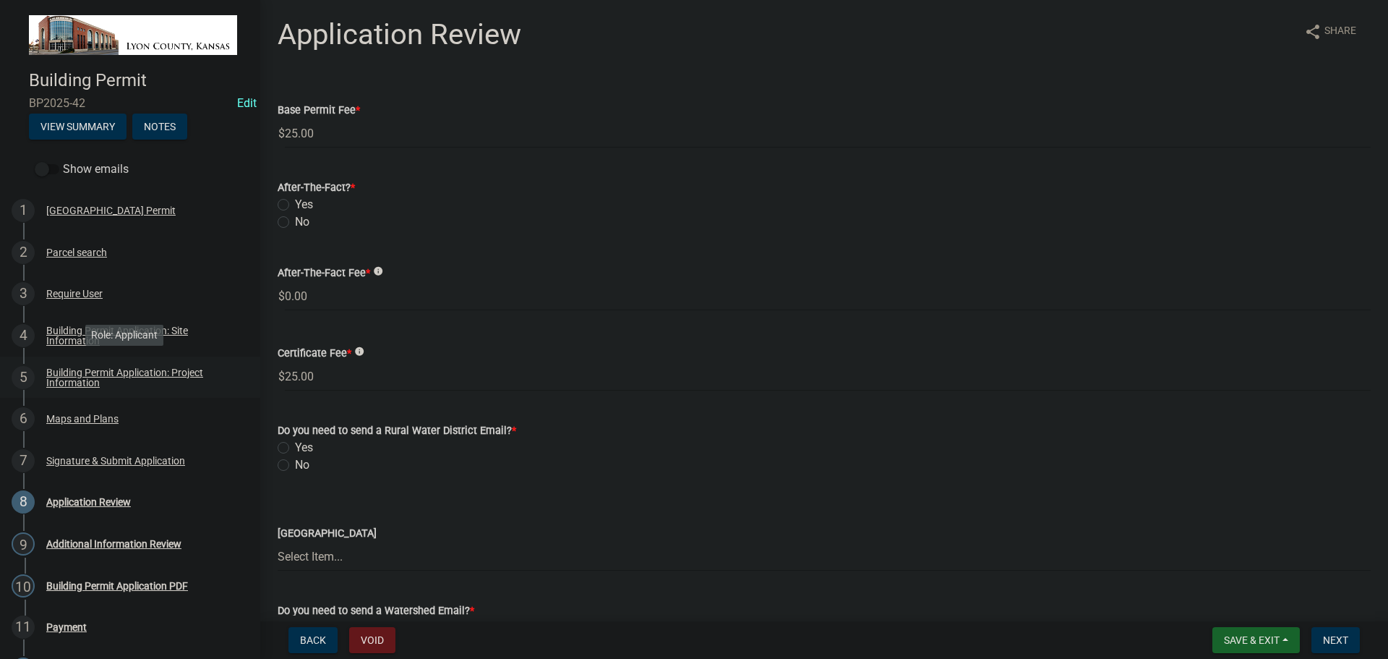
click at [81, 372] on div "Building Permit Application: Project Information" at bounding box center [141, 377] width 191 height 20
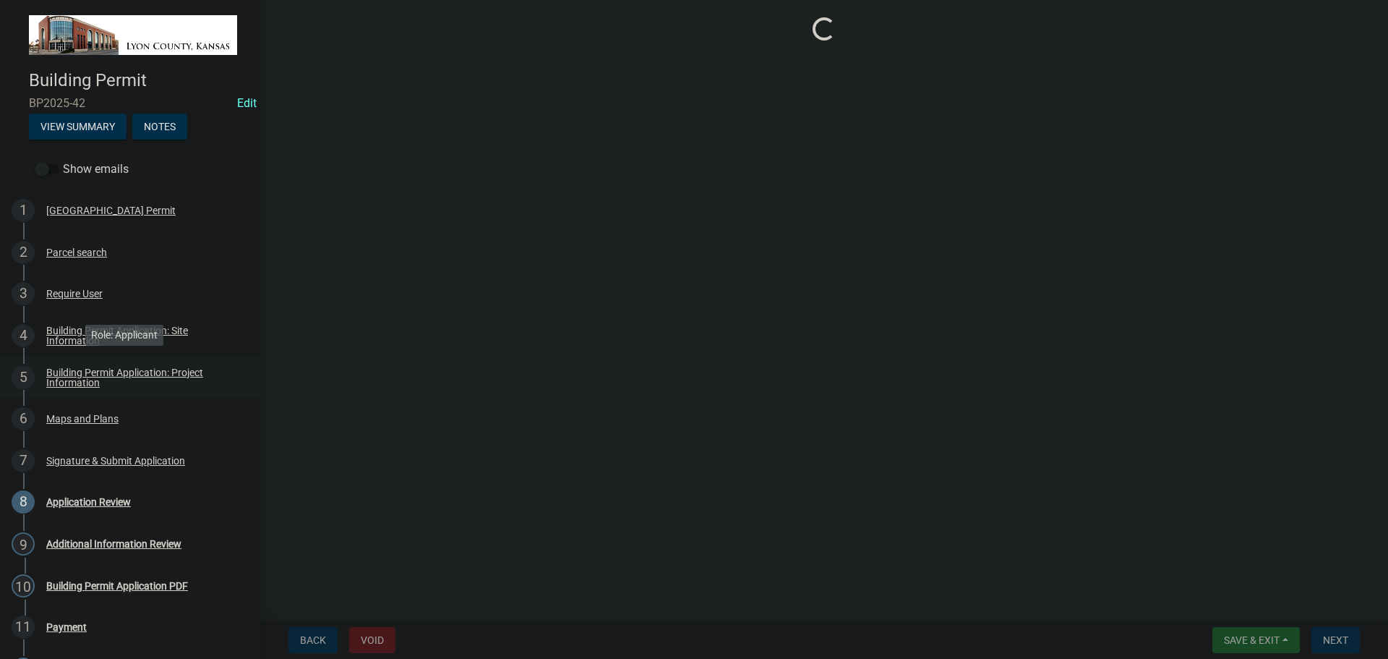
select select "a1c4d160-13a7-4c64-b6fc-216787c9379a"
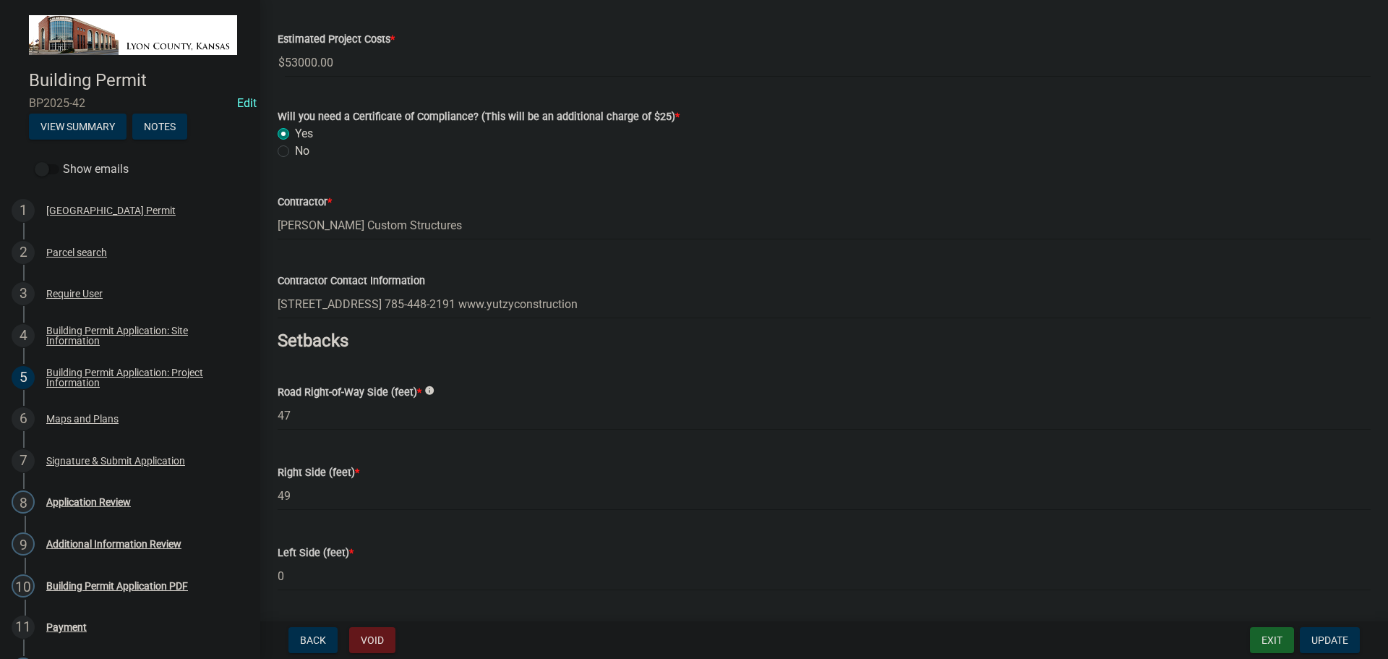
scroll to position [354, 0]
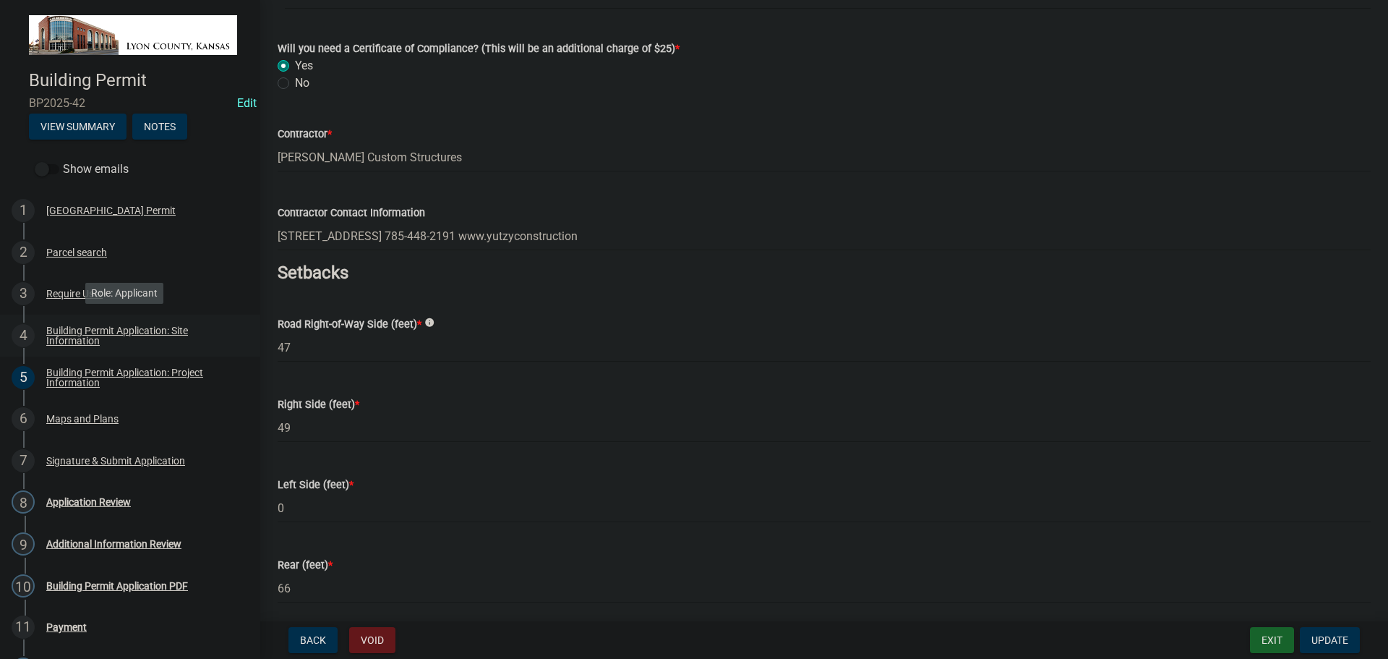
click at [79, 339] on div "Building Permit Application: Site Information" at bounding box center [141, 335] width 191 height 20
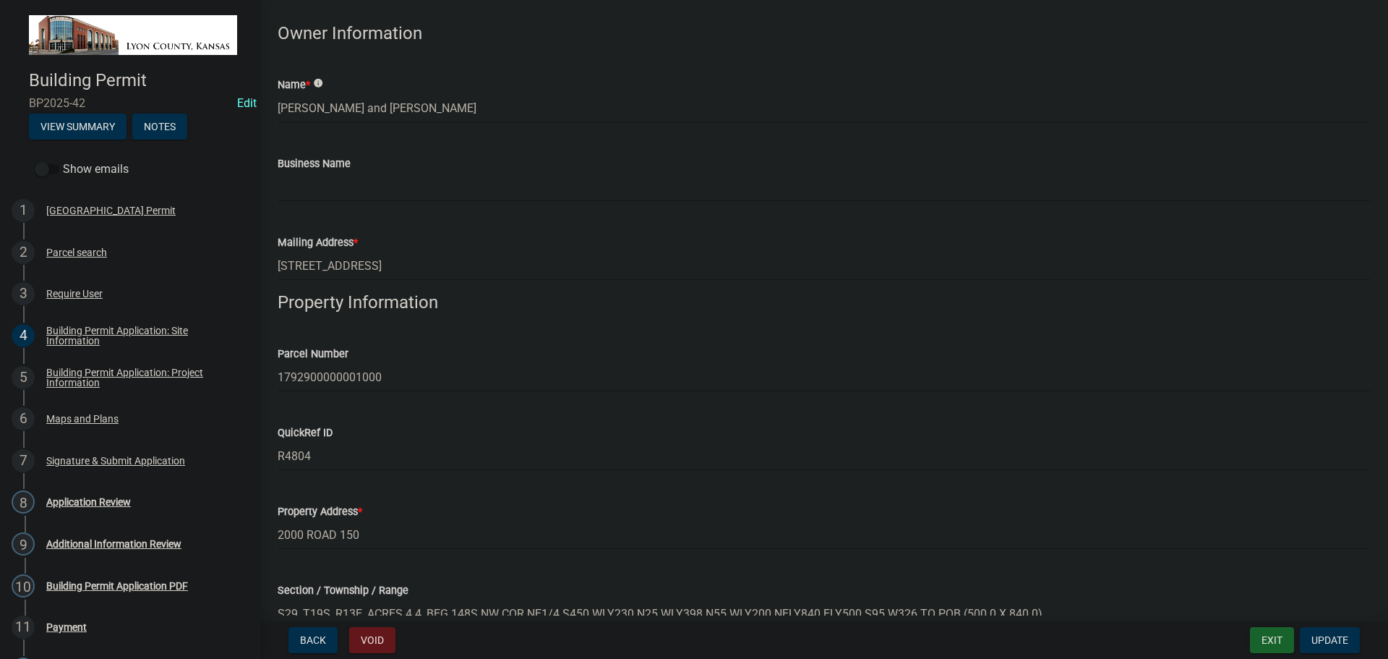
scroll to position [0, 0]
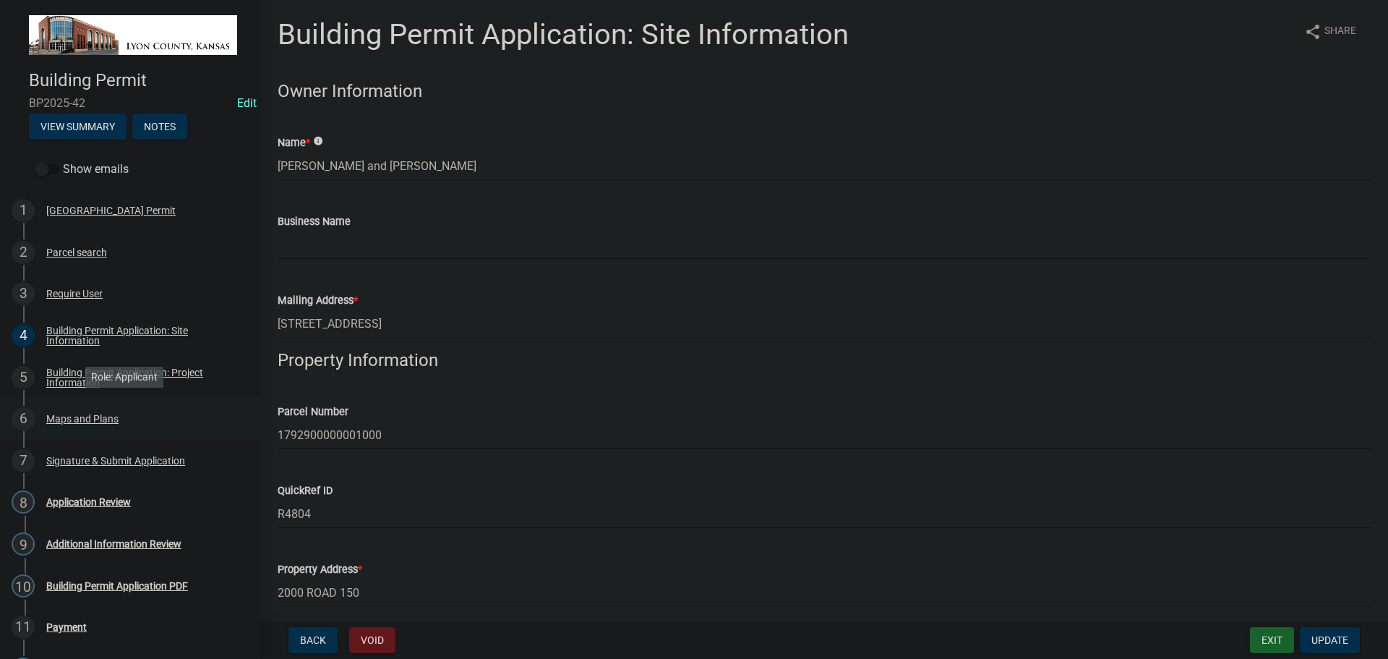
click at [71, 421] on div "Maps and Plans" at bounding box center [82, 419] width 72 height 10
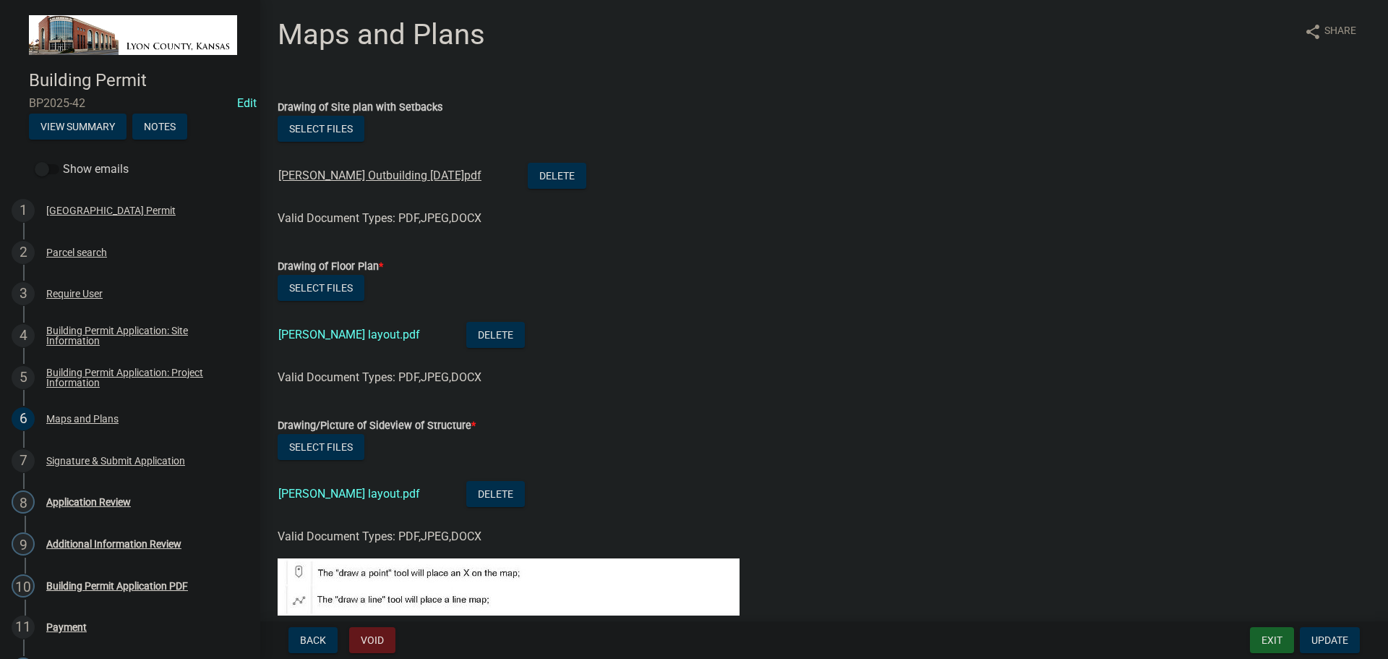
click at [339, 181] on link "[PERSON_NAME] Outbuilding [DATE]pdf" at bounding box center [379, 175] width 203 height 14
click at [332, 332] on link "[PERSON_NAME] layout.pdf" at bounding box center [349, 335] width 142 height 14
click at [324, 492] on link "[PERSON_NAME] layout.pdf" at bounding box center [349, 494] width 142 height 14
click at [319, 173] on link "[PERSON_NAME] Outbuilding [DATE]pdf" at bounding box center [379, 175] width 203 height 14
click at [60, 329] on div "Building Permit Application: Site Information" at bounding box center [141, 335] width 191 height 20
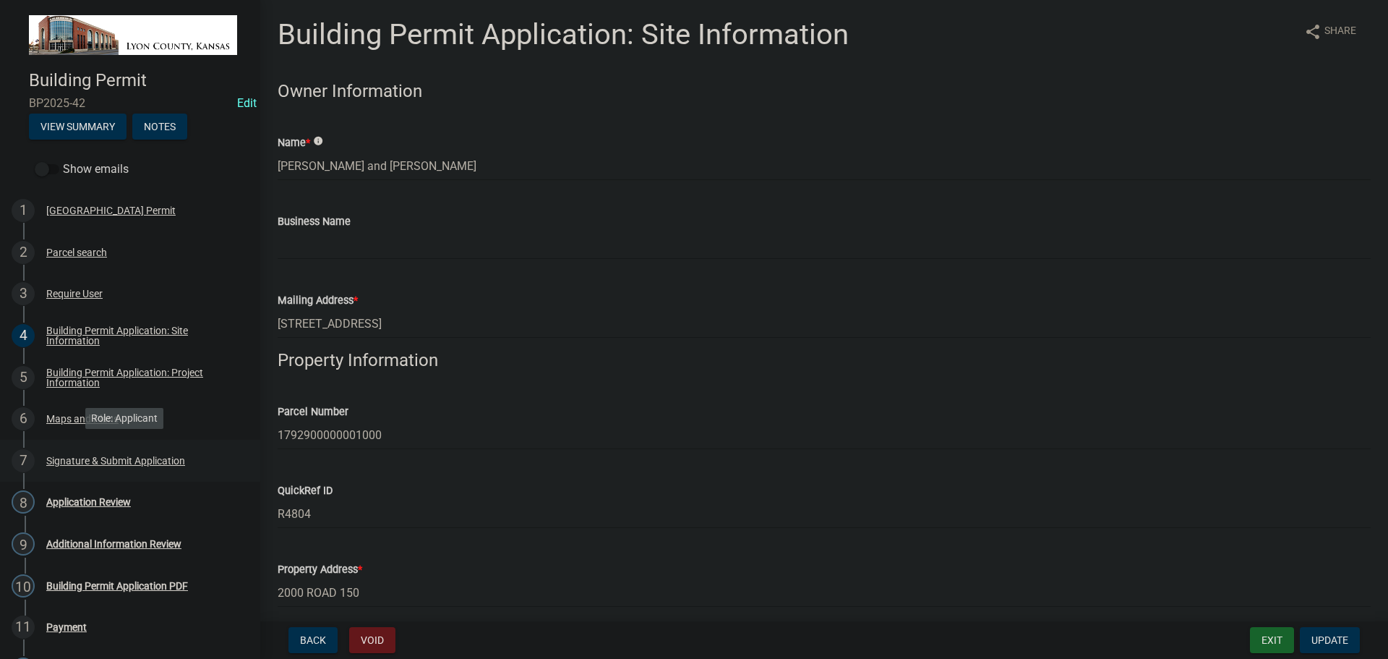
click at [74, 459] on div "Signature & Submit Application" at bounding box center [115, 460] width 139 height 10
